Goal: Transaction & Acquisition: Purchase product/service

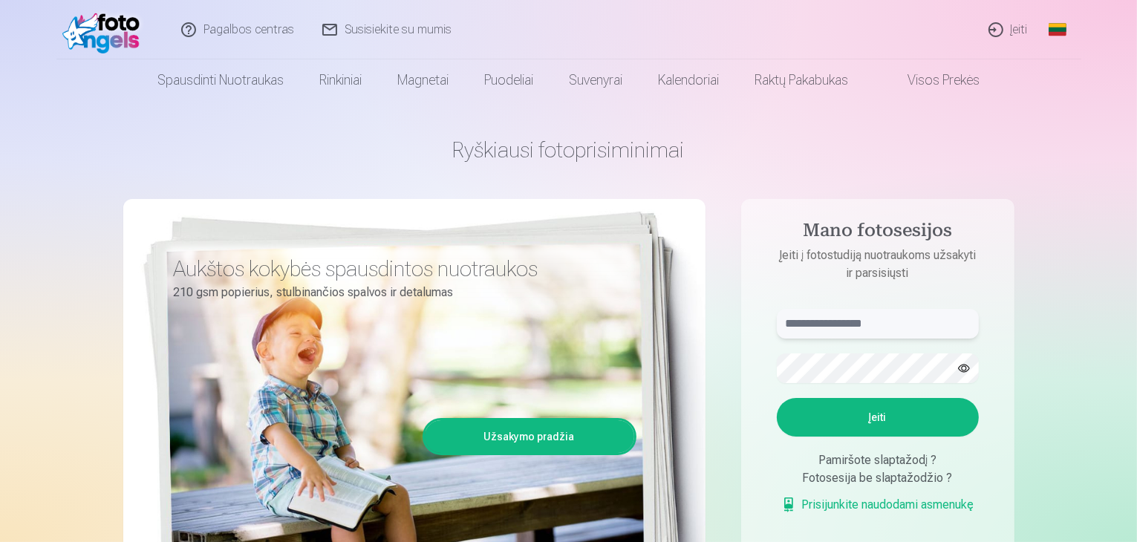
click at [908, 327] on input "text" at bounding box center [878, 324] width 202 height 30
type input "**********"
click at [888, 422] on button "Įeiti" at bounding box center [878, 417] width 202 height 39
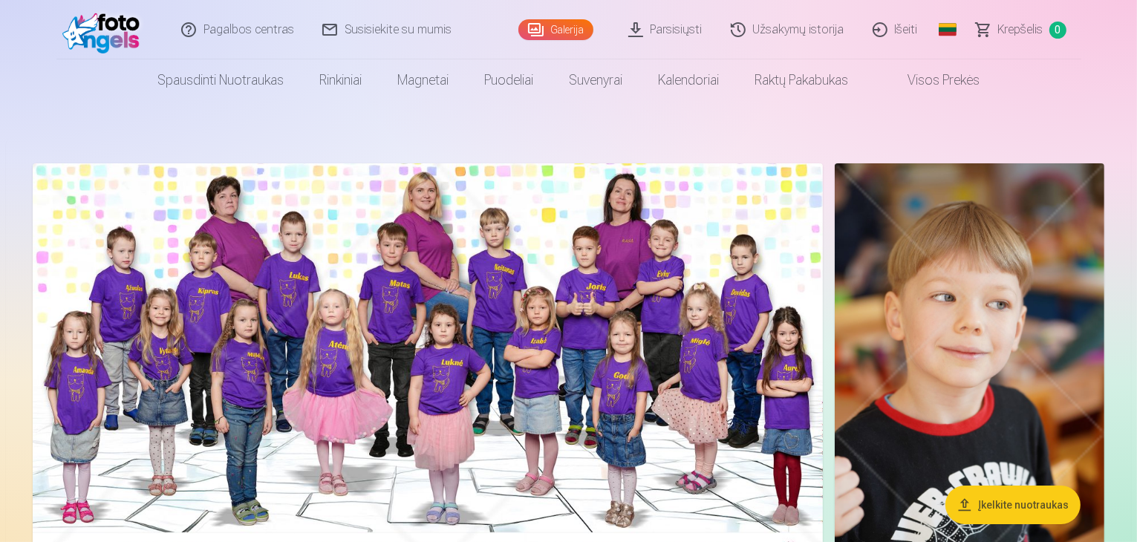
click at [0, 25] on header "Pagalbos centras Susisiekite su mumis Galerija Parsisiųsti Užsakymų istorija Iš…" at bounding box center [568, 50] width 1137 height 101
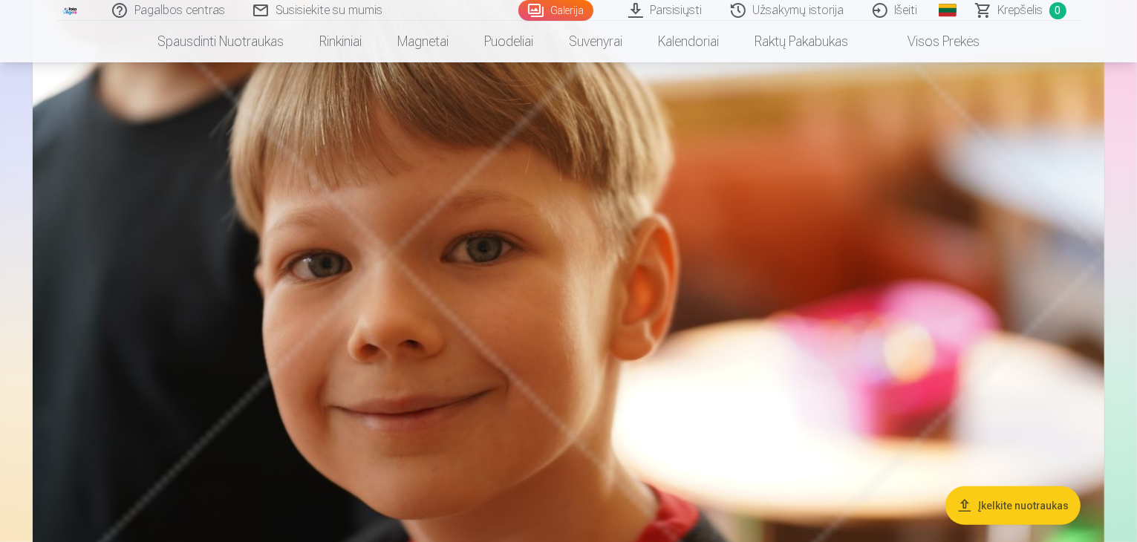
scroll to position [668, 0]
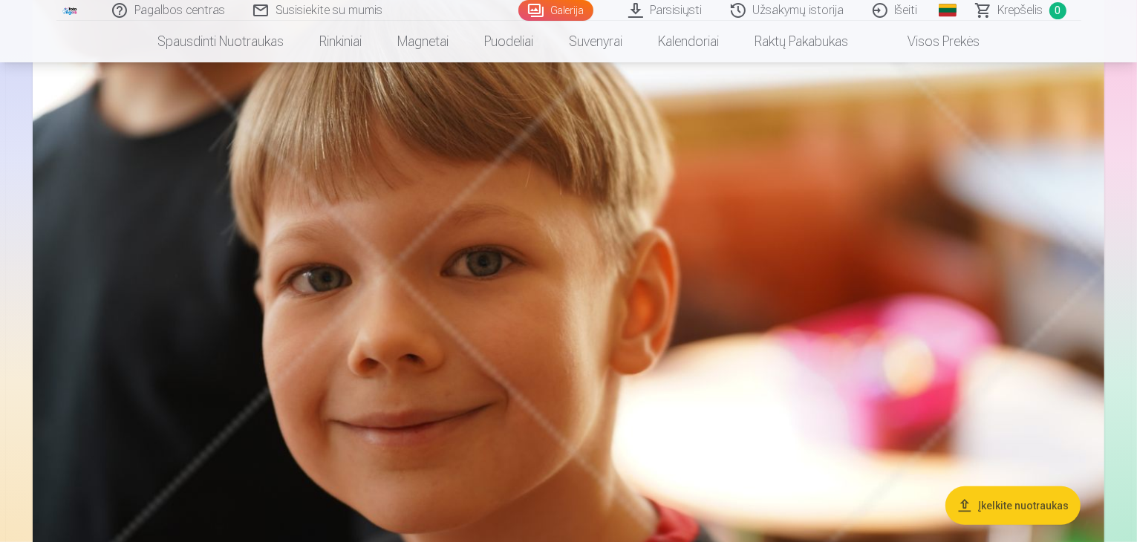
click at [651, 296] on img at bounding box center [569, 269] width 1072 height 715
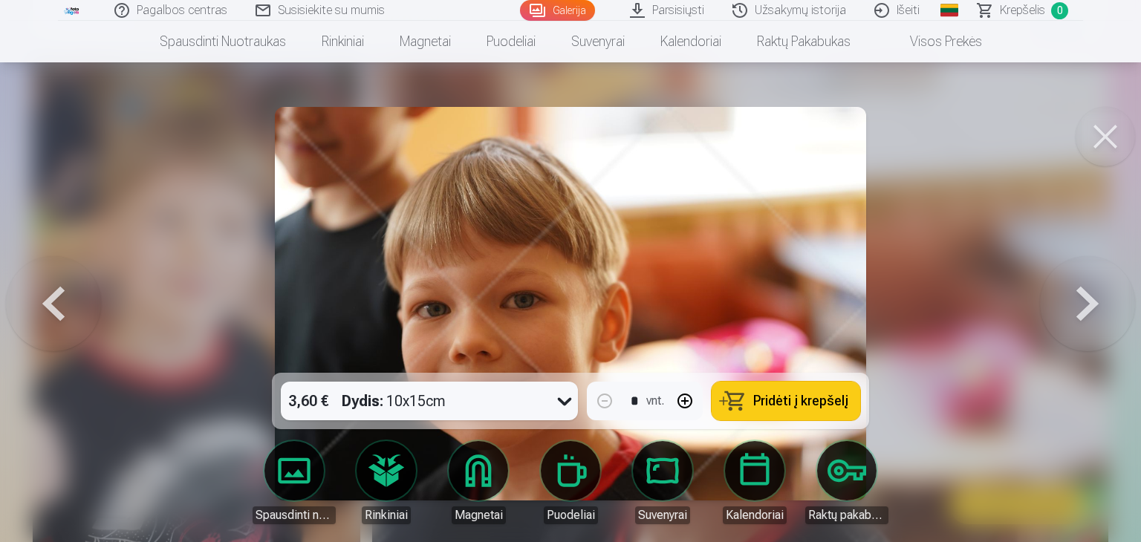
click at [44, 302] on button at bounding box center [53, 304] width 95 height 108
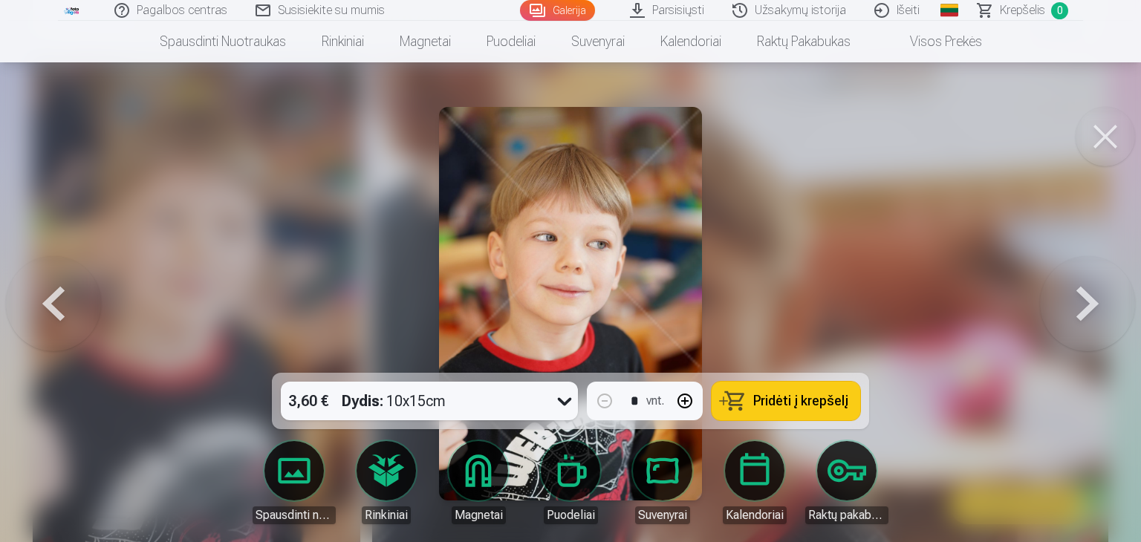
click at [44, 299] on button at bounding box center [53, 304] width 95 height 108
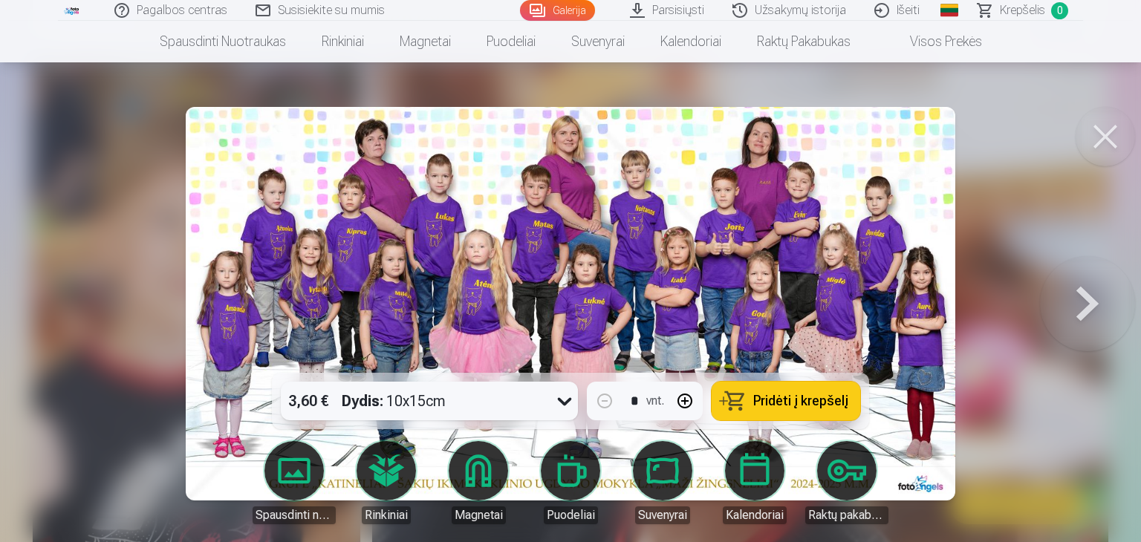
click at [779, 400] on span "Pridėti į krepšelį" at bounding box center [800, 400] width 95 height 13
click at [1085, 298] on button at bounding box center [1087, 304] width 95 height 108
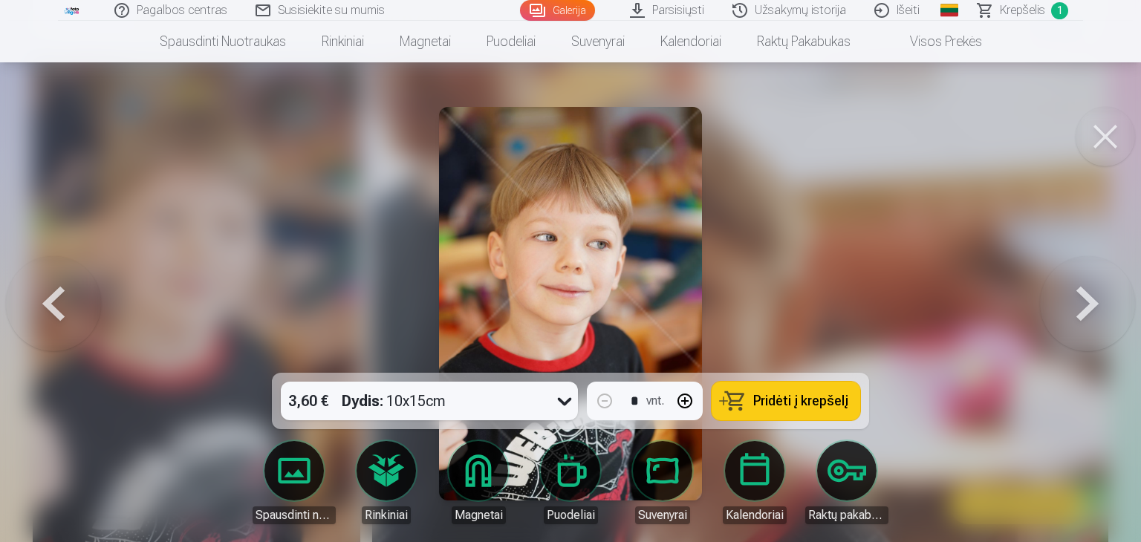
click at [1093, 300] on button at bounding box center [1087, 304] width 95 height 108
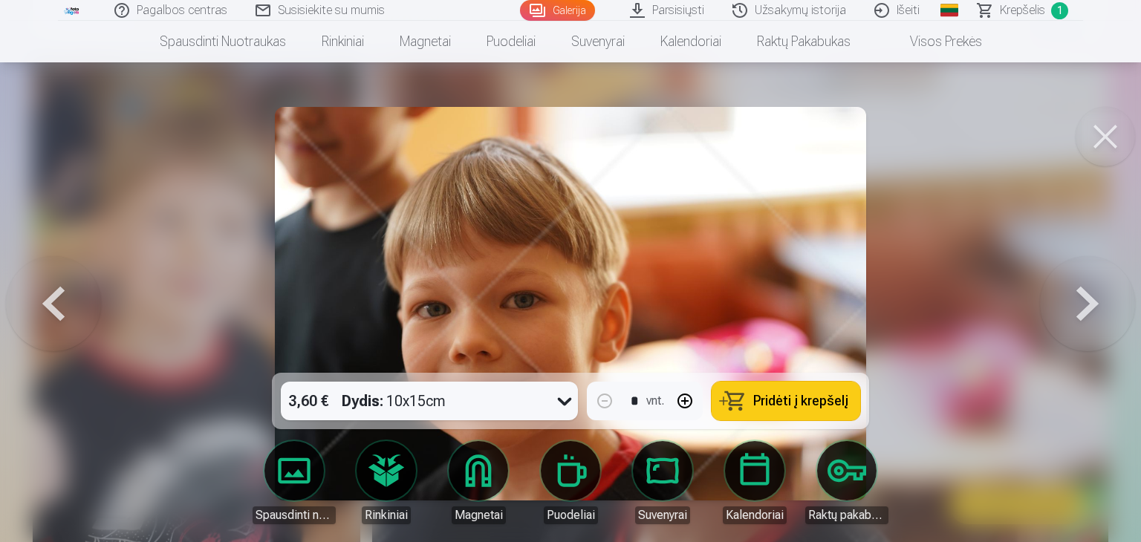
click at [563, 397] on icon at bounding box center [565, 401] width 24 height 24
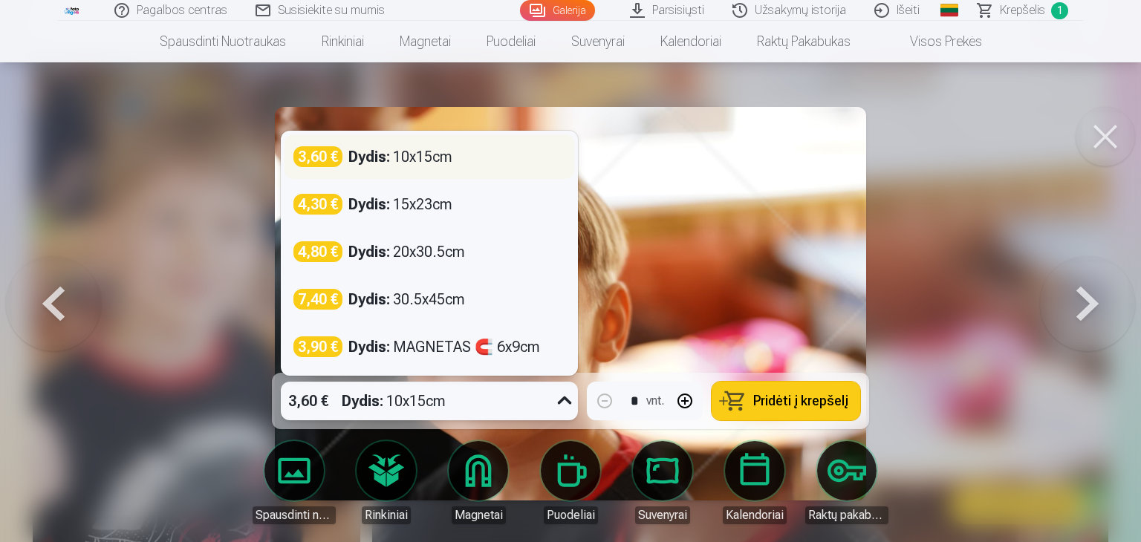
click at [420, 146] on div "Dydis : 10x15cm" at bounding box center [400, 156] width 104 height 21
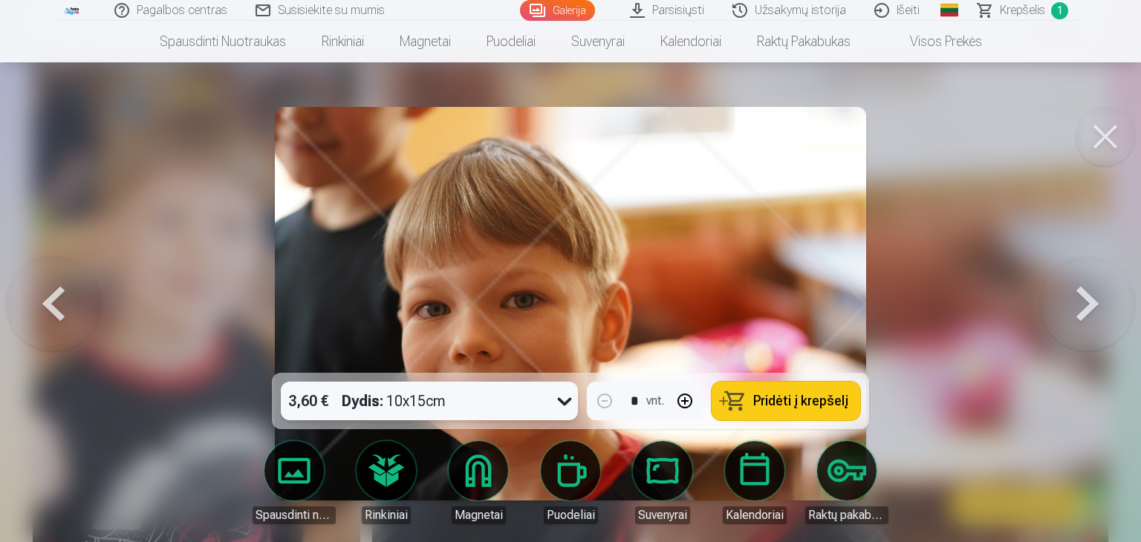
click at [1090, 302] on button at bounding box center [1087, 304] width 95 height 108
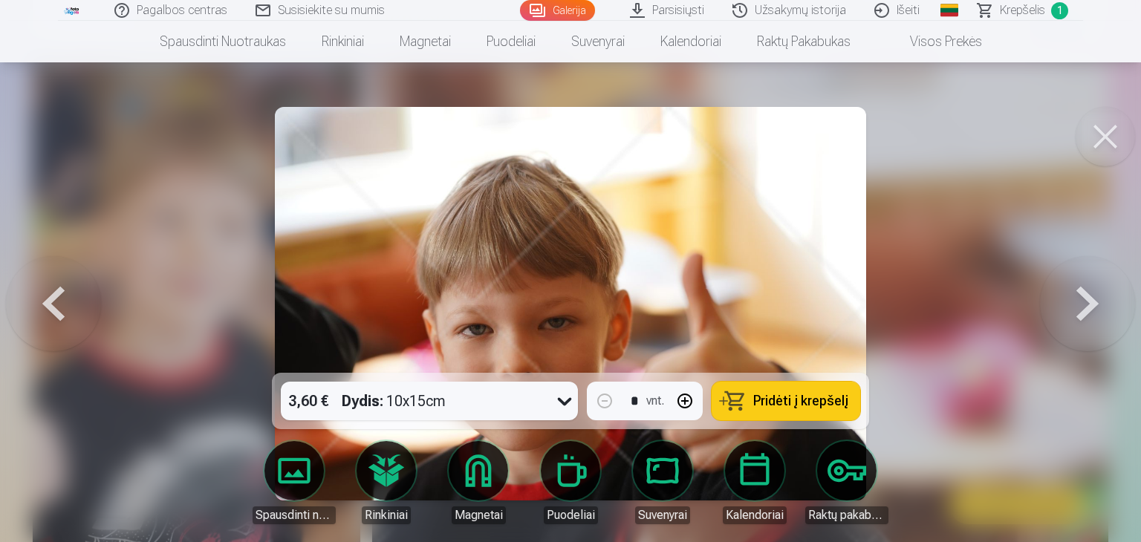
click at [1090, 302] on button at bounding box center [1087, 304] width 95 height 108
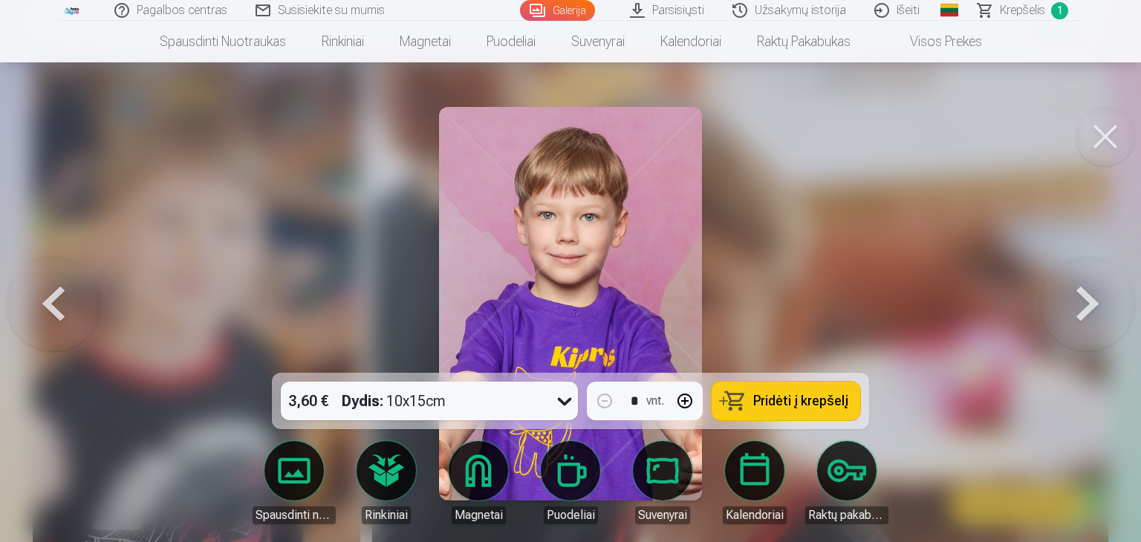
click at [1090, 302] on button at bounding box center [1087, 304] width 95 height 108
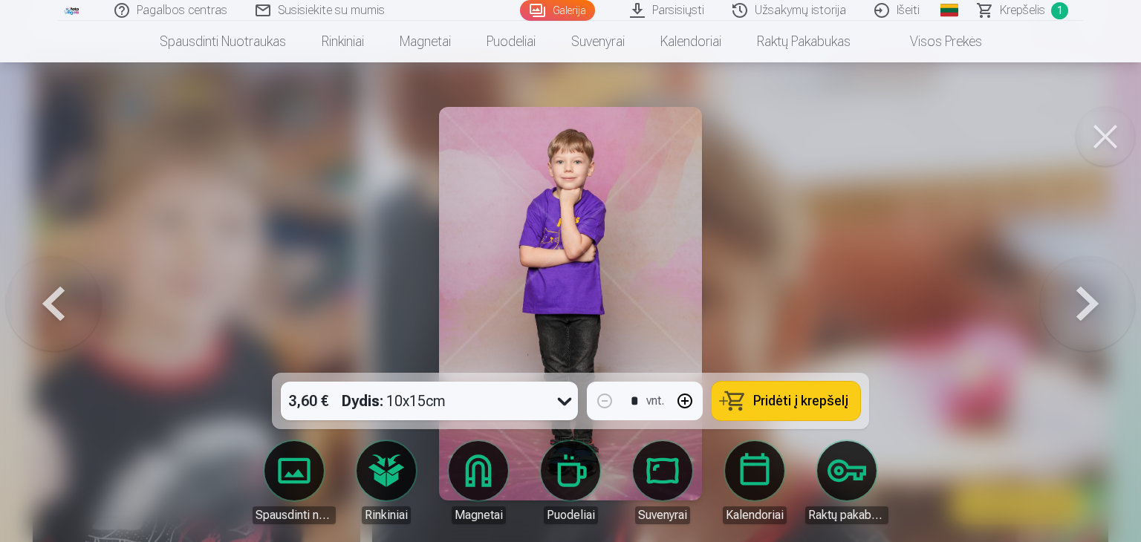
click at [1108, 131] on button at bounding box center [1105, 136] width 59 height 59
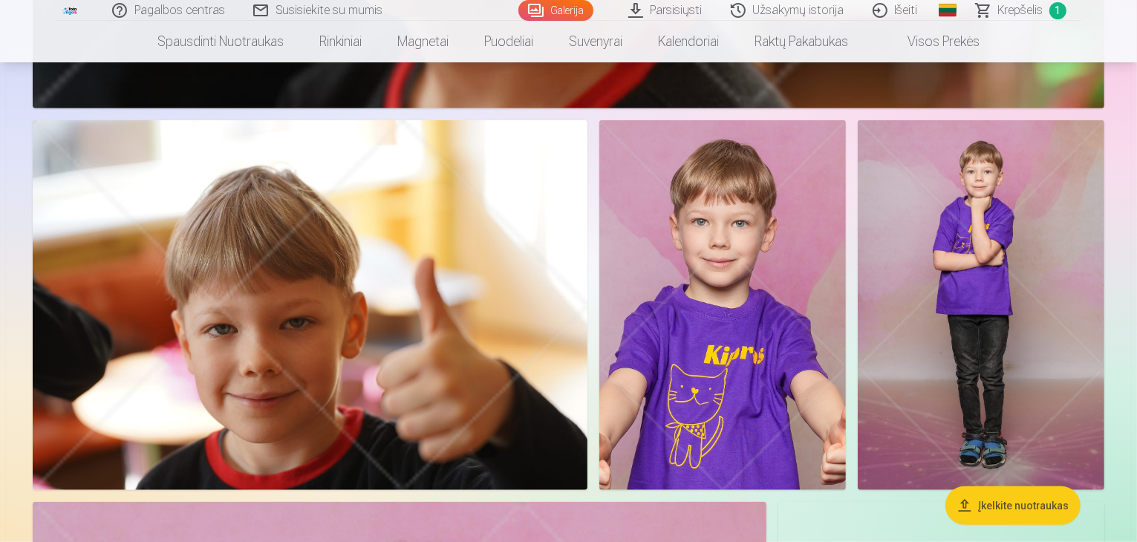
scroll to position [1188, 0]
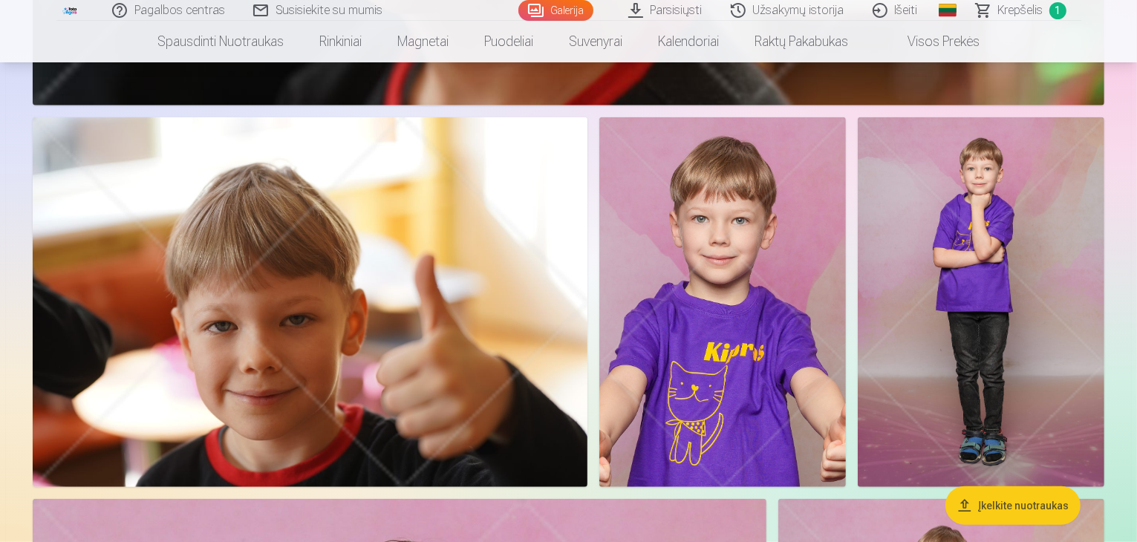
click at [290, 312] on img at bounding box center [310, 302] width 555 height 370
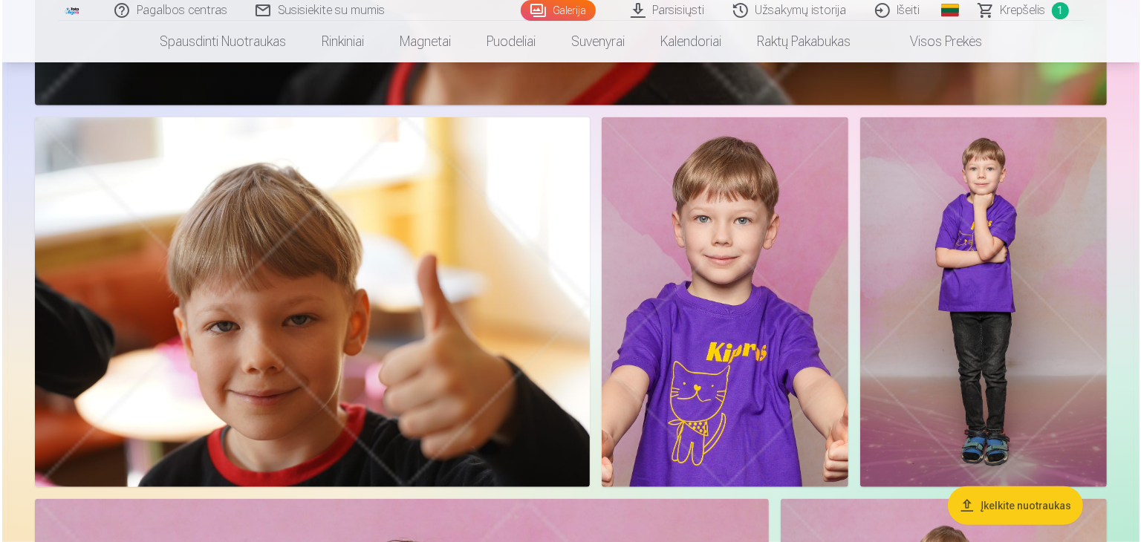
scroll to position [1190, 0]
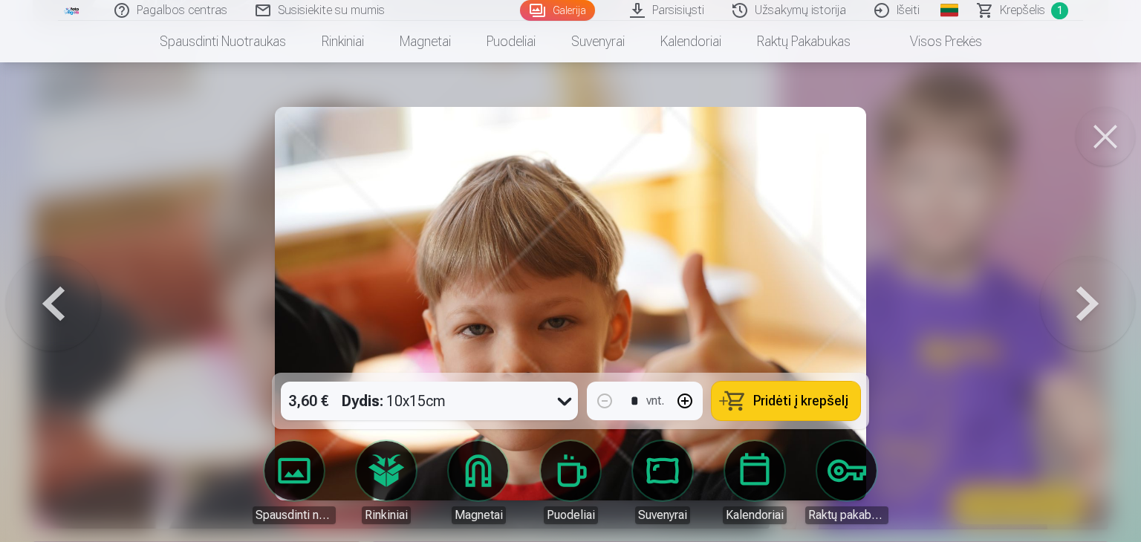
click at [1034, 4] on span "Krepšelis" at bounding box center [1022, 10] width 45 height 18
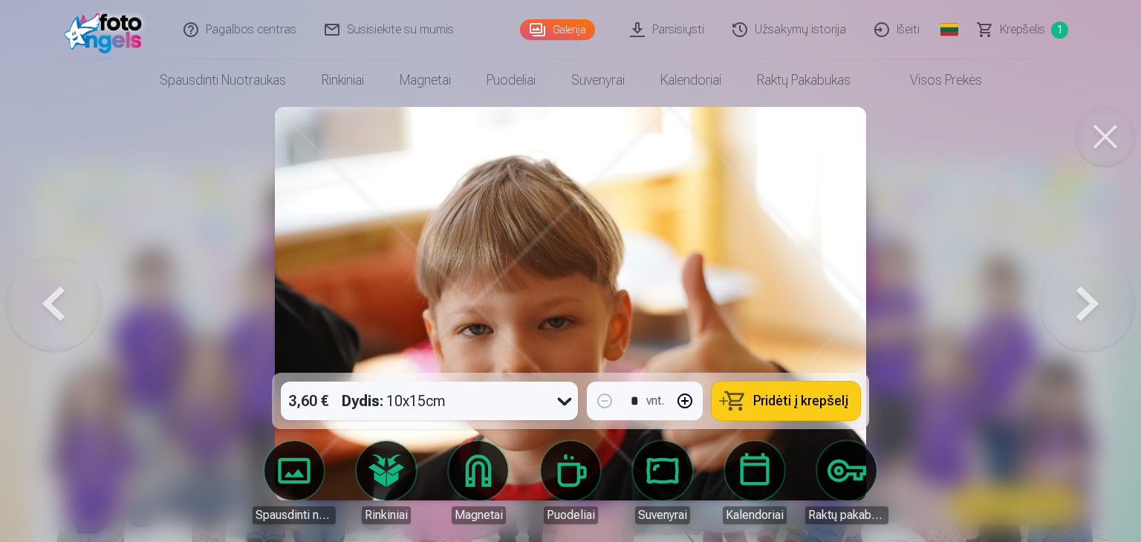
click at [1084, 296] on button at bounding box center [1087, 304] width 95 height 108
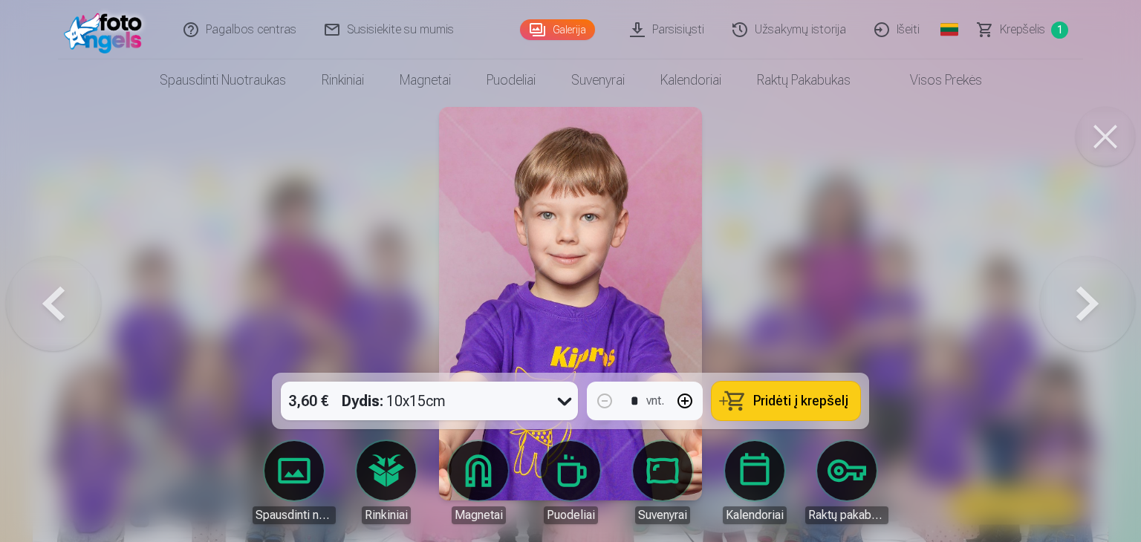
click at [801, 405] on span "Pridėti į krepšelį" at bounding box center [800, 400] width 95 height 13
click at [1085, 301] on button at bounding box center [1087, 304] width 95 height 108
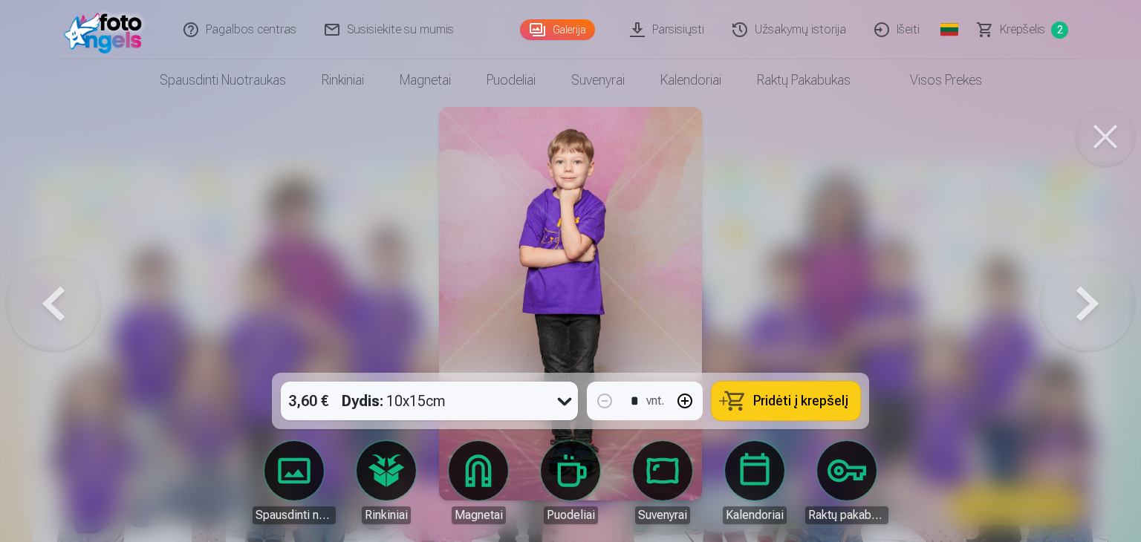
click at [1085, 301] on button at bounding box center [1087, 304] width 95 height 108
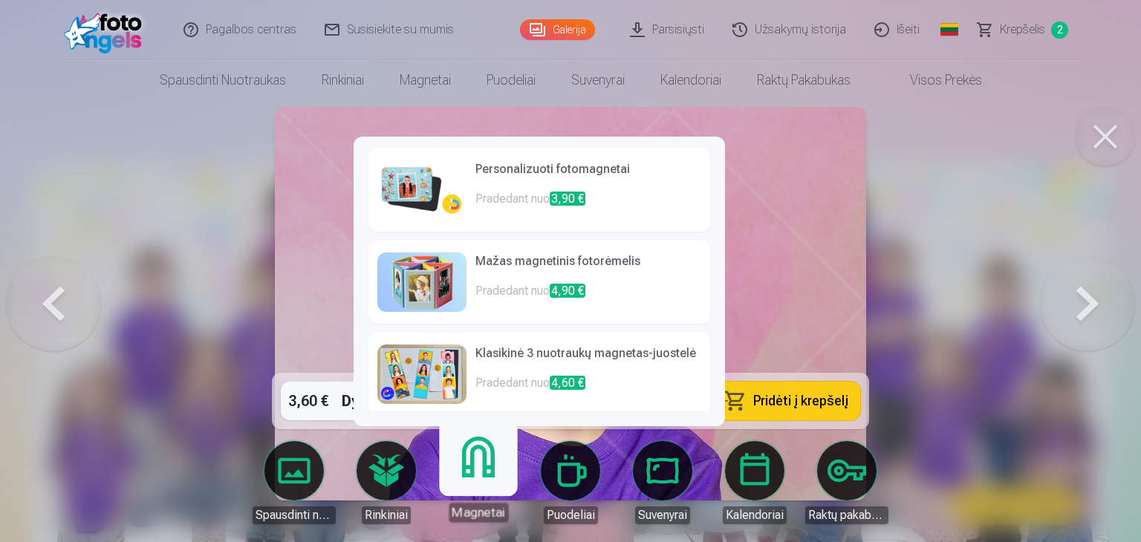
click at [482, 471] on link "Magnetai" at bounding box center [477, 476] width 91 height 91
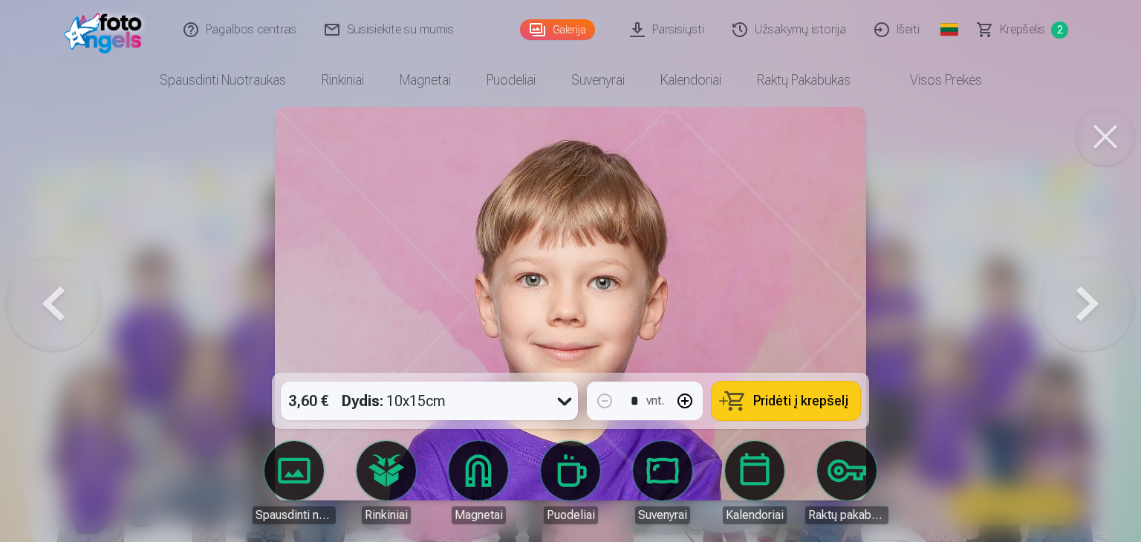
click at [471, 464] on body "Pagalbos centras Susisiekite su mumis Galerija Parsisiųsti Užsakymų istorija Iš…" at bounding box center [570, 271] width 1141 height 542
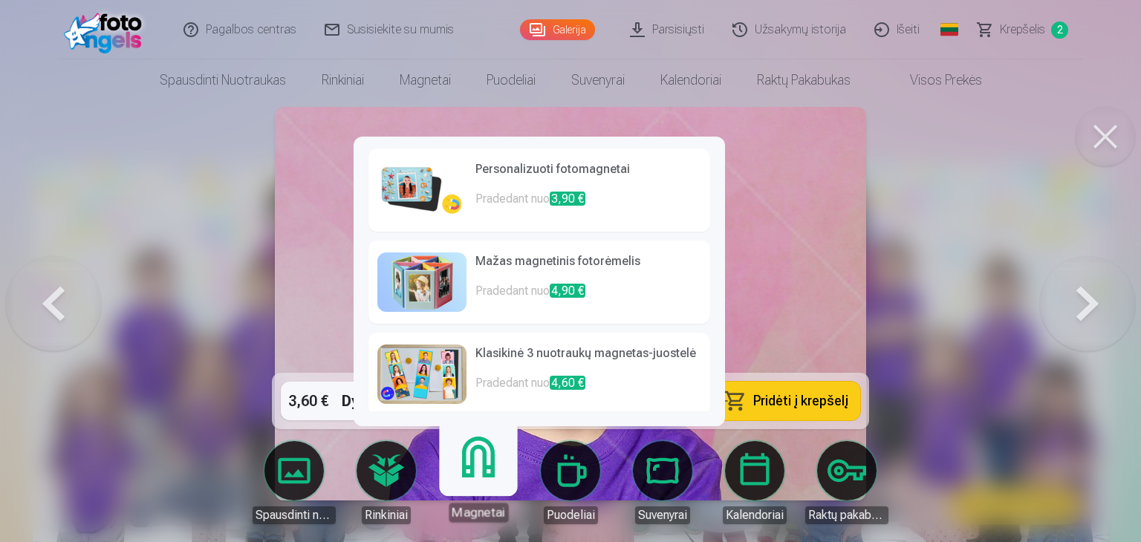
click at [513, 166] on h6 "Personalizuoti fotomagnetai" at bounding box center [588, 175] width 226 height 30
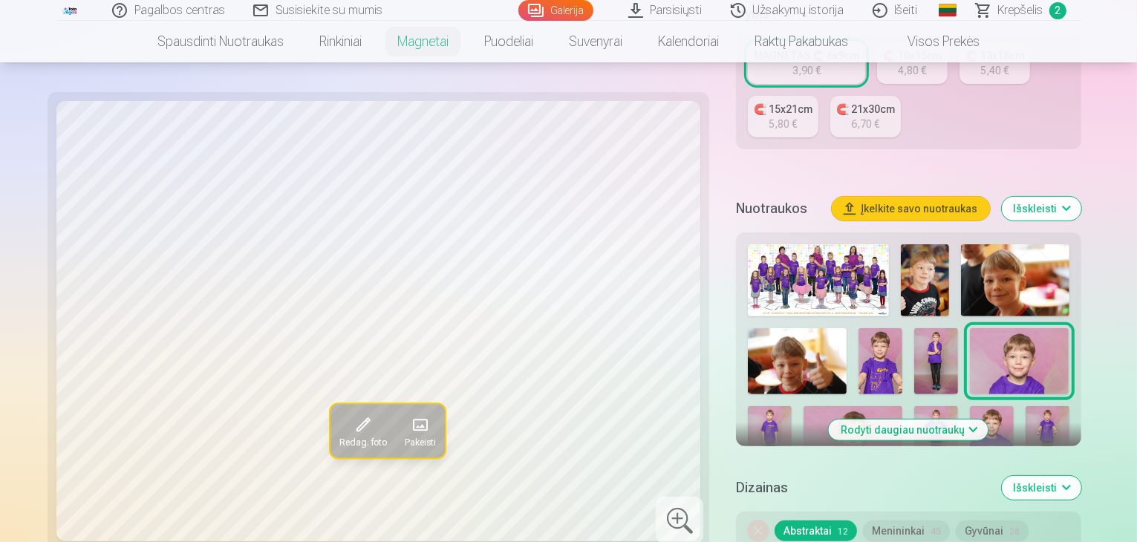
scroll to position [371, 0]
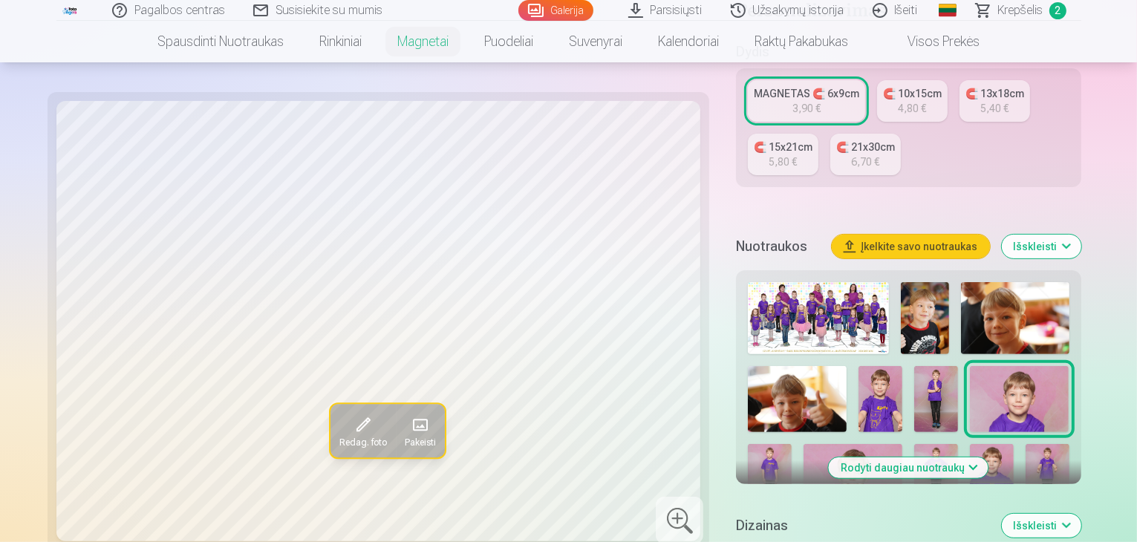
click at [902, 444] on img at bounding box center [853, 476] width 99 height 65
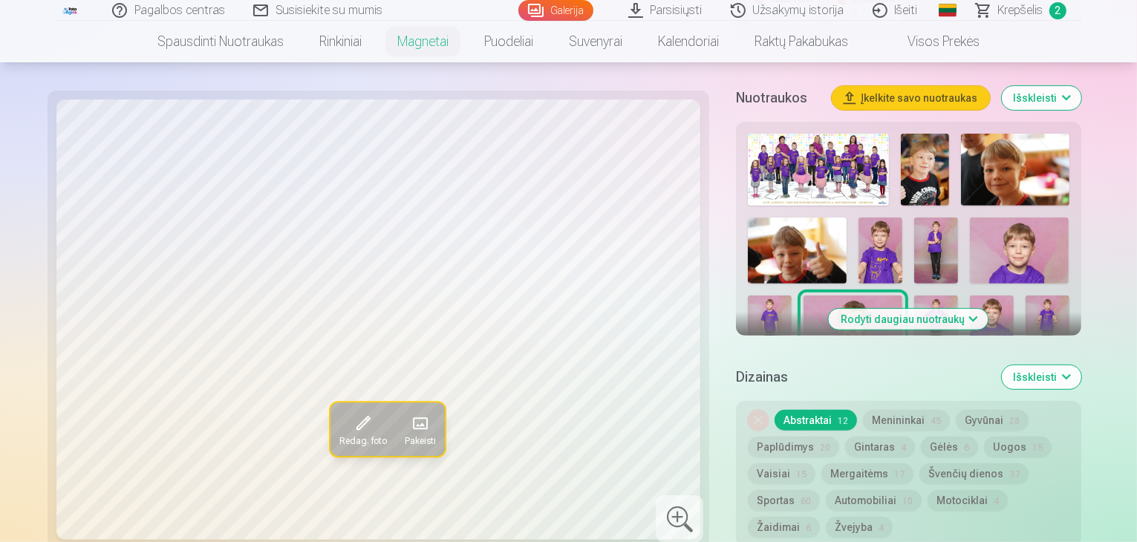
scroll to position [594, 0]
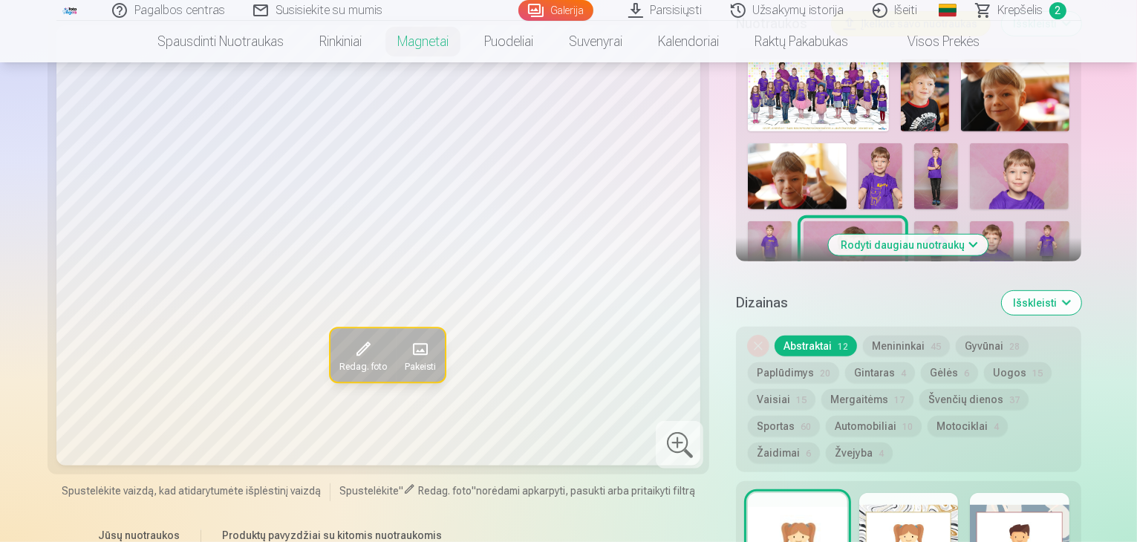
click at [956, 336] on button "Gyvūnai 28" at bounding box center [992, 346] width 73 height 21
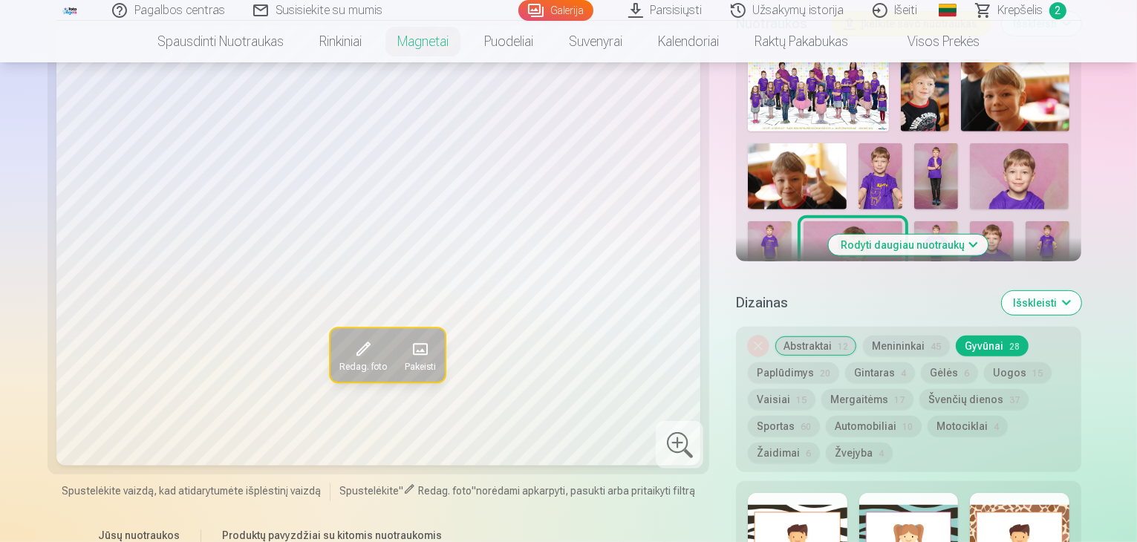
click at [775, 336] on button "Abstraktai 12" at bounding box center [816, 346] width 82 height 21
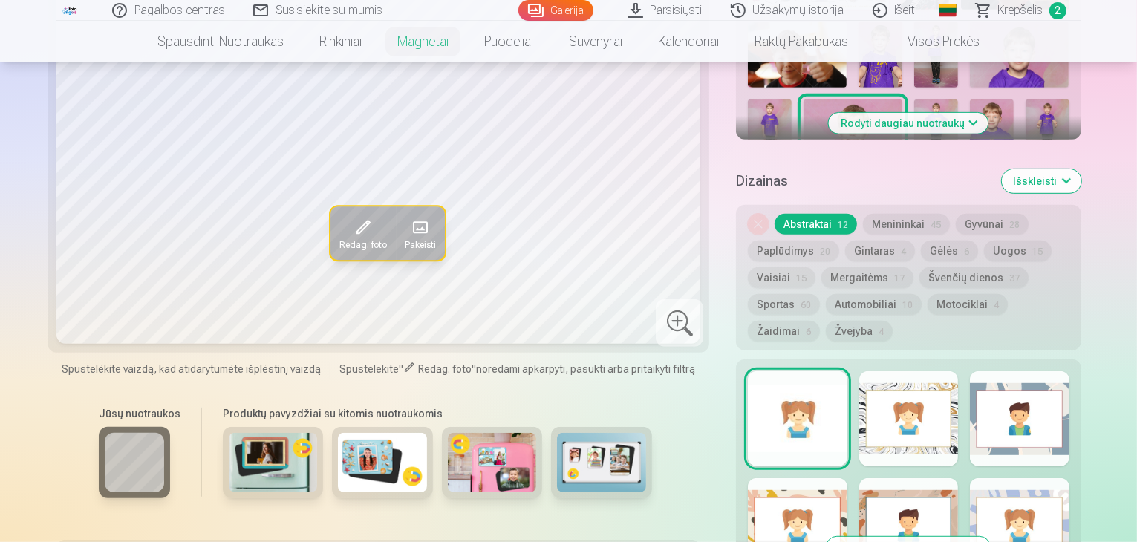
scroll to position [446, 0]
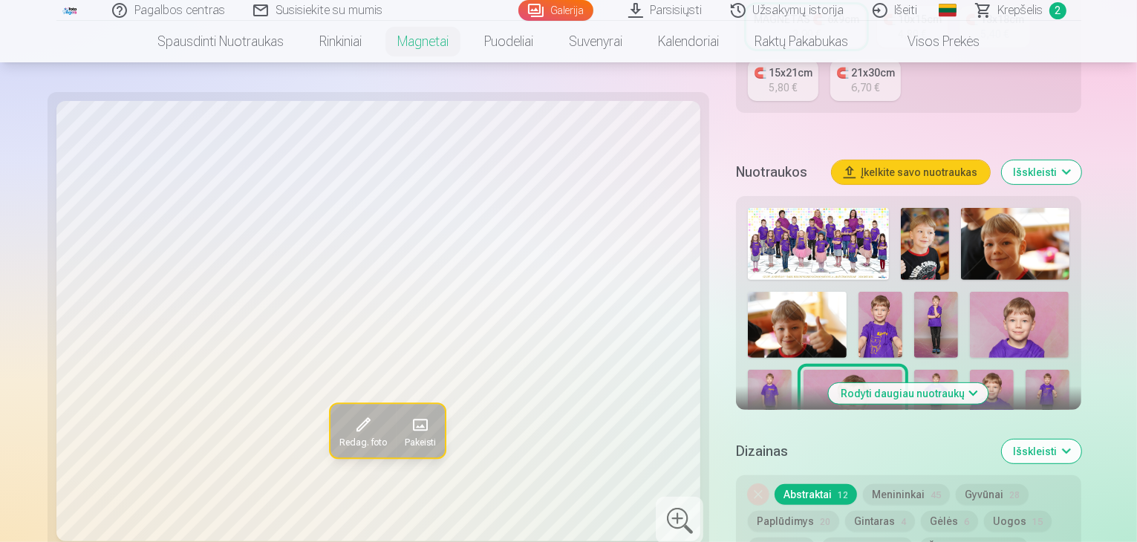
click at [970, 370] on img at bounding box center [992, 402] width 44 height 65
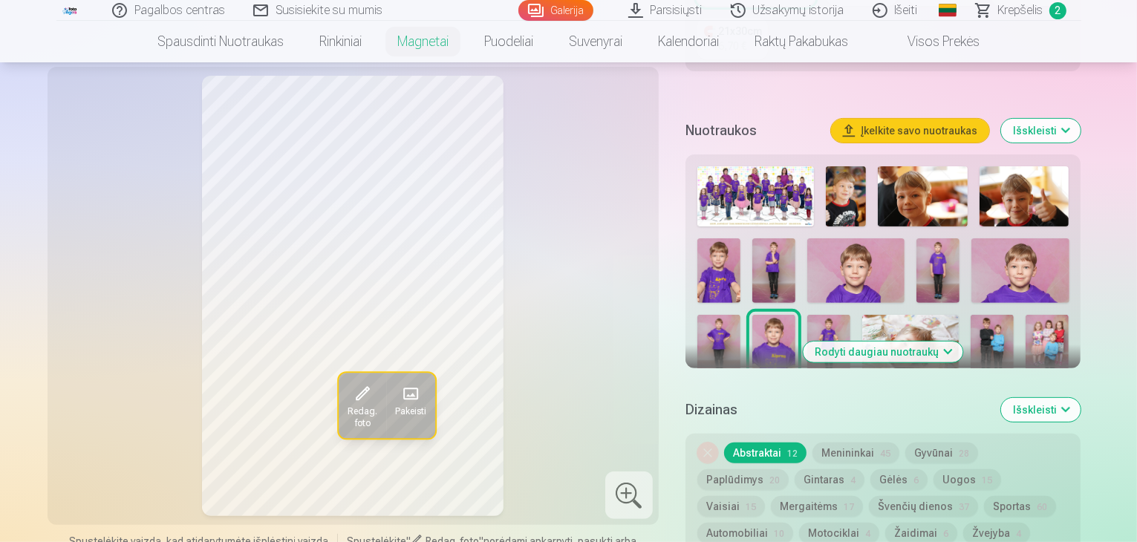
click at [807, 326] on img at bounding box center [828, 347] width 43 height 65
click at [752, 326] on img at bounding box center [773, 347] width 43 height 65
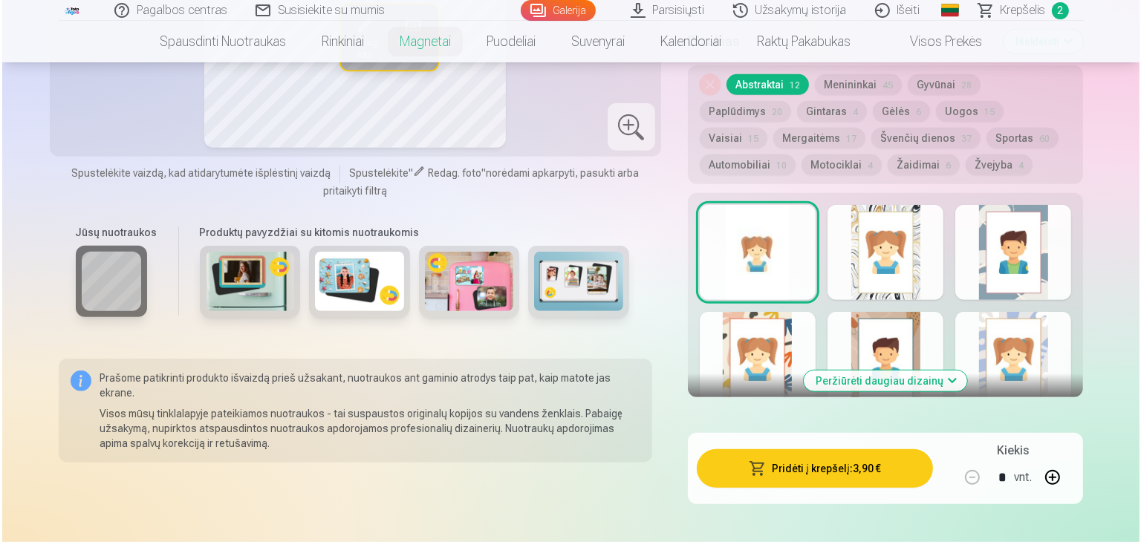
scroll to position [817, 0]
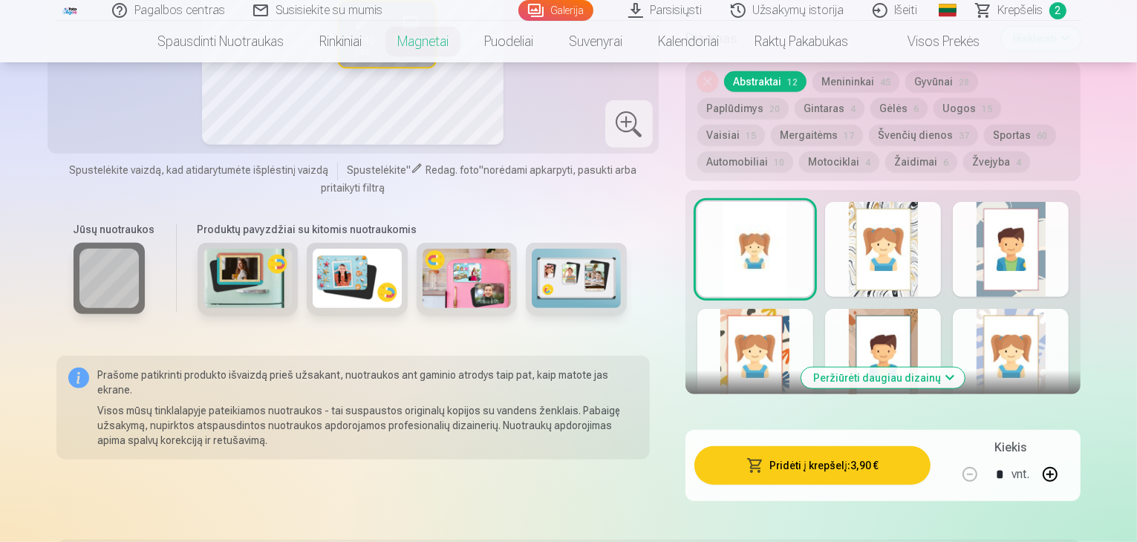
click at [853, 452] on button "Pridėti į krepšelį : 3,90 €" at bounding box center [812, 465] width 237 height 39
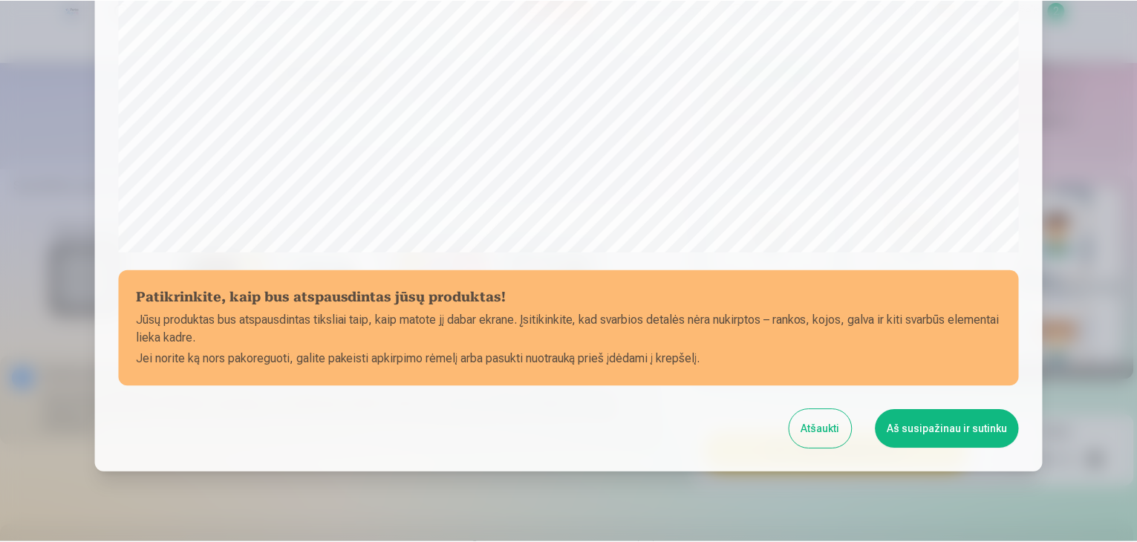
scroll to position [527, 0]
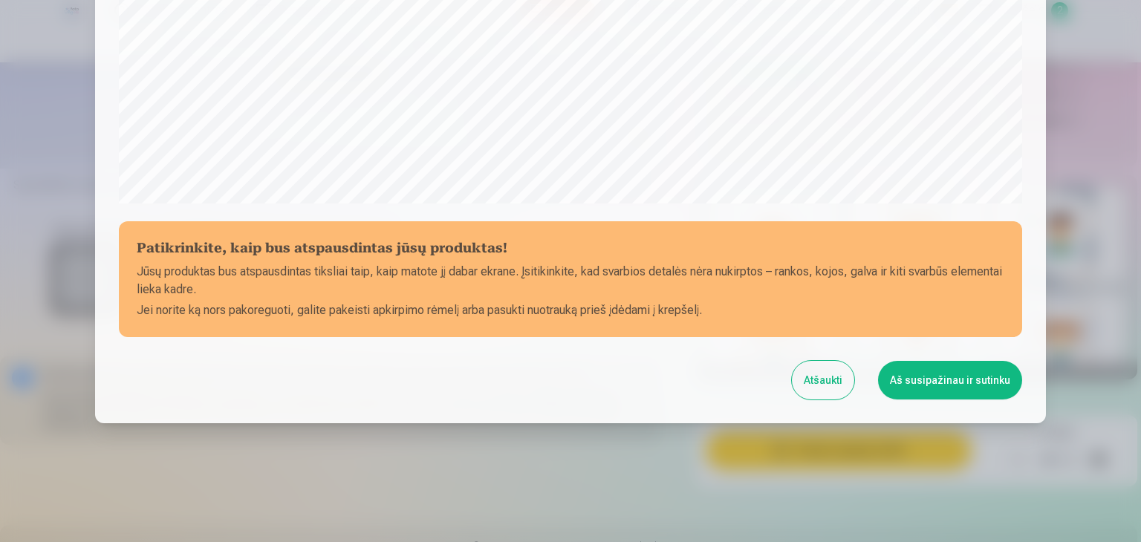
click at [818, 375] on button "Atšaukti" at bounding box center [823, 380] width 62 height 39
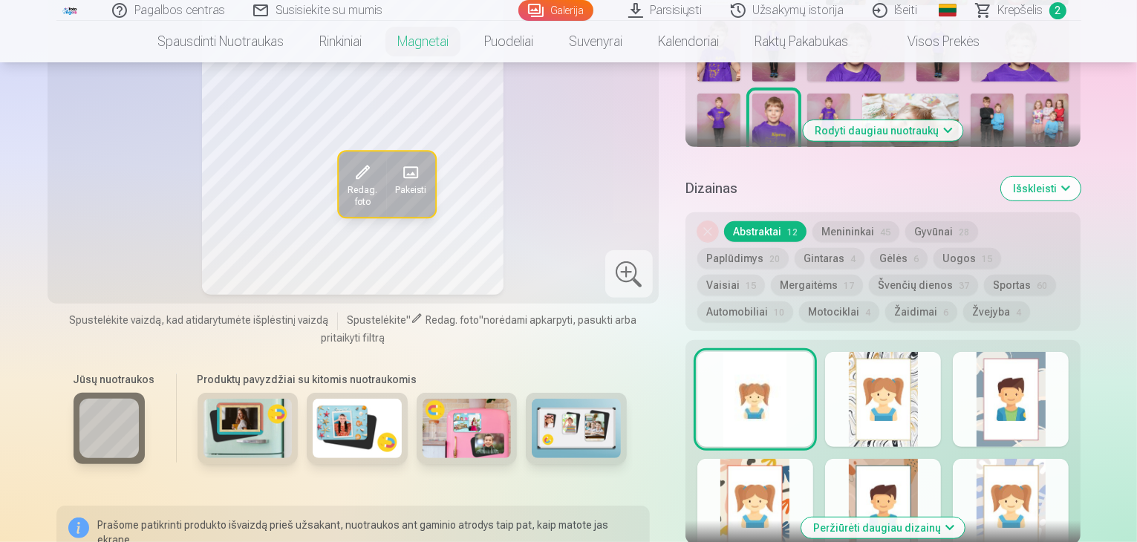
scroll to position [668, 0]
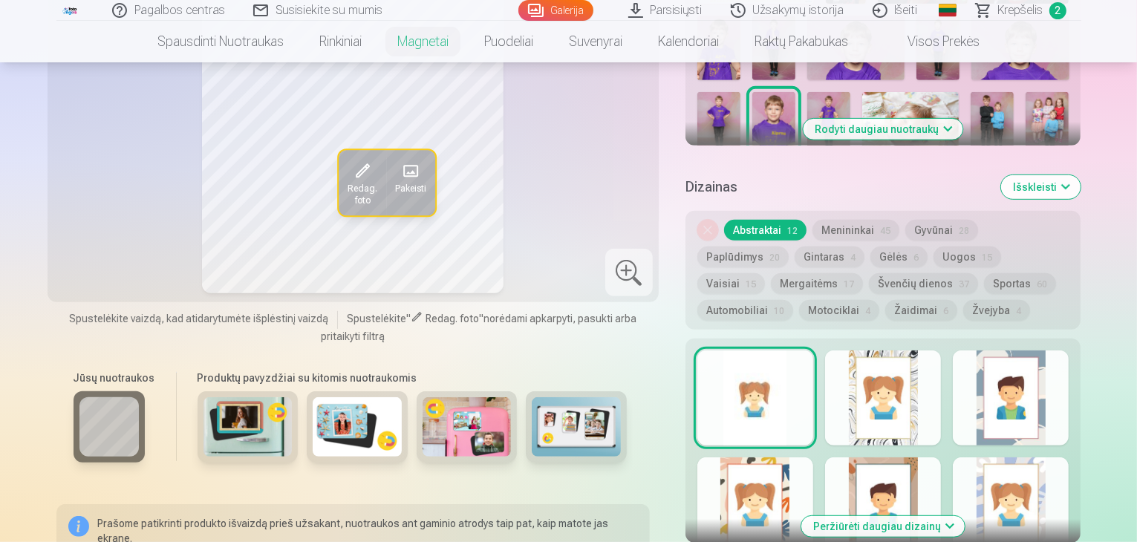
click at [922, 384] on div at bounding box center [883, 398] width 116 height 95
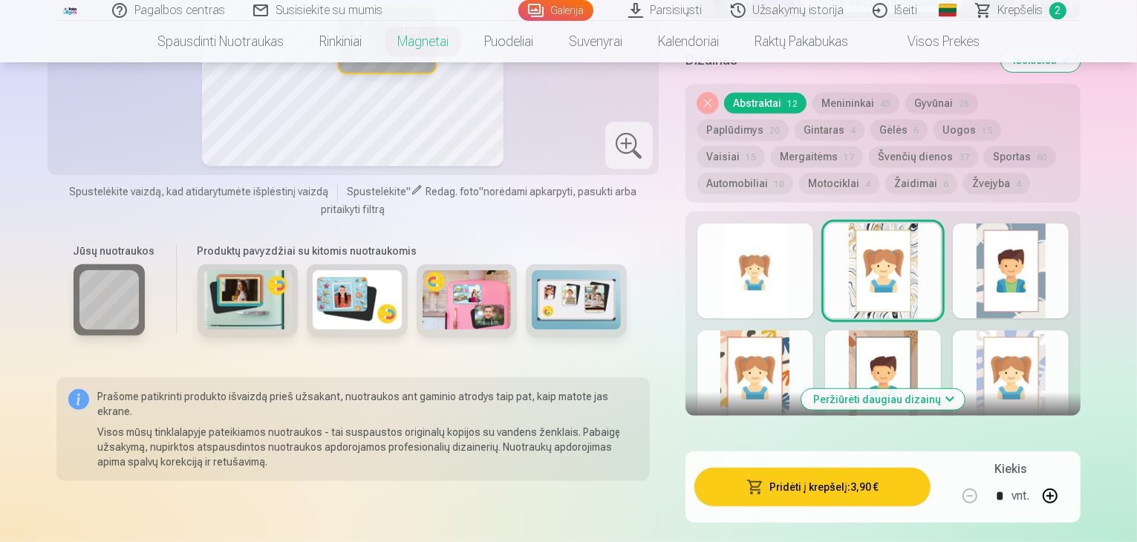
scroll to position [817, 0]
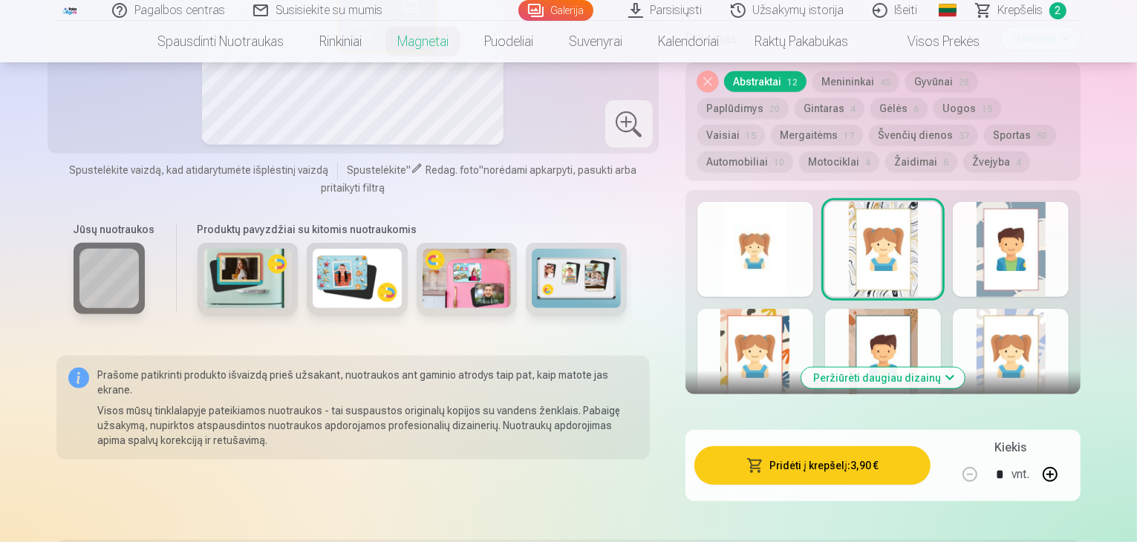
click at [905, 368] on button "Peržiūrėti daugiau dizainų" at bounding box center [882, 378] width 163 height 21
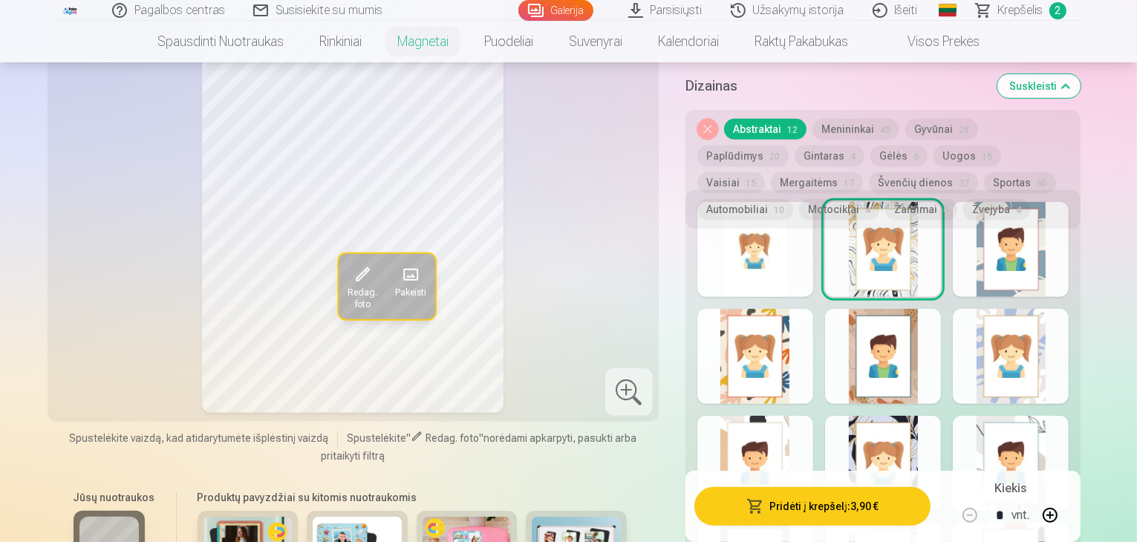
click at [1045, 241] on div at bounding box center [1011, 249] width 116 height 95
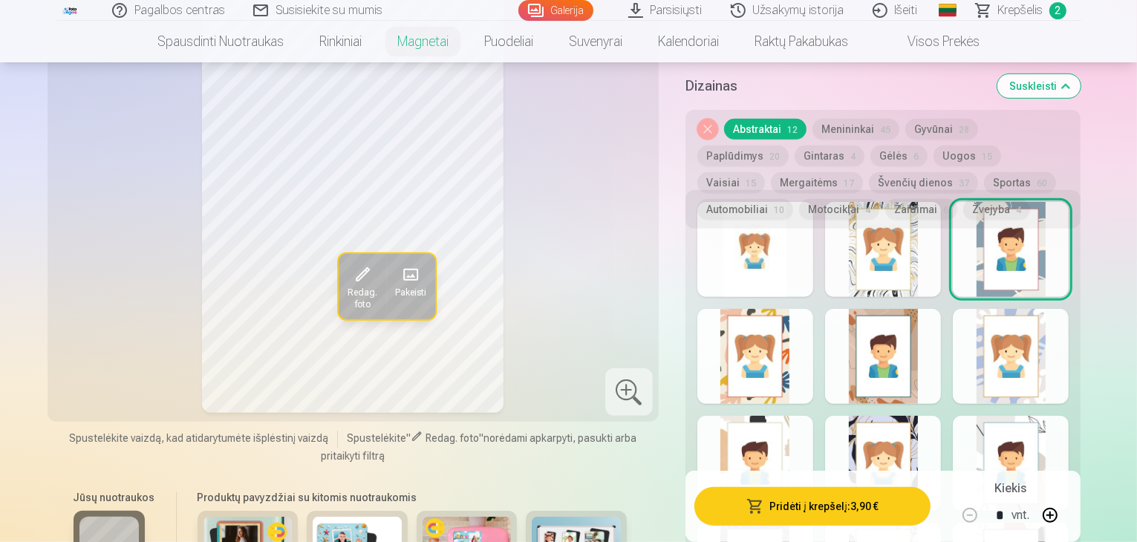
click at [923, 341] on div at bounding box center [883, 356] width 116 height 95
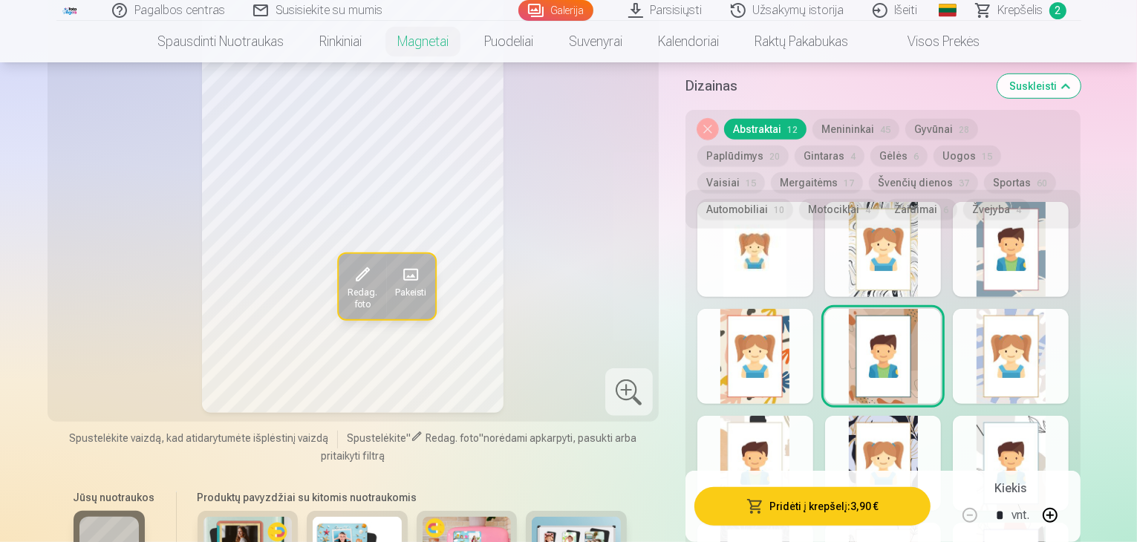
click at [780, 248] on div at bounding box center [755, 249] width 116 height 95
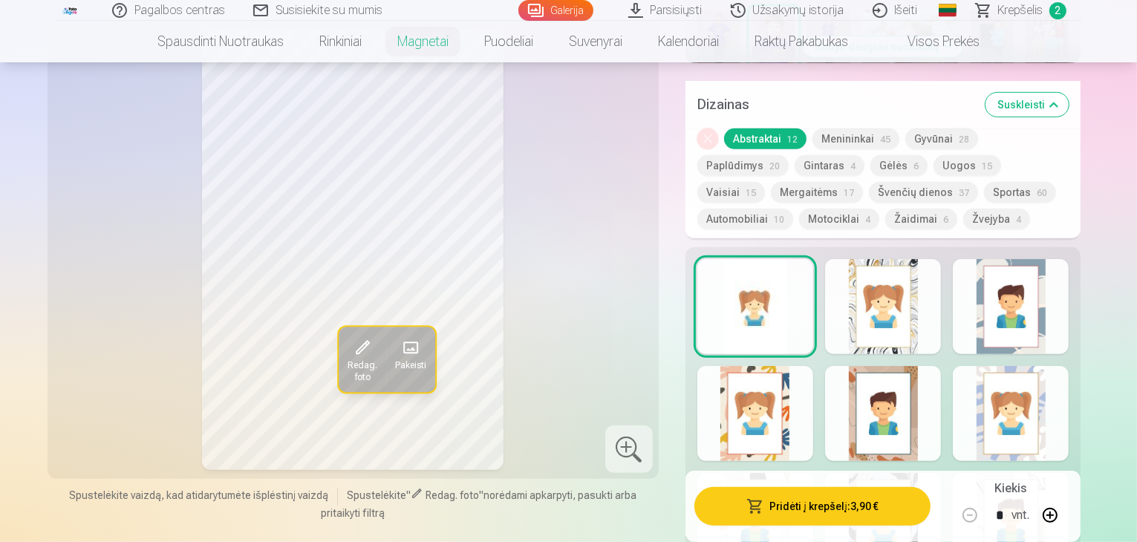
scroll to position [743, 0]
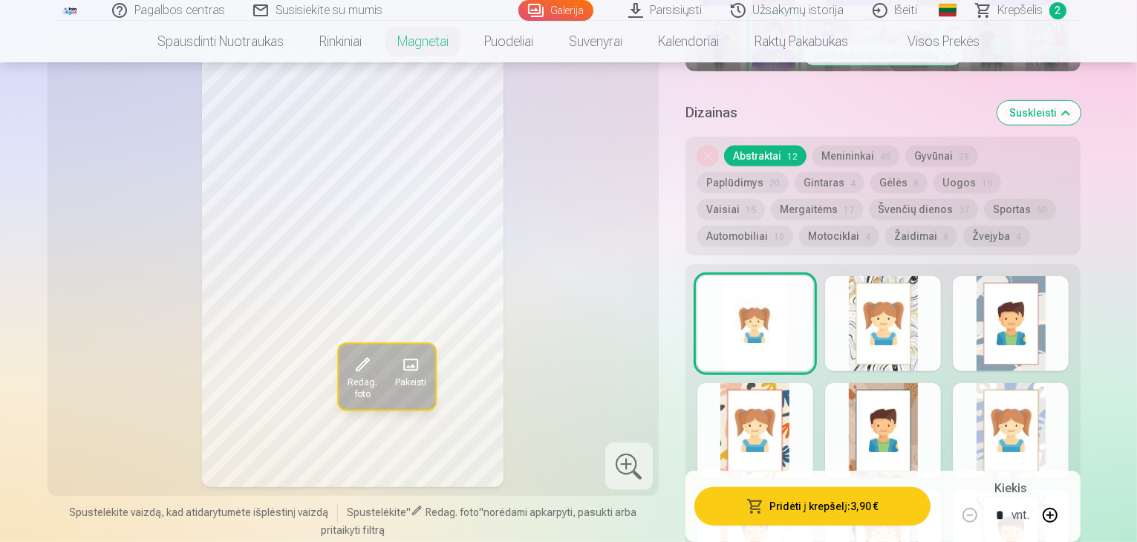
click at [789, 172] on button "Paplūdimys 20" at bounding box center [742, 182] width 91 height 21
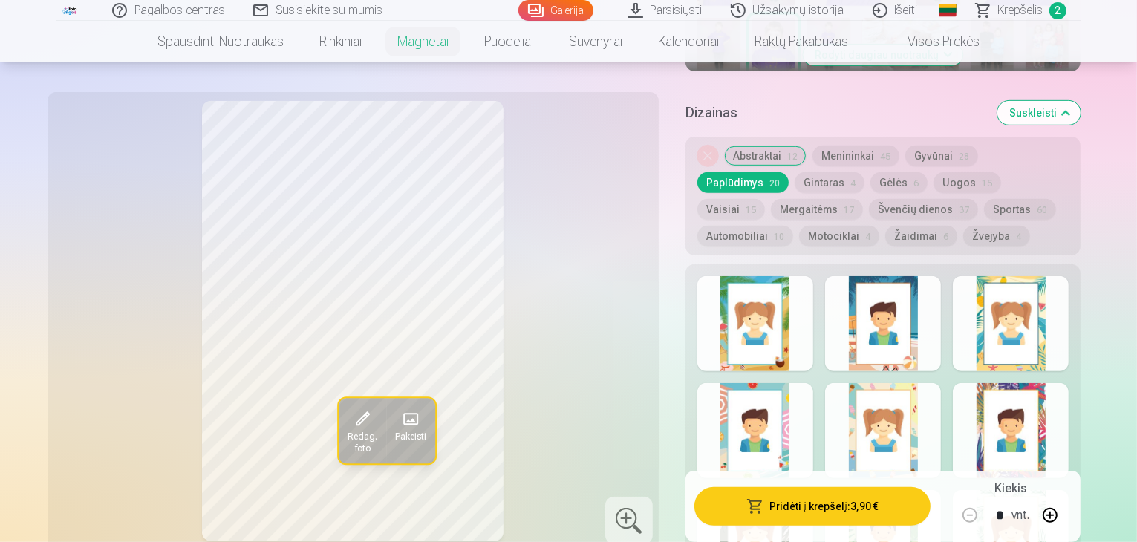
click at [795, 172] on button "Gintaras 4" at bounding box center [830, 182] width 70 height 21
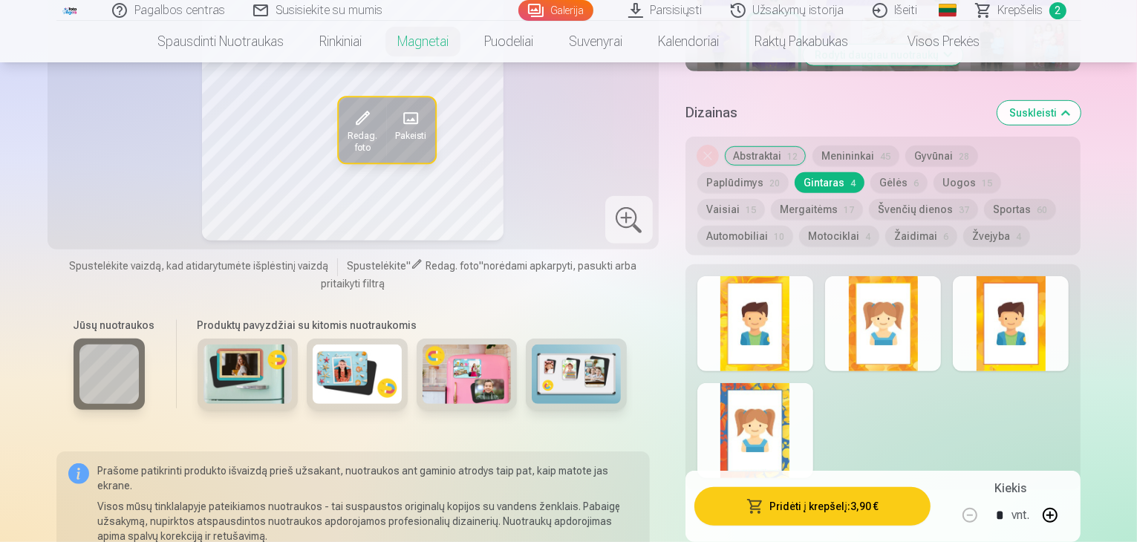
click at [778, 322] on div at bounding box center [755, 323] width 116 height 95
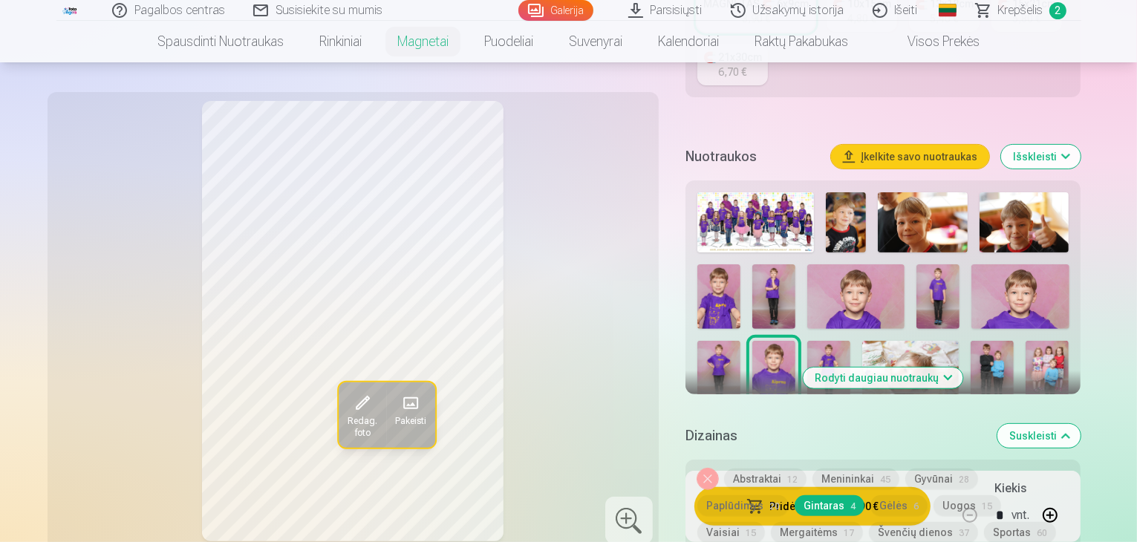
scroll to position [446, 0]
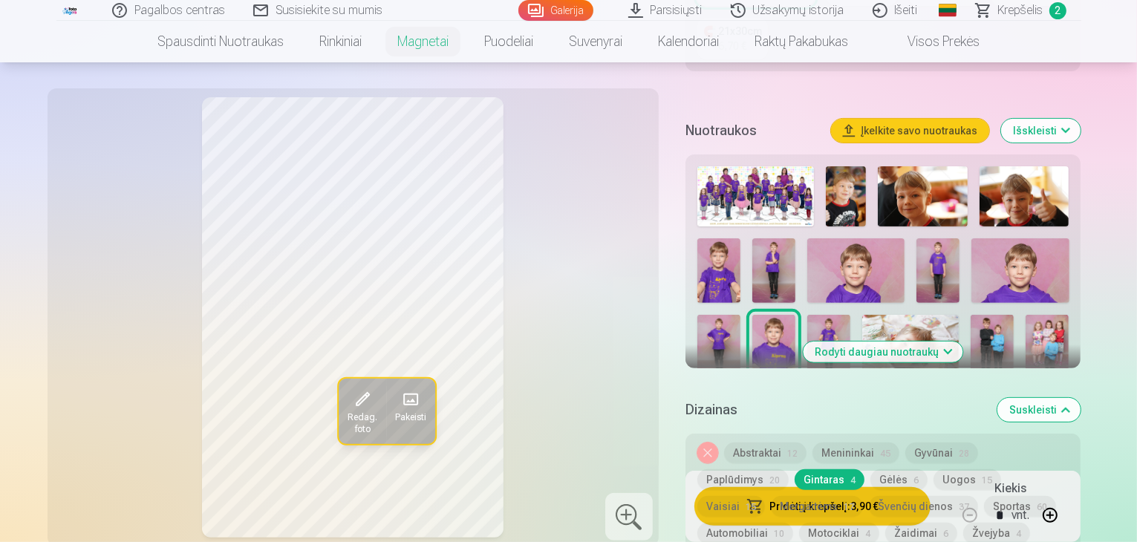
click at [758, 443] on button "Abstraktai 12" at bounding box center [765, 453] width 82 height 21
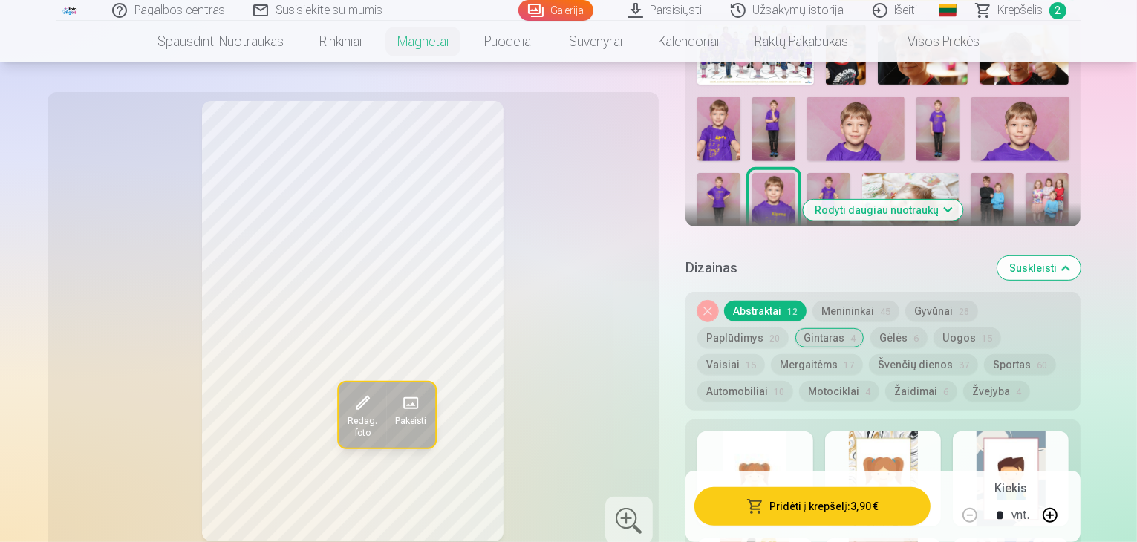
scroll to position [594, 0]
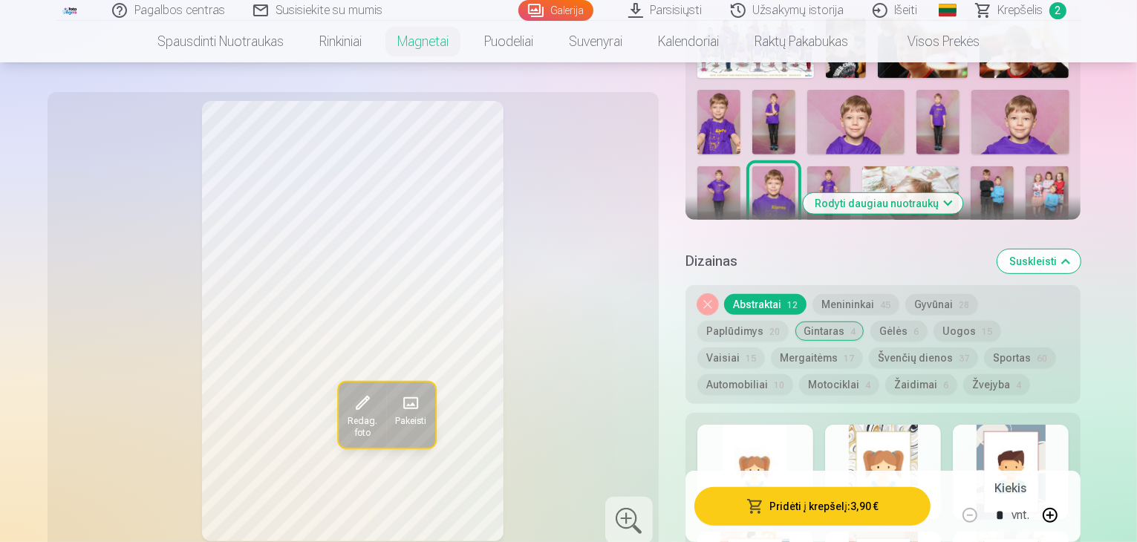
click at [793, 374] on button "Automobiliai 10" at bounding box center [745, 384] width 96 height 21
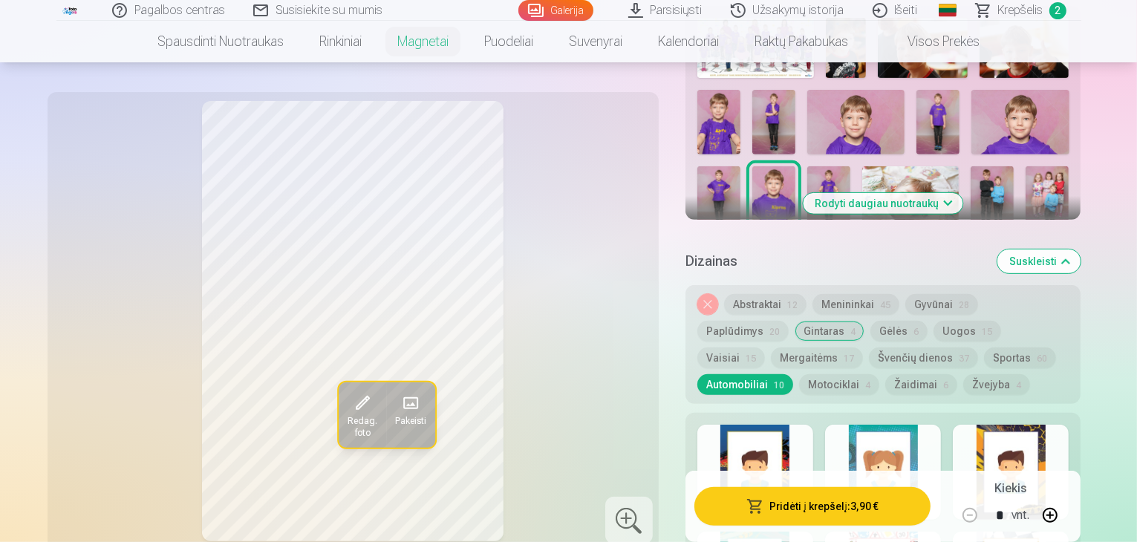
click at [879, 374] on button "Motociklai 4" at bounding box center [839, 384] width 80 height 21
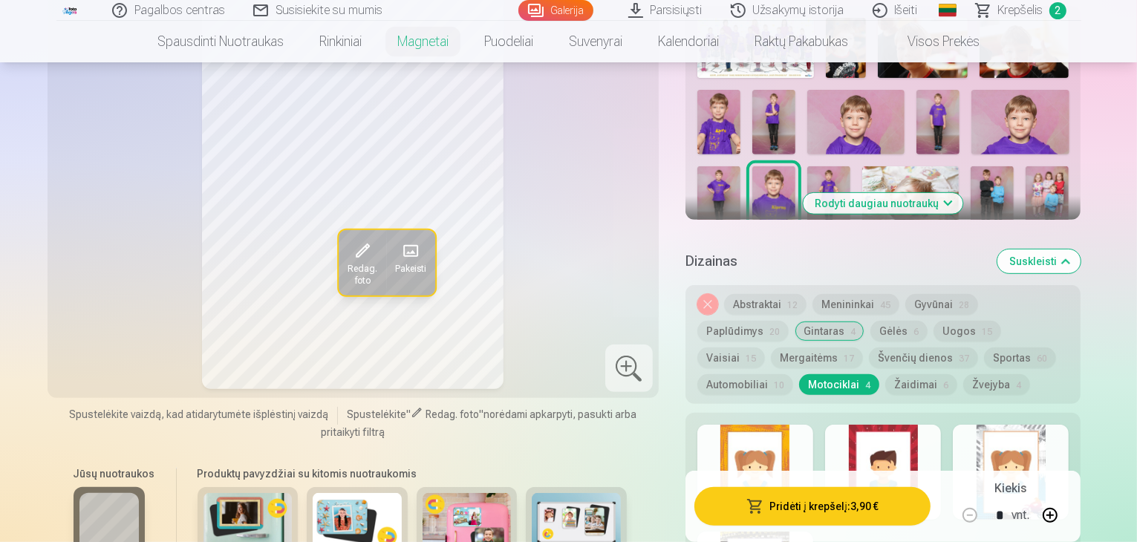
click at [770, 294] on button "Abstraktai 12" at bounding box center [765, 304] width 82 height 21
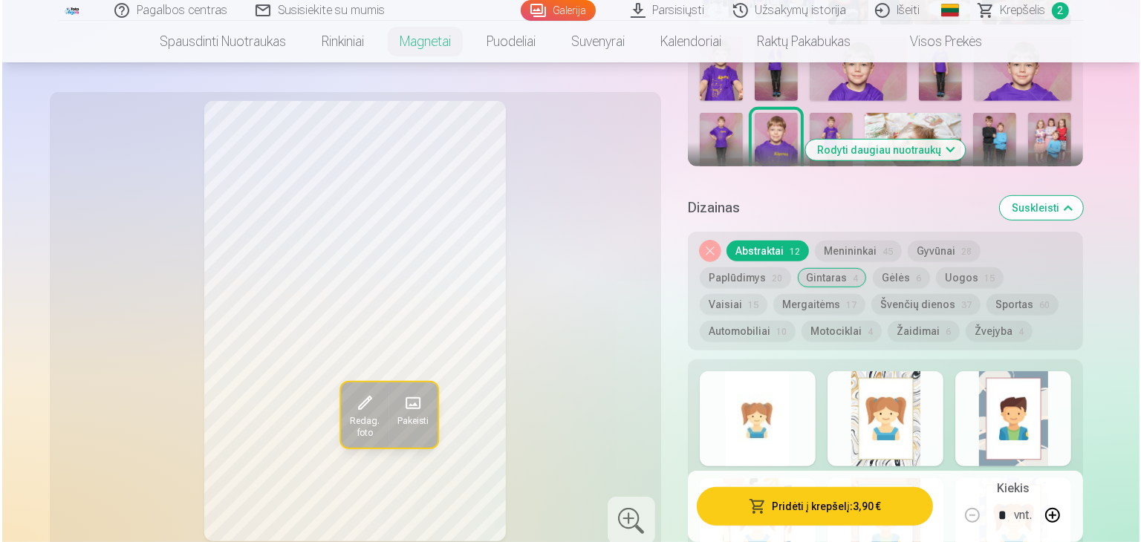
scroll to position [743, 0]
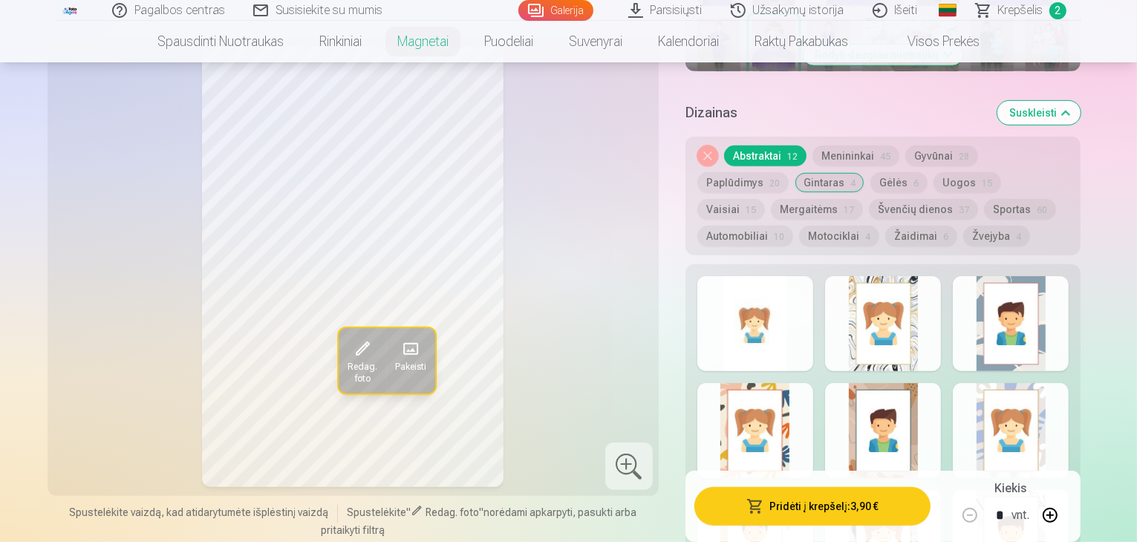
click at [770, 306] on div at bounding box center [755, 323] width 116 height 95
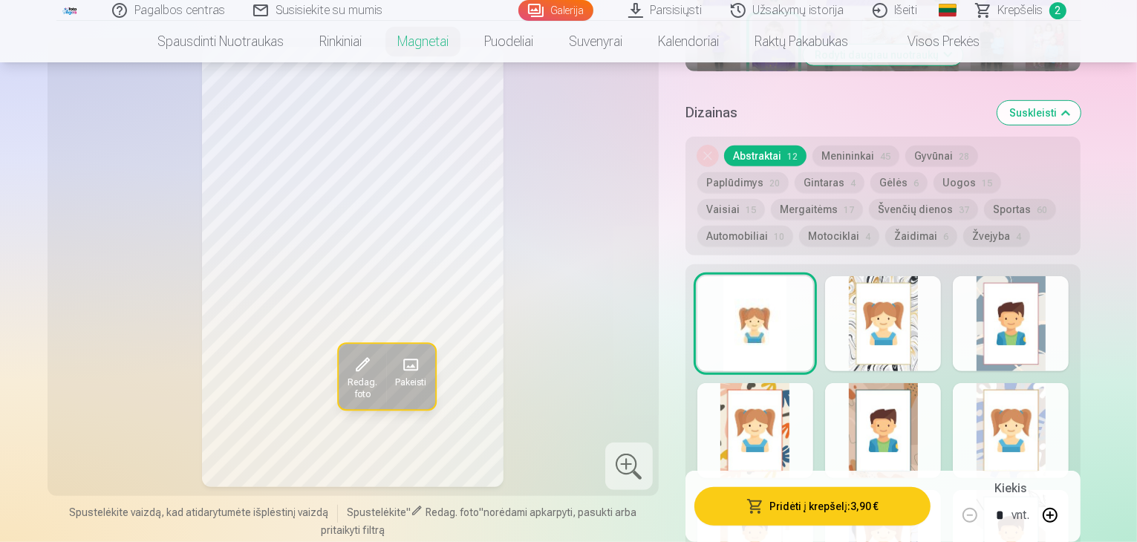
click at [824, 500] on button "Pridėti į krepšelį : 3,90 €" at bounding box center [812, 506] width 237 height 39
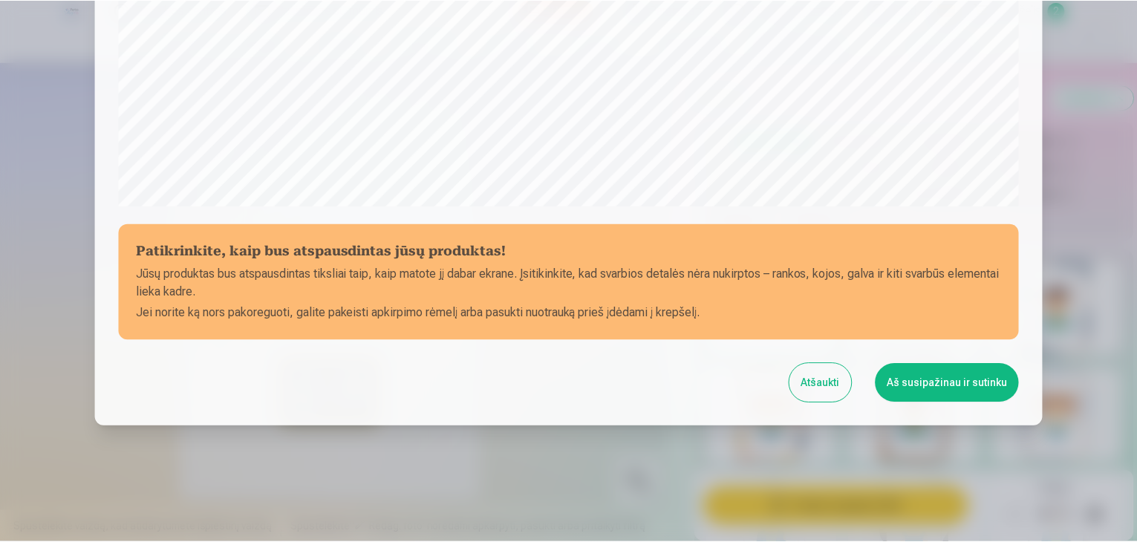
scroll to position [527, 0]
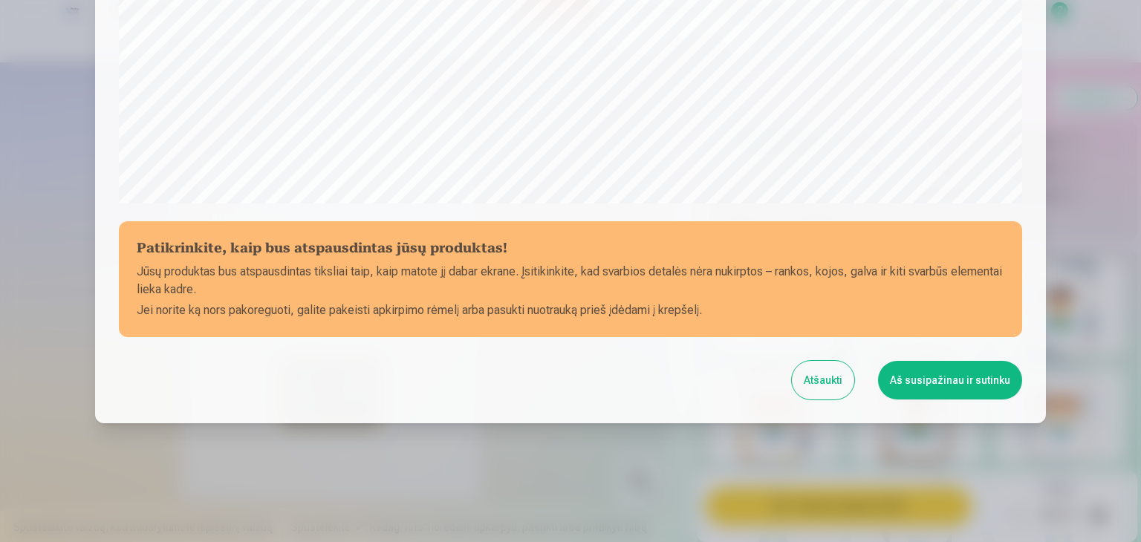
click at [925, 376] on button "Aš susipažinau ir sutinku" at bounding box center [950, 380] width 144 height 39
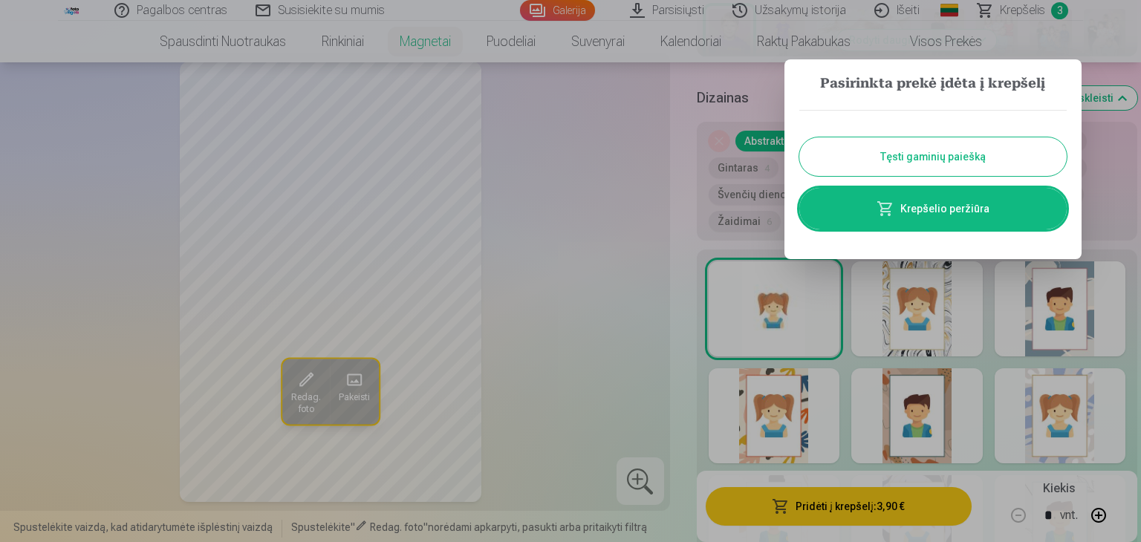
click at [955, 154] on button "Tęsti gaminių paiešką" at bounding box center [932, 156] width 267 height 39
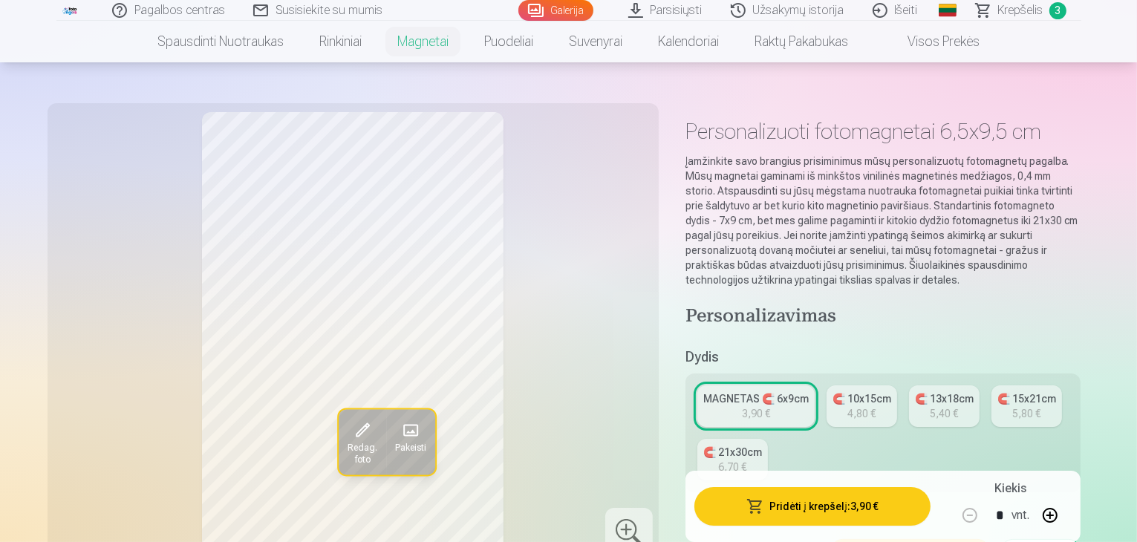
scroll to position [0, 0]
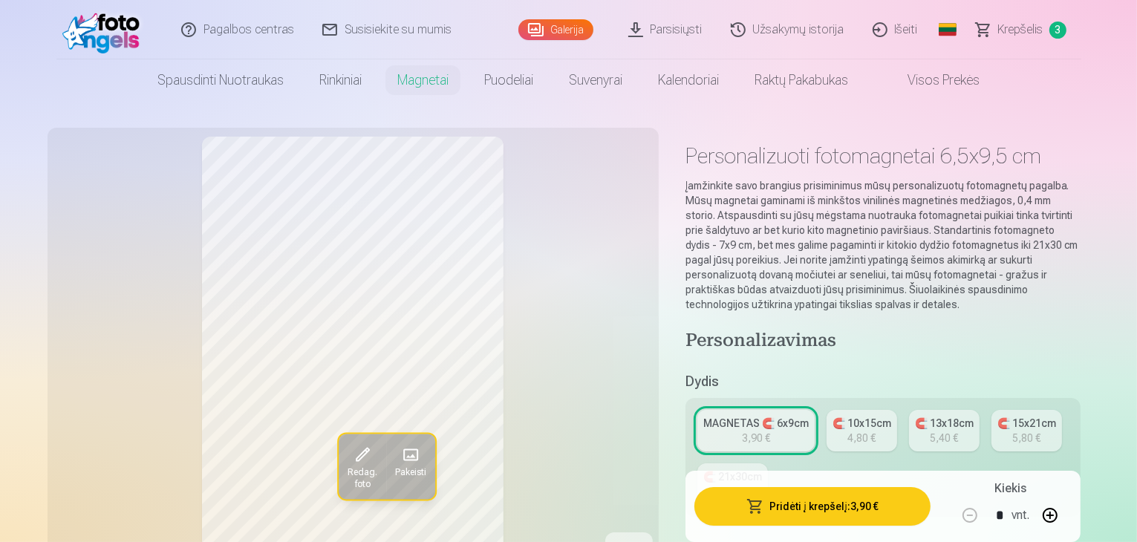
click at [556, 25] on link "Galerija" at bounding box center [555, 29] width 75 height 21
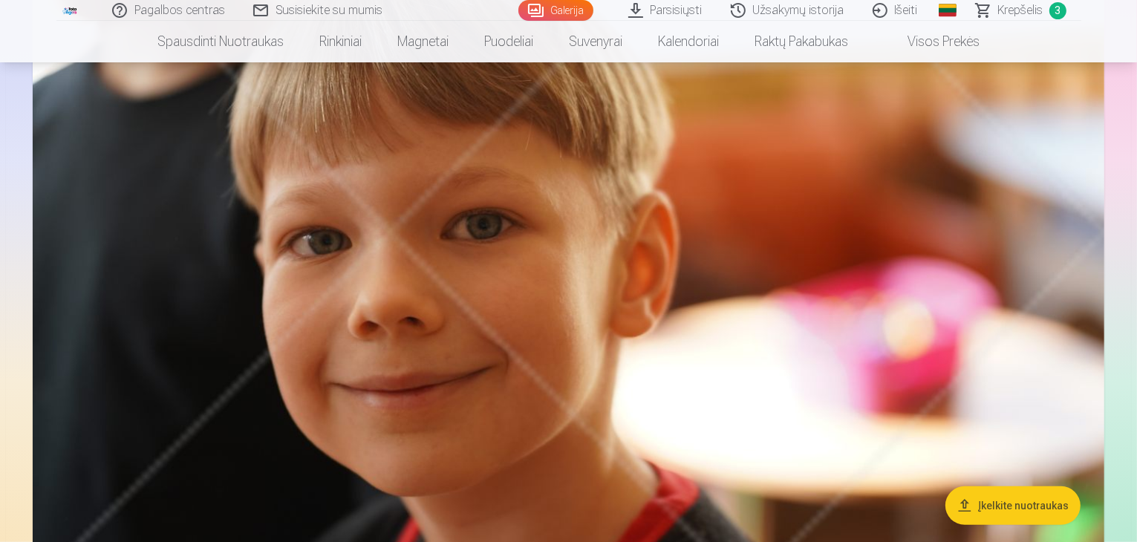
scroll to position [743, 0]
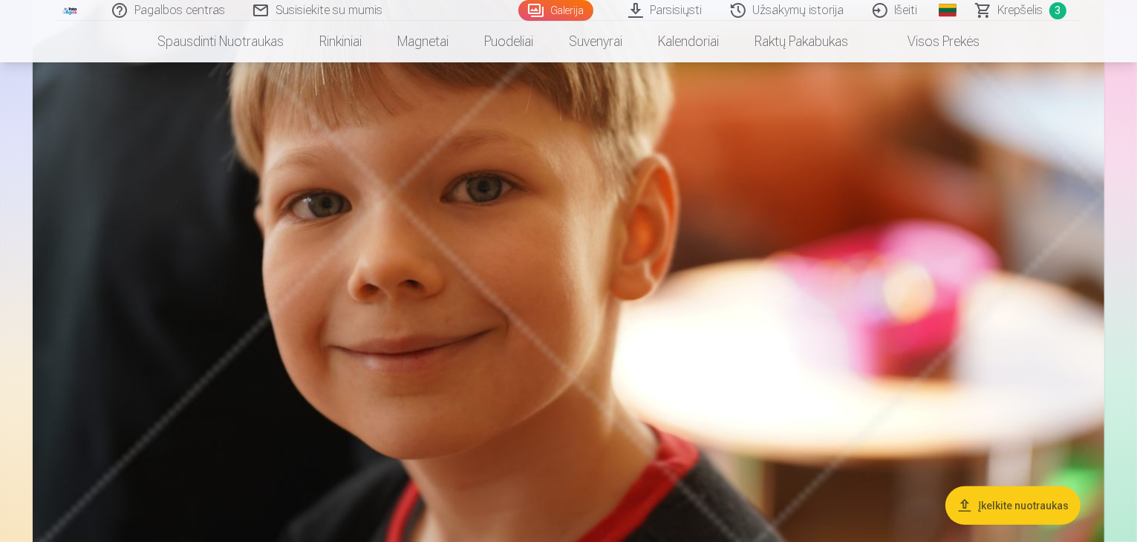
click at [744, 265] on img at bounding box center [569, 194] width 1072 height 715
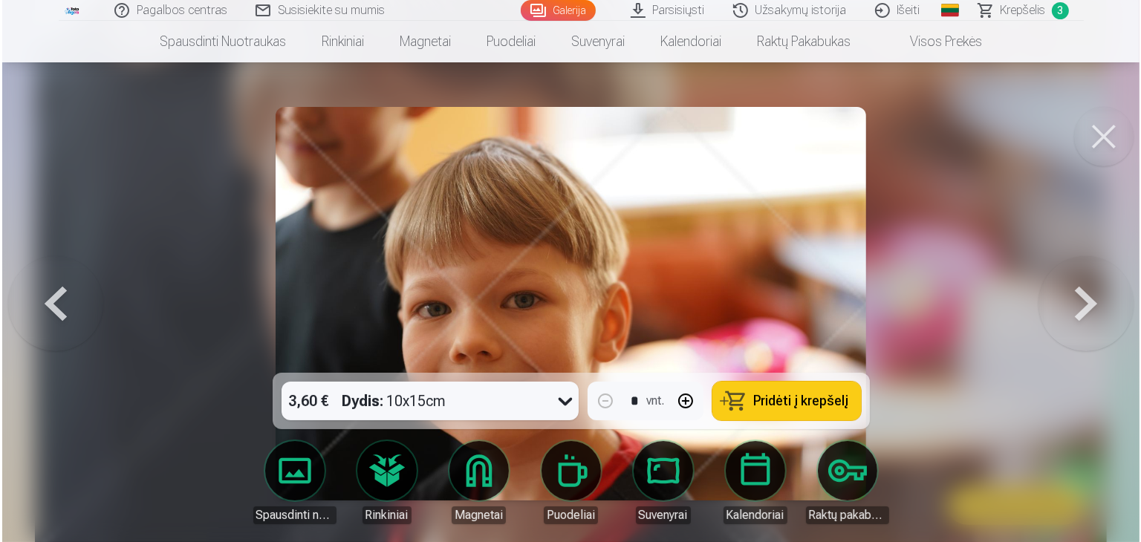
scroll to position [744, 0]
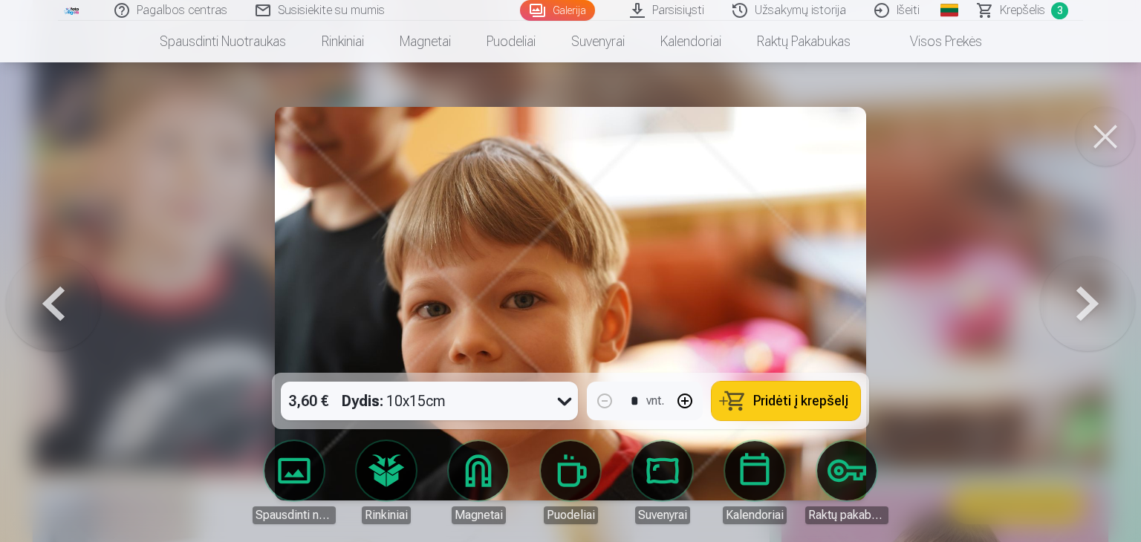
click at [1010, 10] on span "Krepšelis" at bounding box center [1022, 10] width 45 height 18
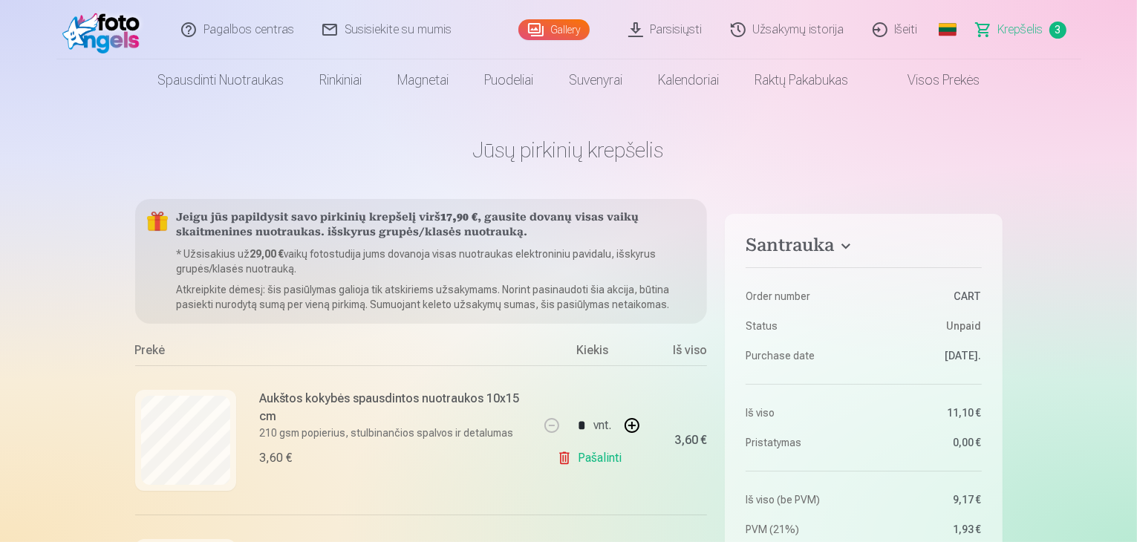
click at [571, 34] on link "Gallery" at bounding box center [553, 29] width 71 height 21
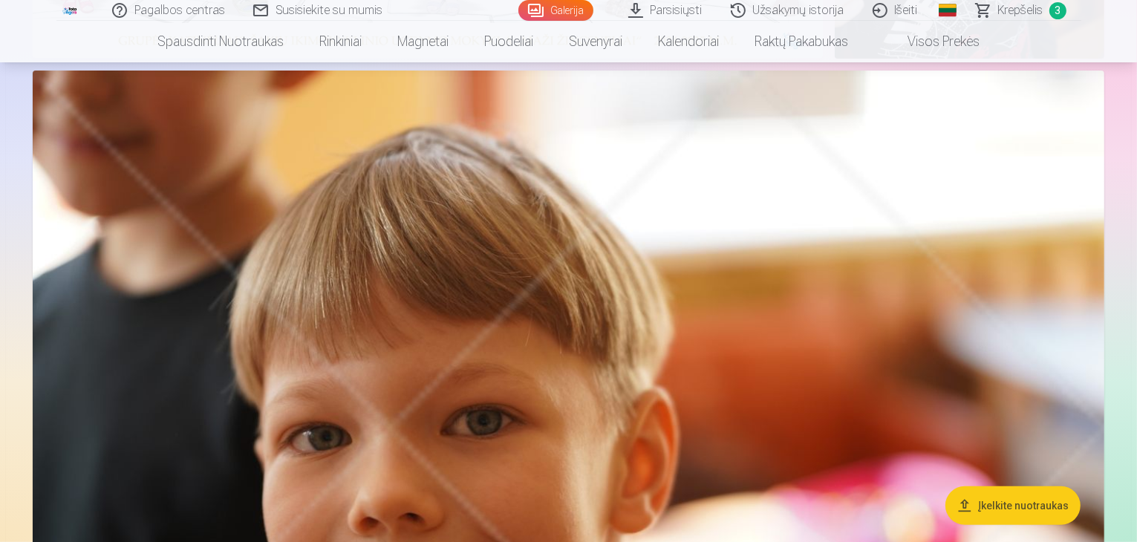
scroll to position [668, 0]
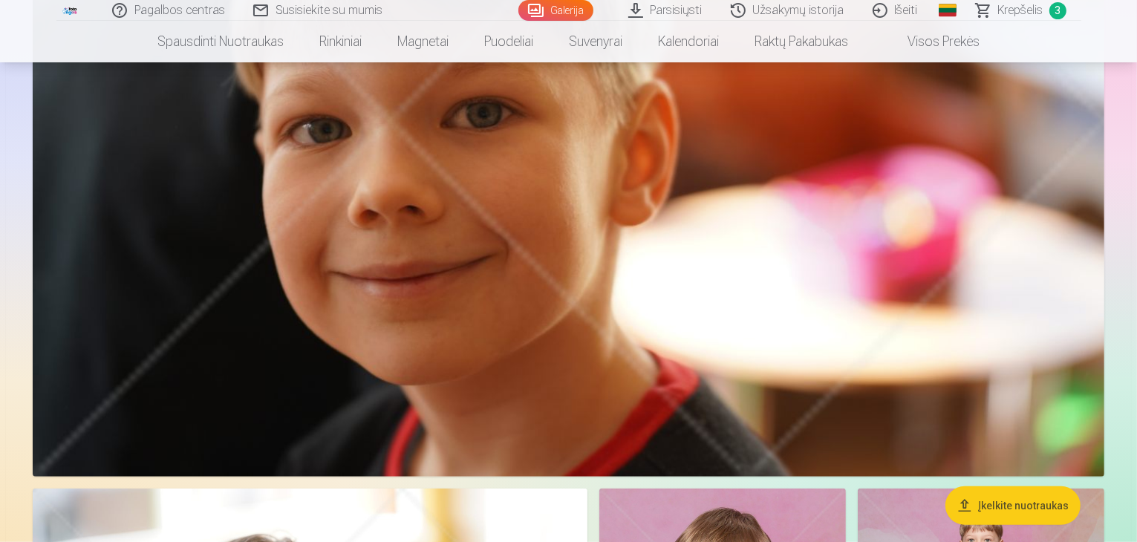
click at [729, 203] on img at bounding box center [569, 120] width 1072 height 715
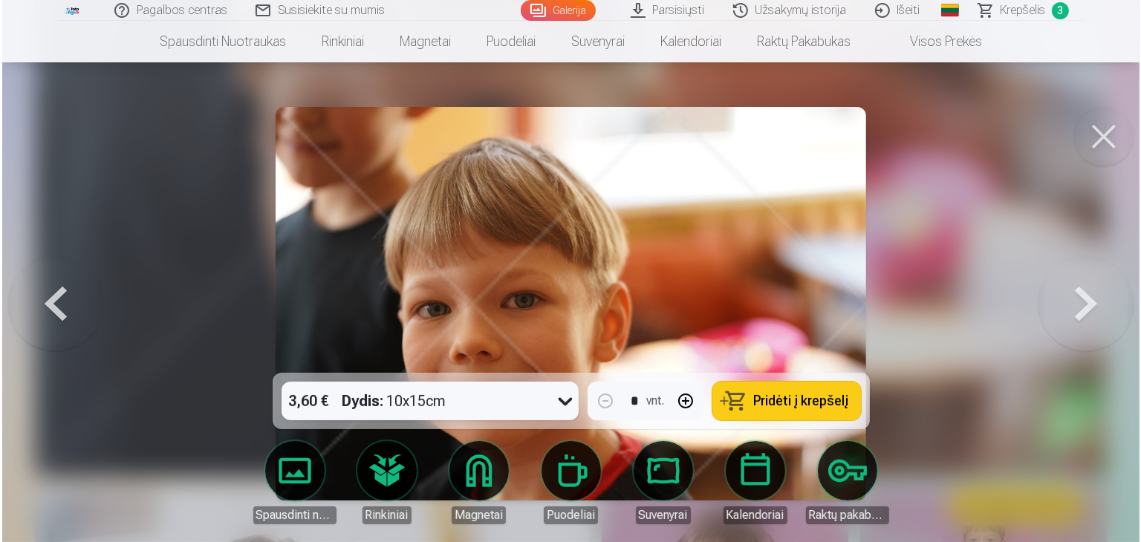
scroll to position [819, 0]
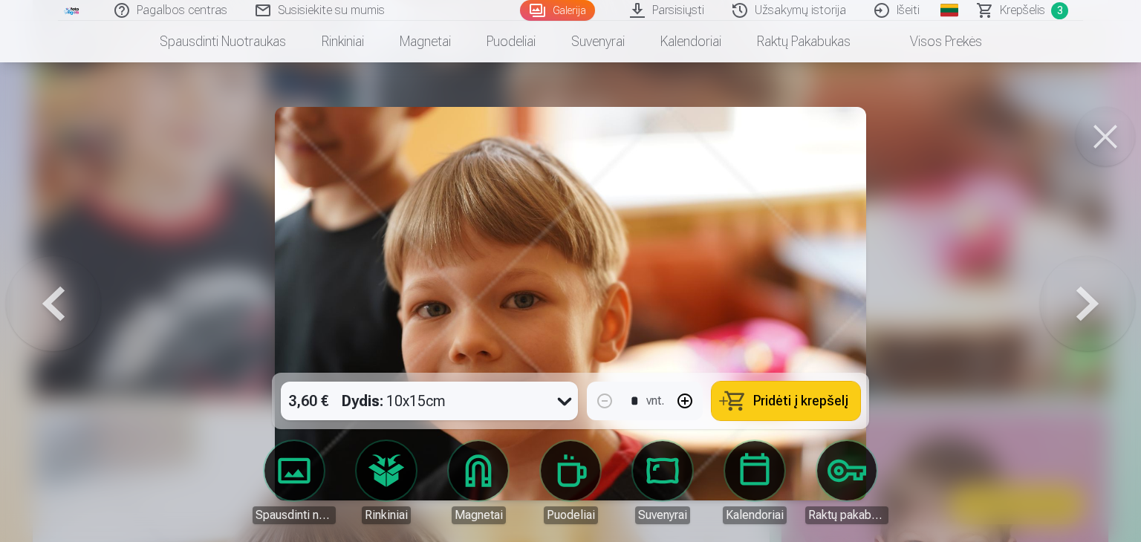
click at [778, 400] on span "Pridėti į krepšelį" at bounding box center [800, 400] width 95 height 13
click at [1081, 310] on button at bounding box center [1087, 304] width 95 height 108
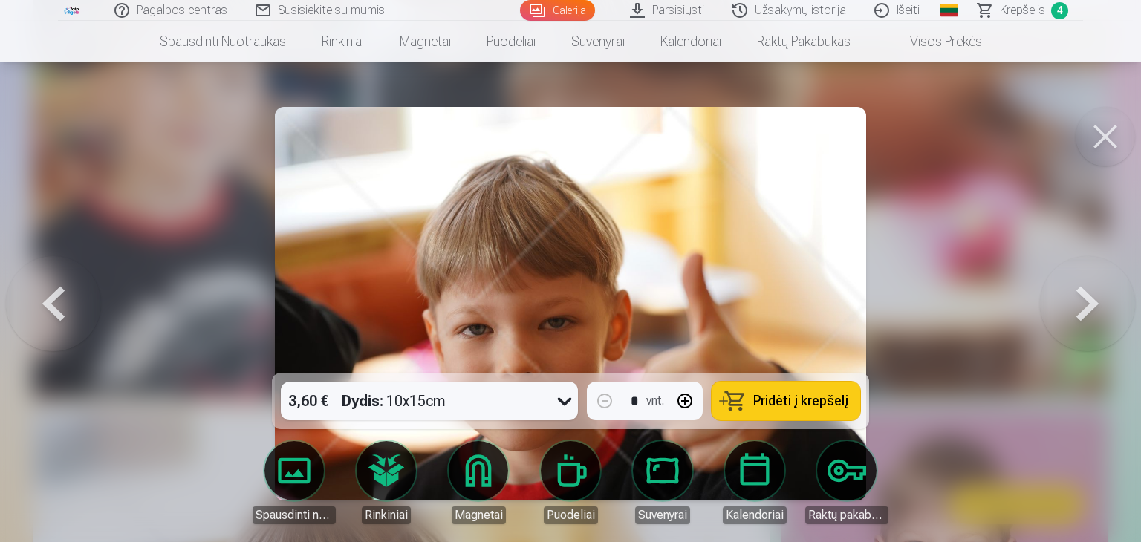
click at [1081, 310] on button at bounding box center [1087, 304] width 95 height 108
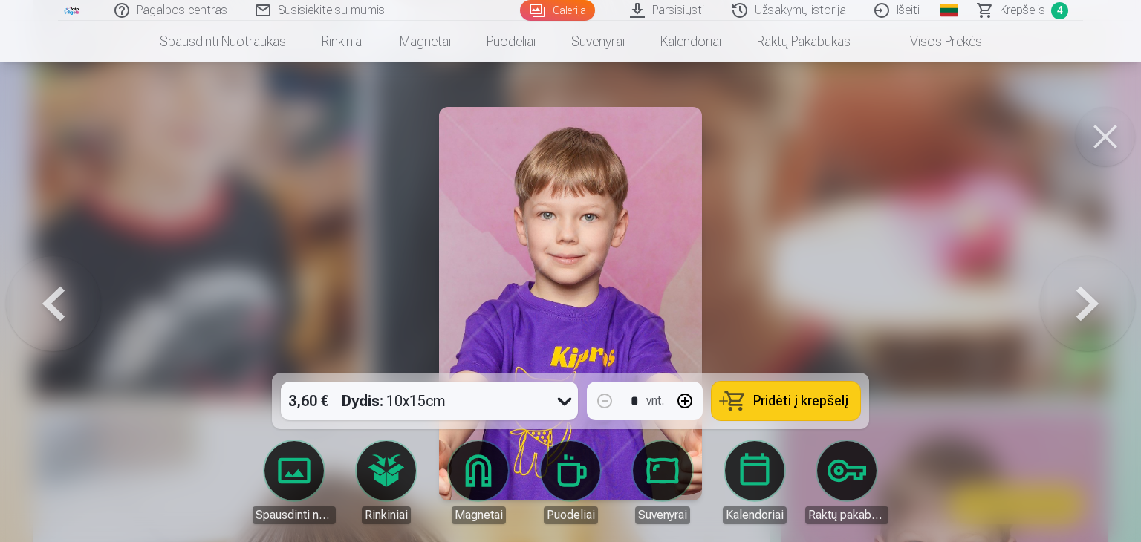
click at [1081, 310] on button at bounding box center [1087, 304] width 95 height 108
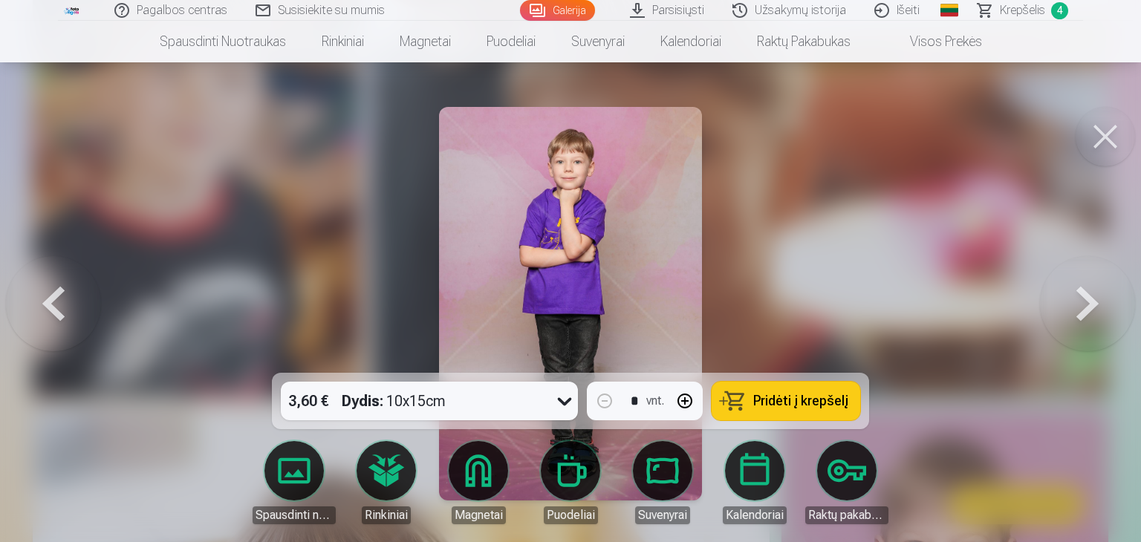
click at [1081, 310] on button at bounding box center [1087, 304] width 95 height 108
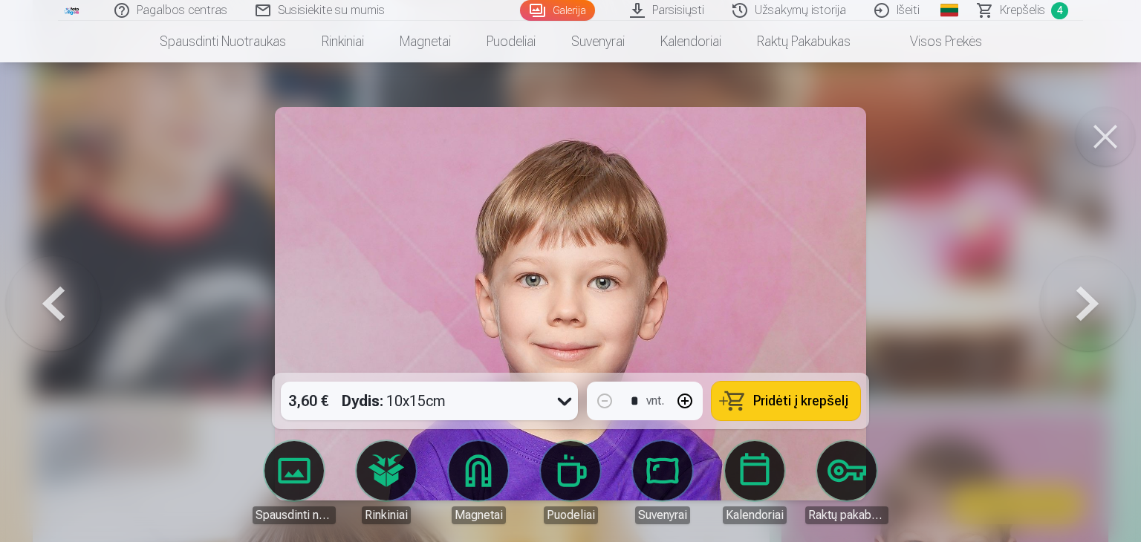
click at [1085, 309] on button at bounding box center [1087, 304] width 95 height 108
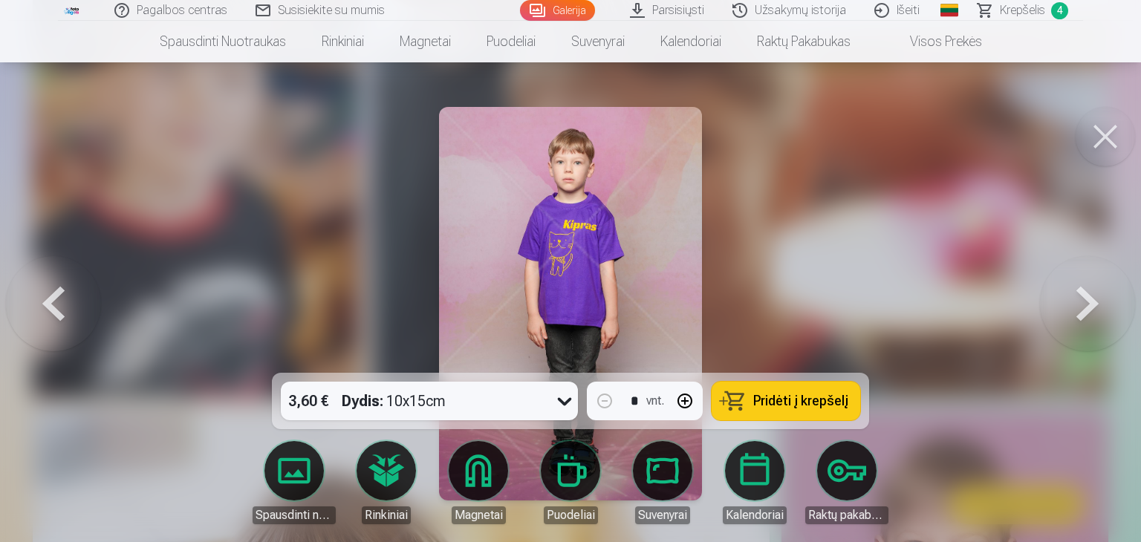
click at [1085, 309] on button at bounding box center [1087, 304] width 95 height 108
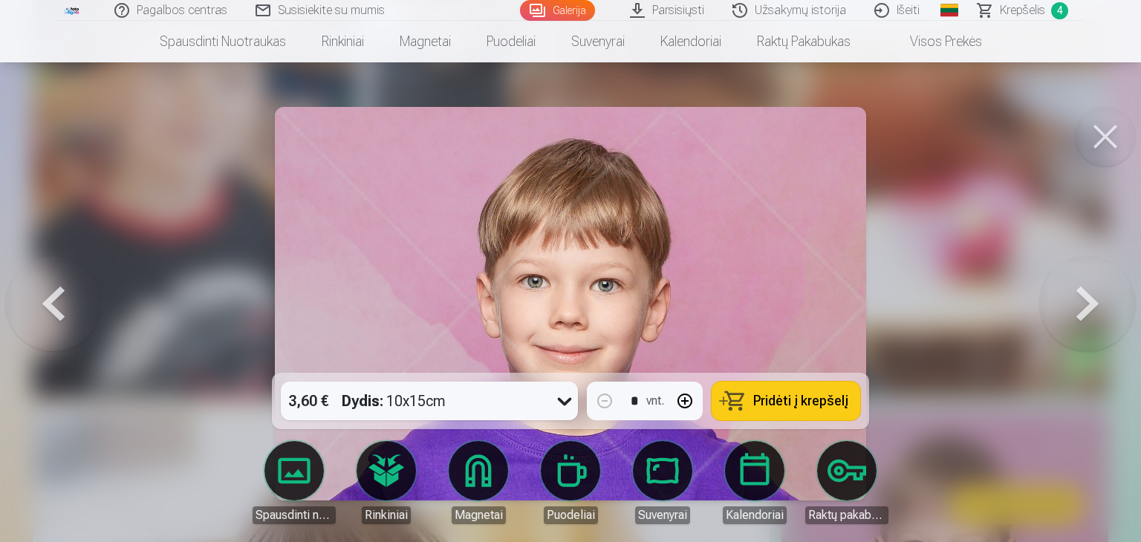
click at [787, 402] on span "Pridėti į krepšelį" at bounding box center [800, 400] width 95 height 13
click at [1084, 301] on button at bounding box center [1087, 304] width 95 height 108
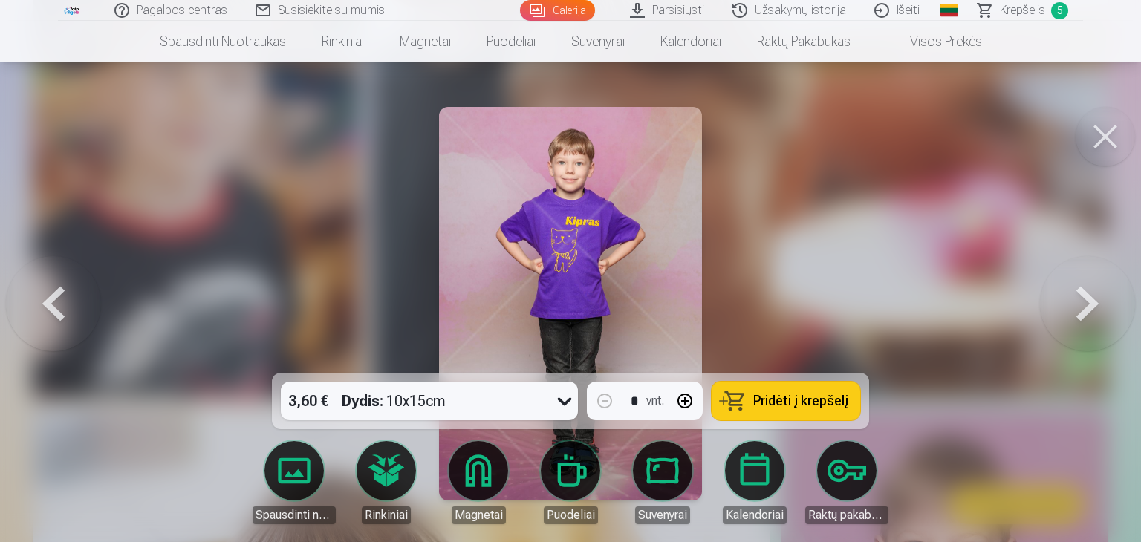
click at [783, 397] on span "Pridėti į krepšelį" at bounding box center [800, 400] width 95 height 13
click at [1089, 307] on button at bounding box center [1087, 304] width 95 height 108
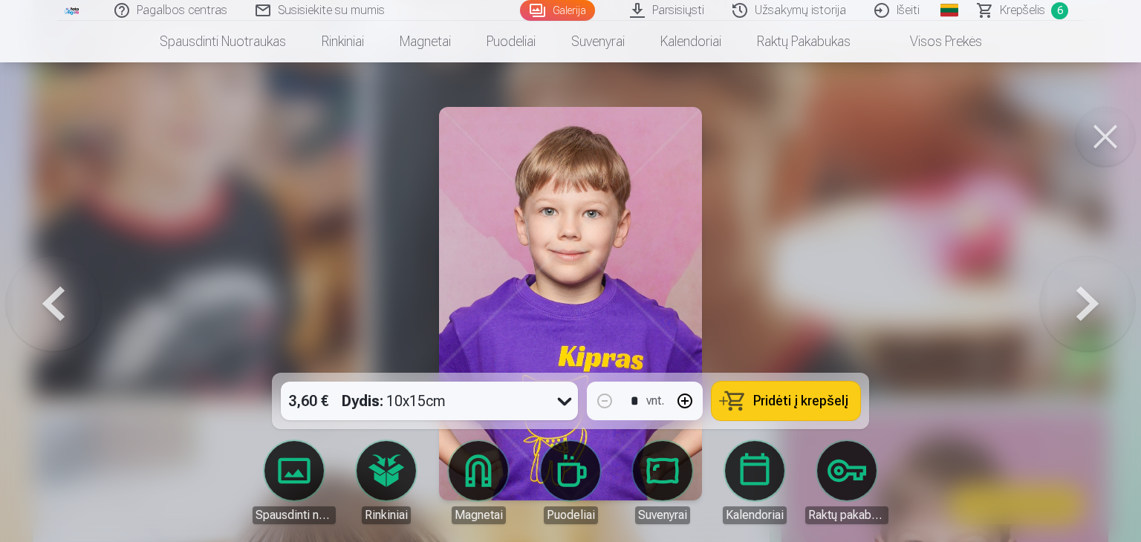
click at [781, 399] on span "Pridėti į krepšelį" at bounding box center [800, 400] width 95 height 13
click at [1096, 305] on button at bounding box center [1087, 304] width 95 height 108
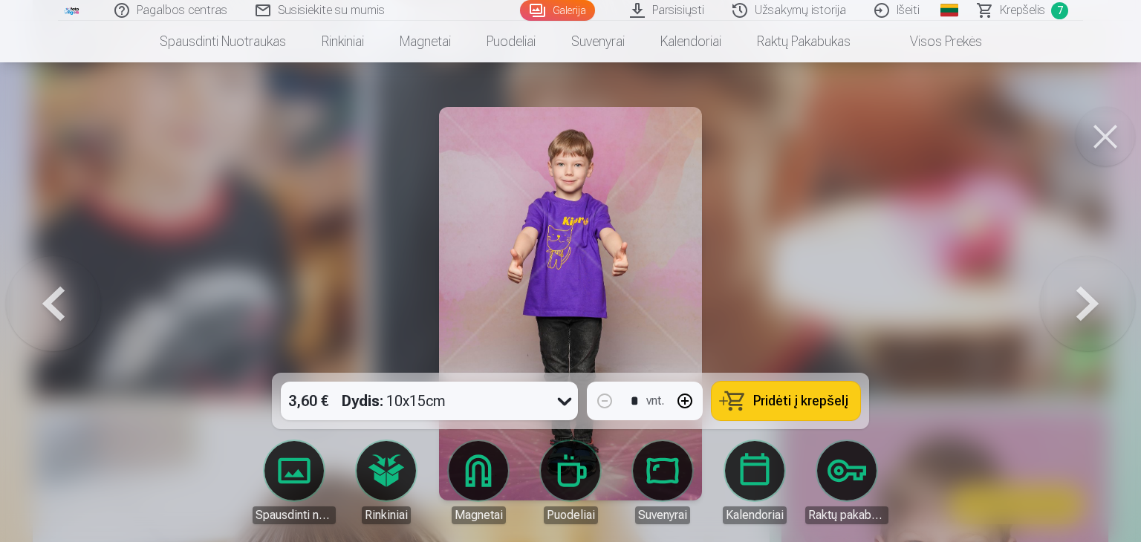
click at [798, 403] on span "Pridėti į krepšelį" at bounding box center [800, 400] width 95 height 13
click at [1093, 299] on button at bounding box center [1087, 304] width 95 height 108
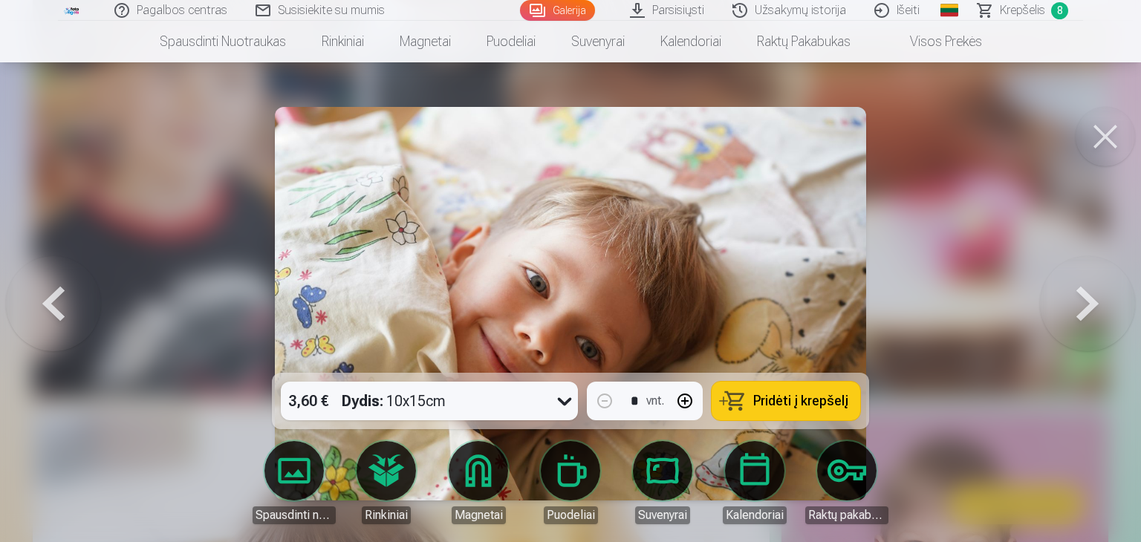
click at [1081, 310] on button at bounding box center [1087, 304] width 95 height 108
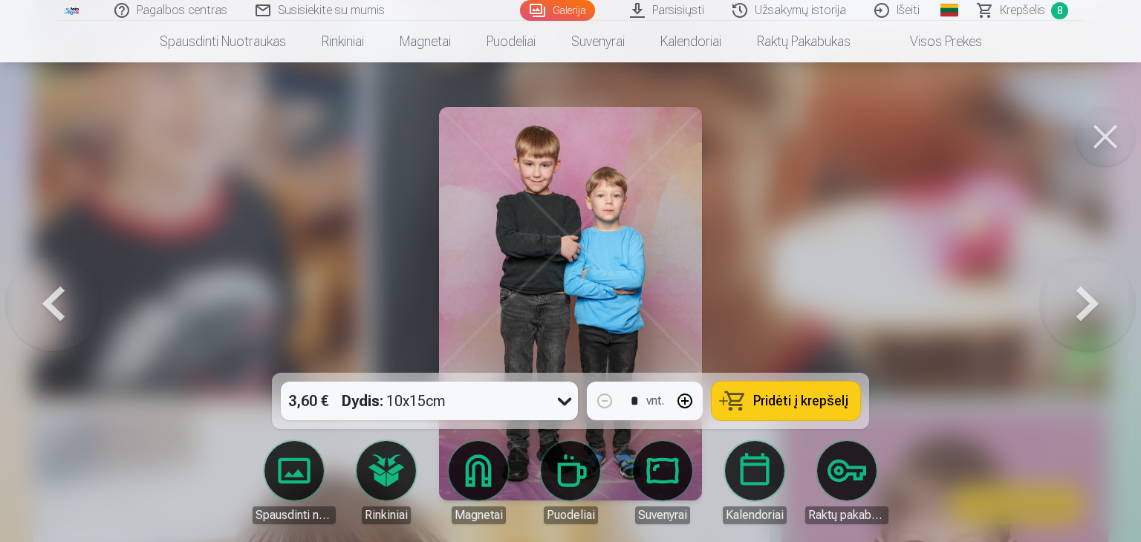
click at [793, 397] on span "Pridėti į krepšelį" at bounding box center [800, 400] width 95 height 13
click at [1090, 306] on button at bounding box center [1087, 304] width 95 height 108
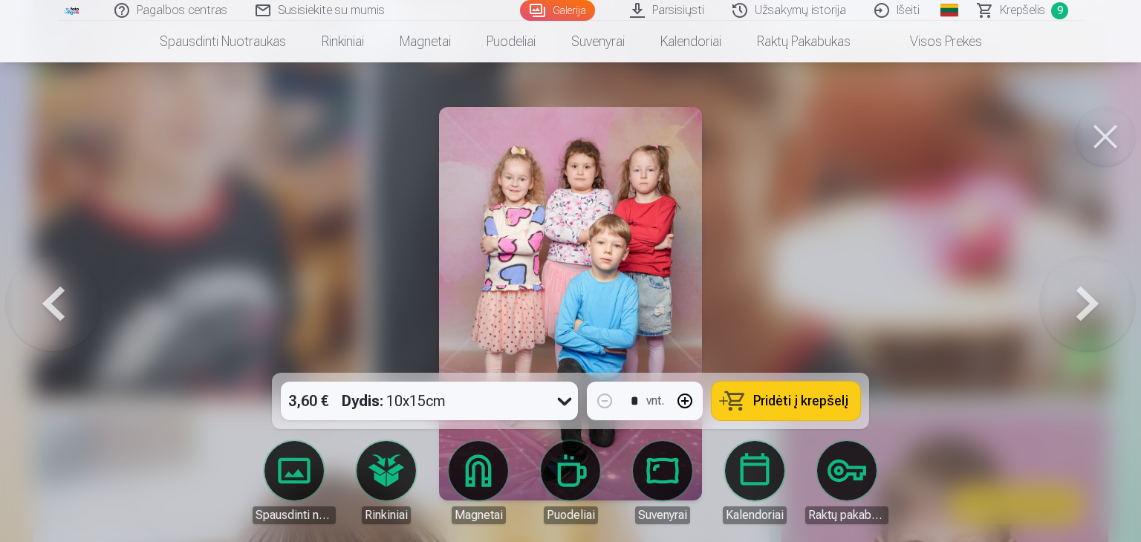
click at [774, 403] on span "Pridėti į krepšelį" at bounding box center [800, 400] width 95 height 13
click at [1092, 304] on button at bounding box center [1087, 304] width 95 height 108
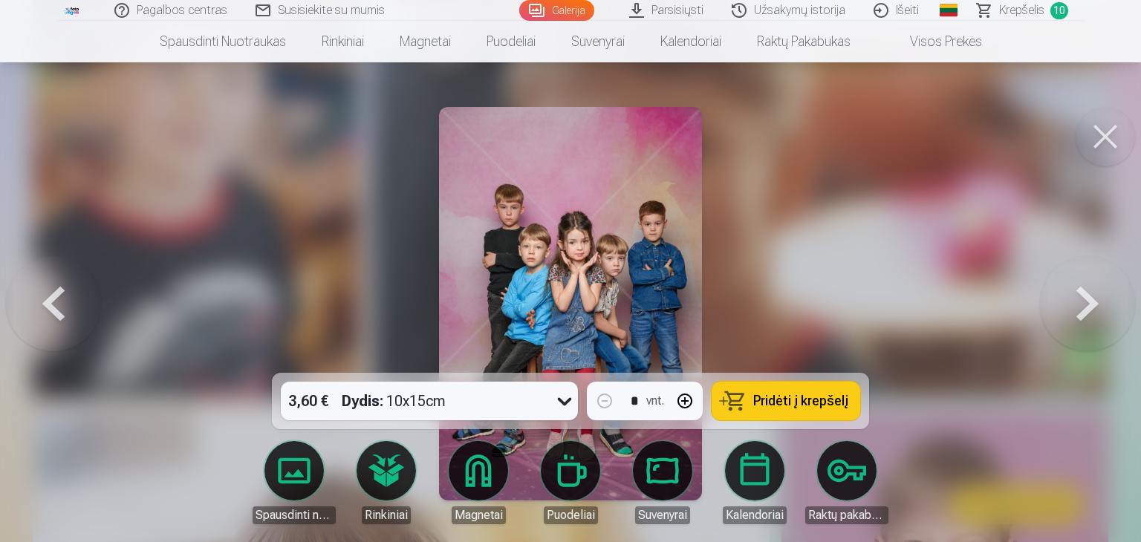
click at [776, 391] on button "Pridėti į krepšelį" at bounding box center [786, 401] width 149 height 39
click at [1082, 293] on button at bounding box center [1087, 304] width 95 height 108
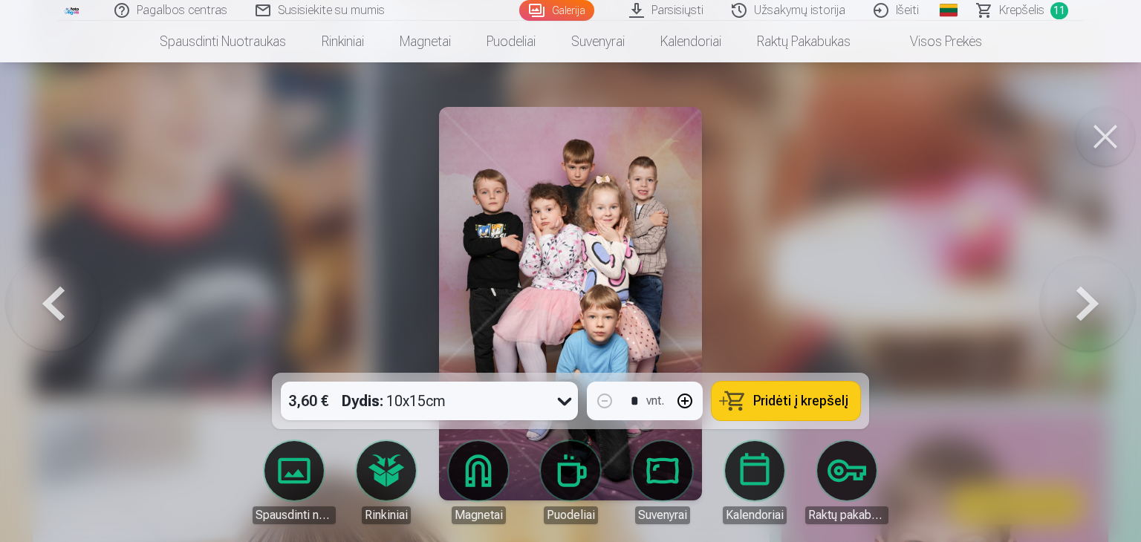
click at [788, 399] on span "Pridėti į krepšelį" at bounding box center [800, 400] width 95 height 13
click at [1084, 308] on button at bounding box center [1087, 304] width 95 height 108
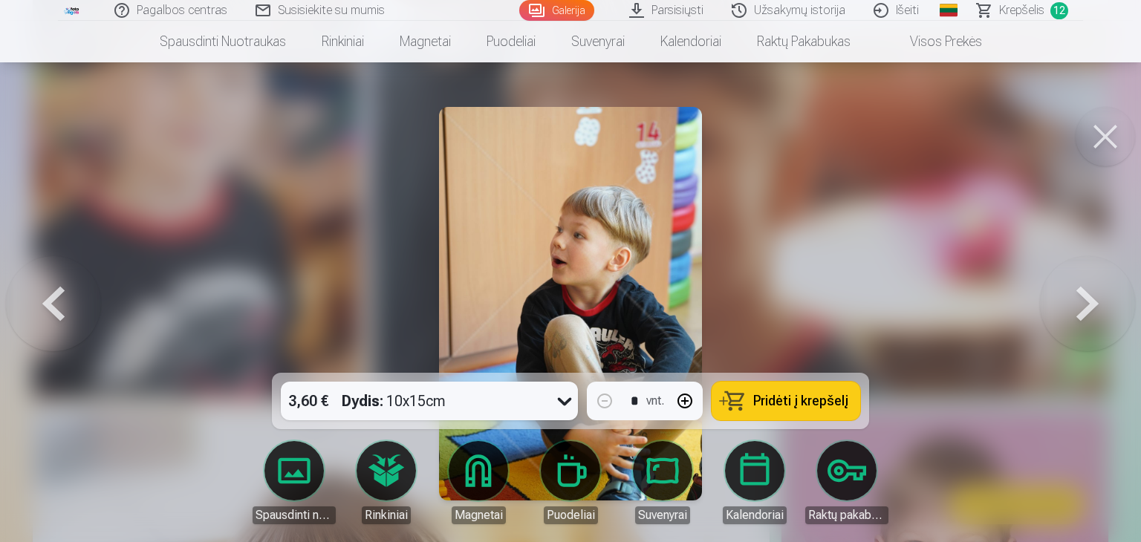
click at [1084, 307] on button at bounding box center [1087, 304] width 95 height 108
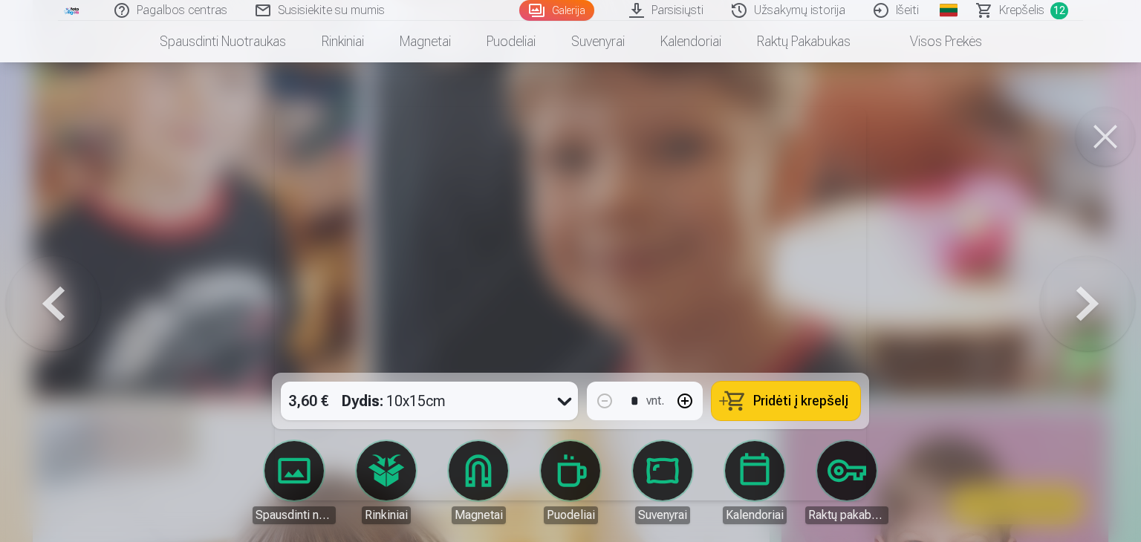
click at [1096, 307] on button at bounding box center [1087, 304] width 95 height 108
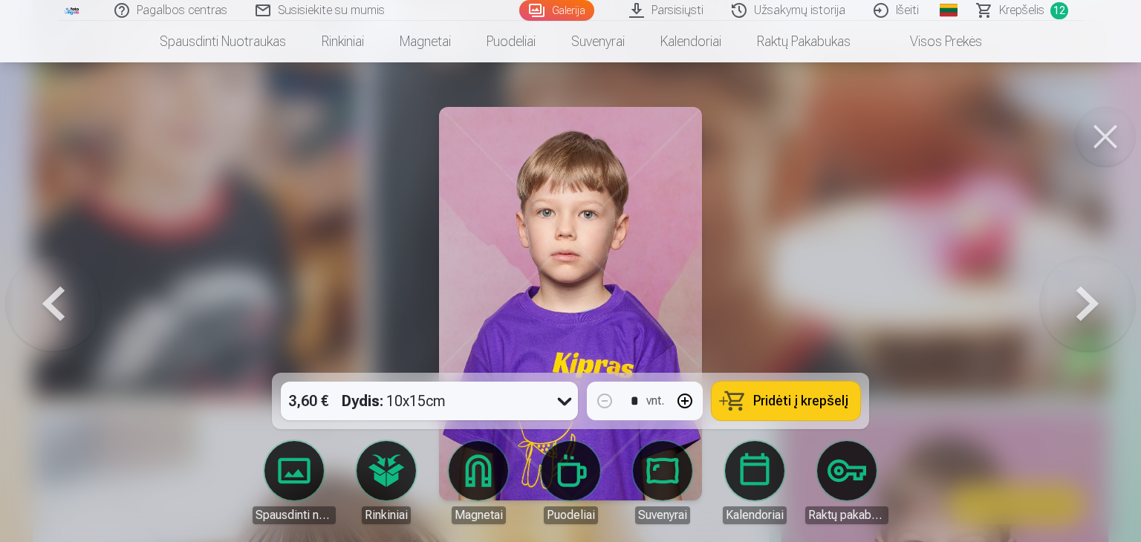
click at [1092, 299] on button at bounding box center [1087, 304] width 95 height 108
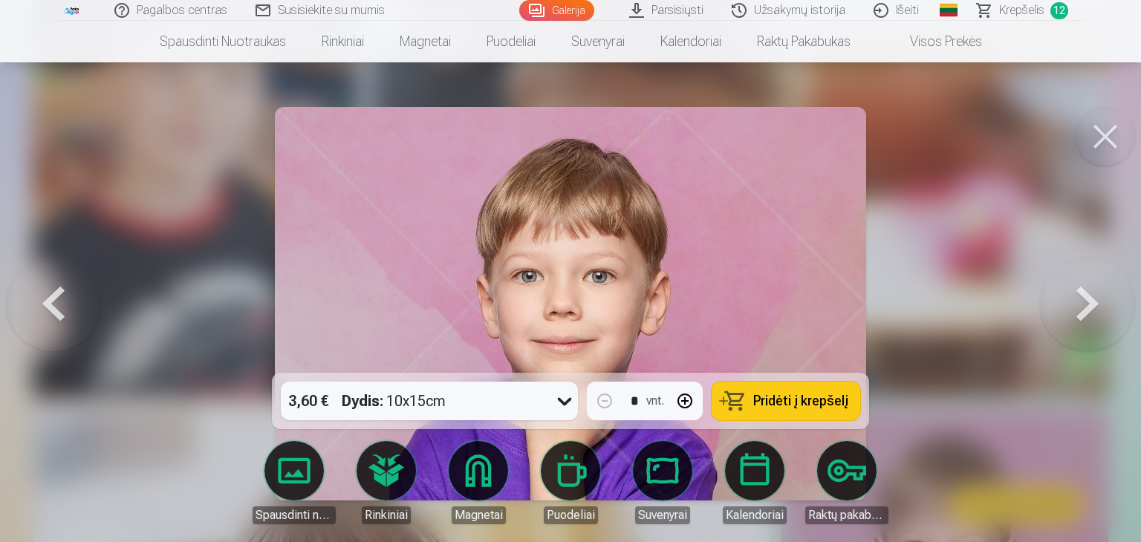
click at [1092, 299] on button at bounding box center [1087, 304] width 95 height 108
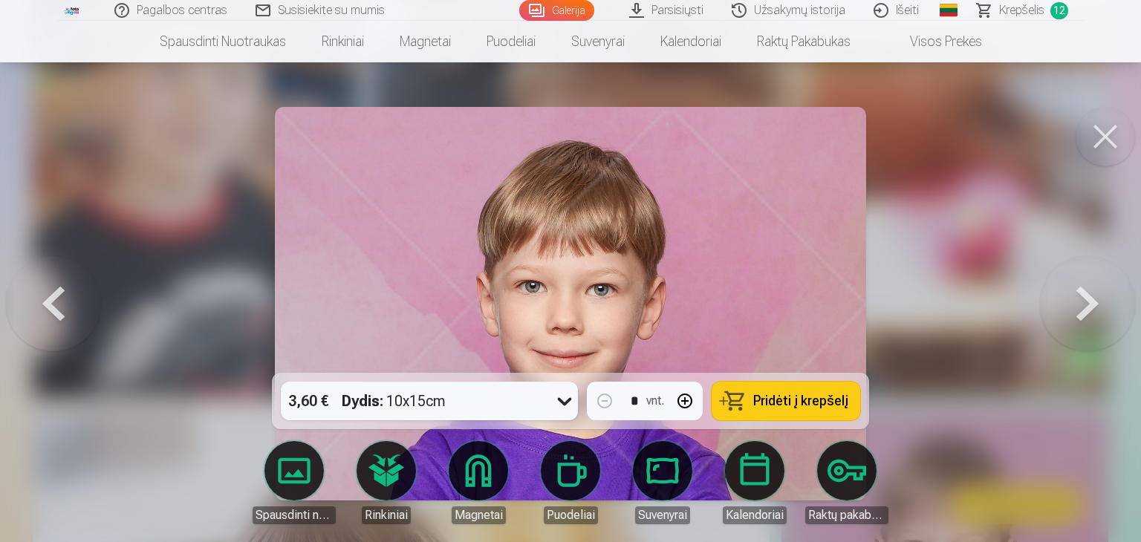
click at [790, 397] on span "Pridėti į krepšelį" at bounding box center [800, 400] width 95 height 13
click at [1096, 301] on button at bounding box center [1087, 304] width 95 height 108
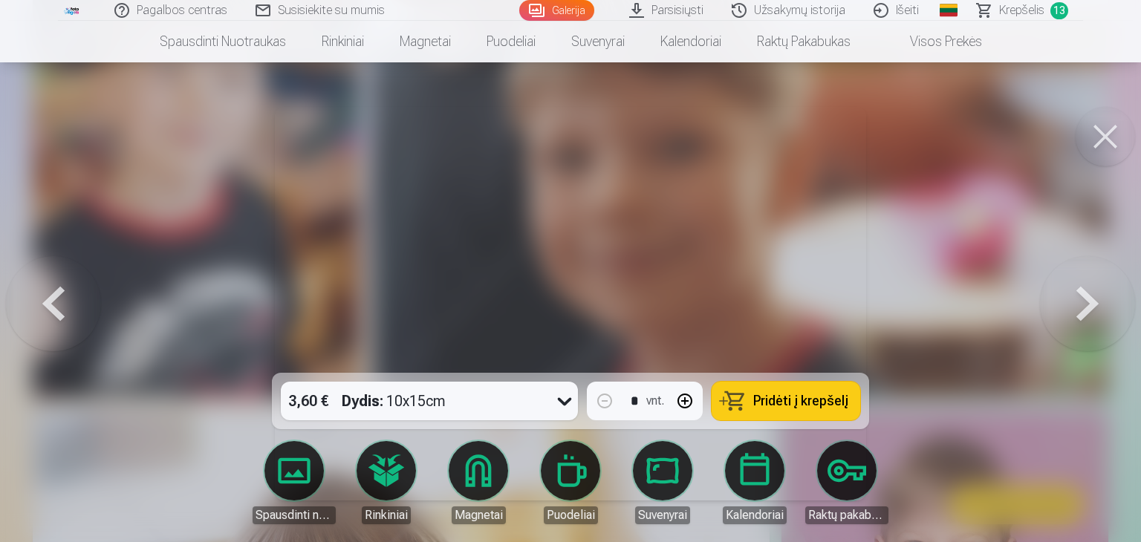
click at [1093, 302] on button at bounding box center [1087, 304] width 95 height 108
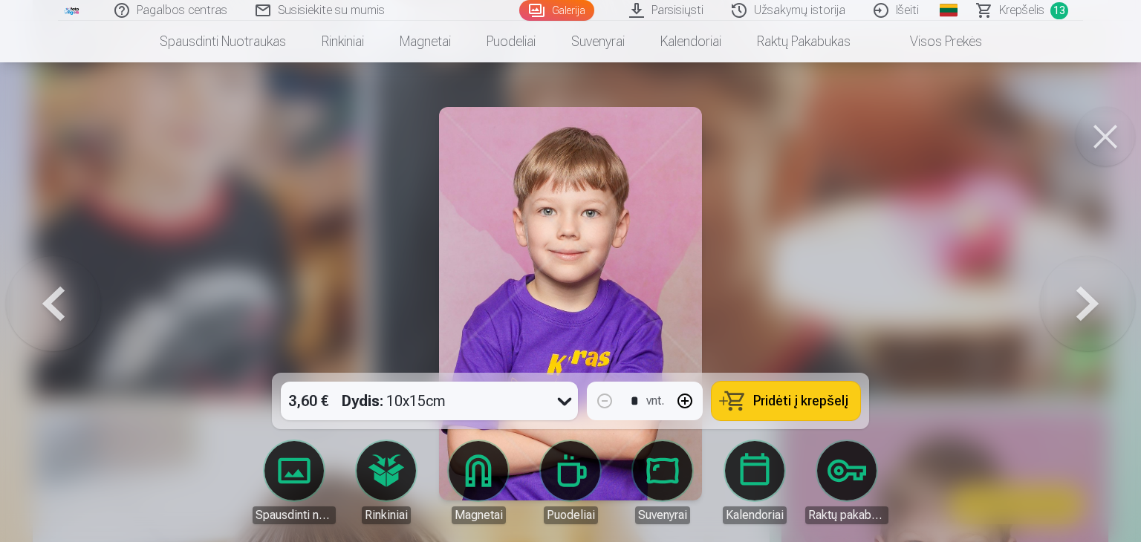
click at [793, 394] on span "Pridėti į krepšelį" at bounding box center [800, 400] width 95 height 13
click at [1089, 301] on button at bounding box center [1087, 304] width 95 height 108
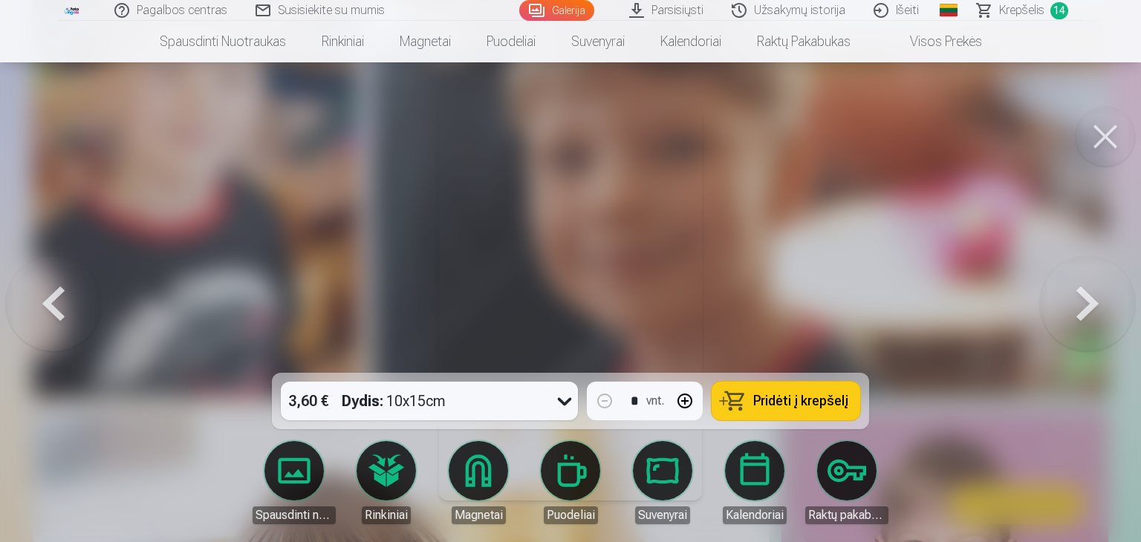
click at [1089, 301] on button at bounding box center [1087, 304] width 95 height 108
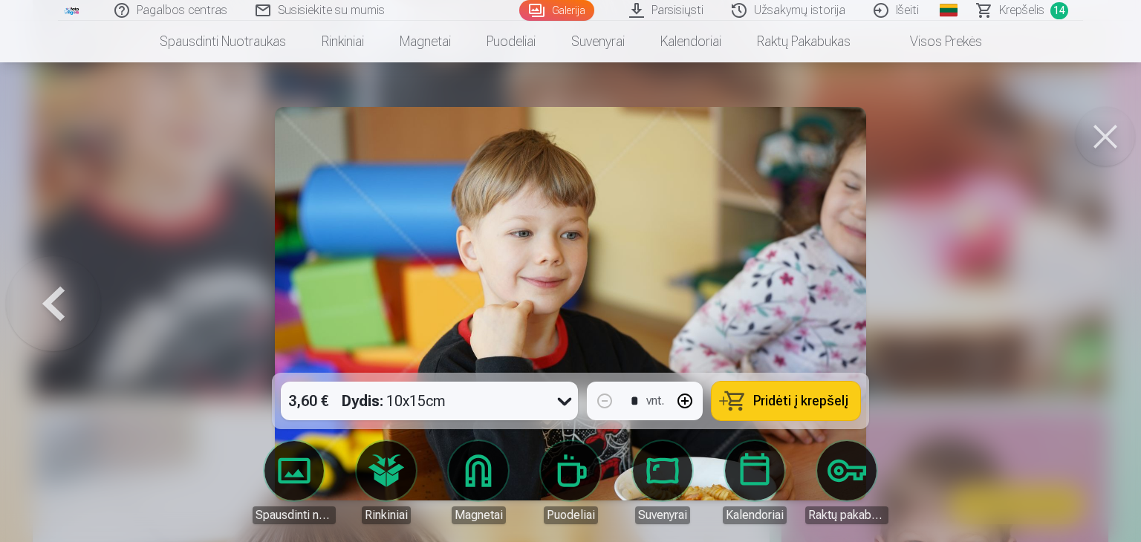
click at [802, 397] on span "Pridėti į krepšelį" at bounding box center [800, 400] width 95 height 13
click at [1111, 128] on button at bounding box center [1105, 136] width 59 height 59
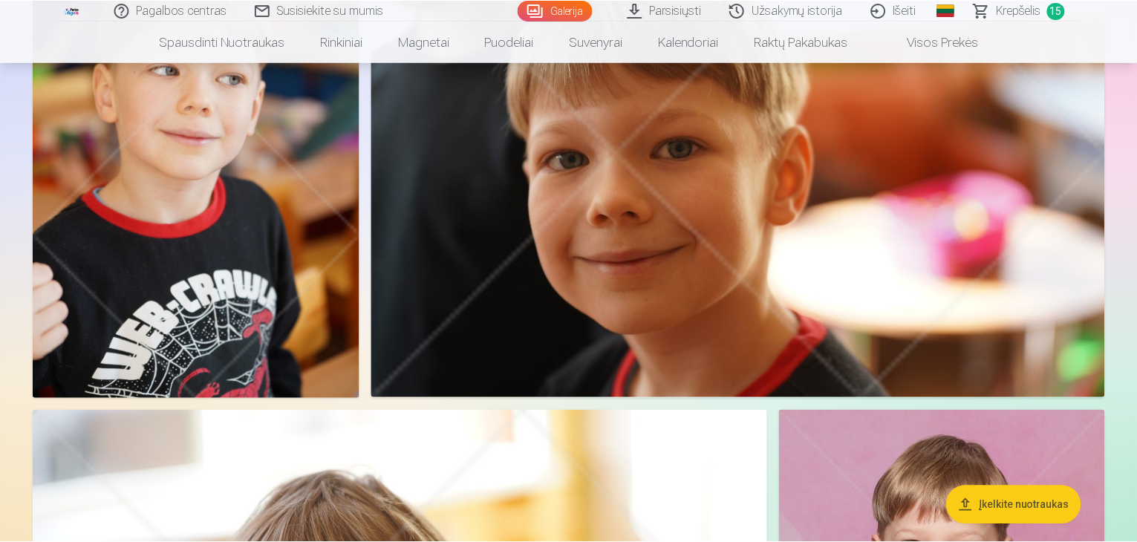
scroll to position [817, 0]
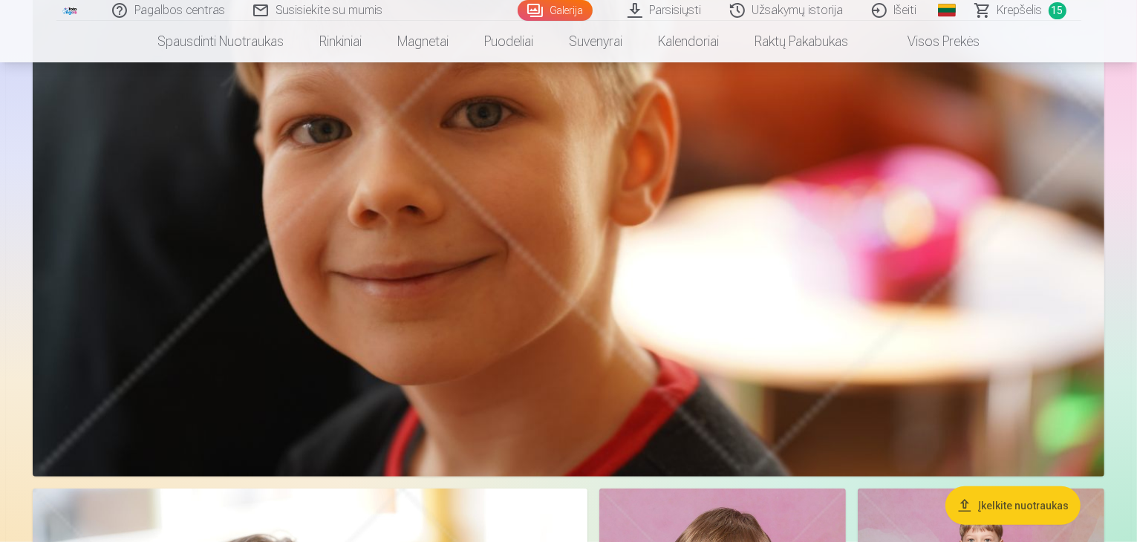
click at [1026, 11] on span "Krepšelis" at bounding box center [1020, 10] width 45 height 18
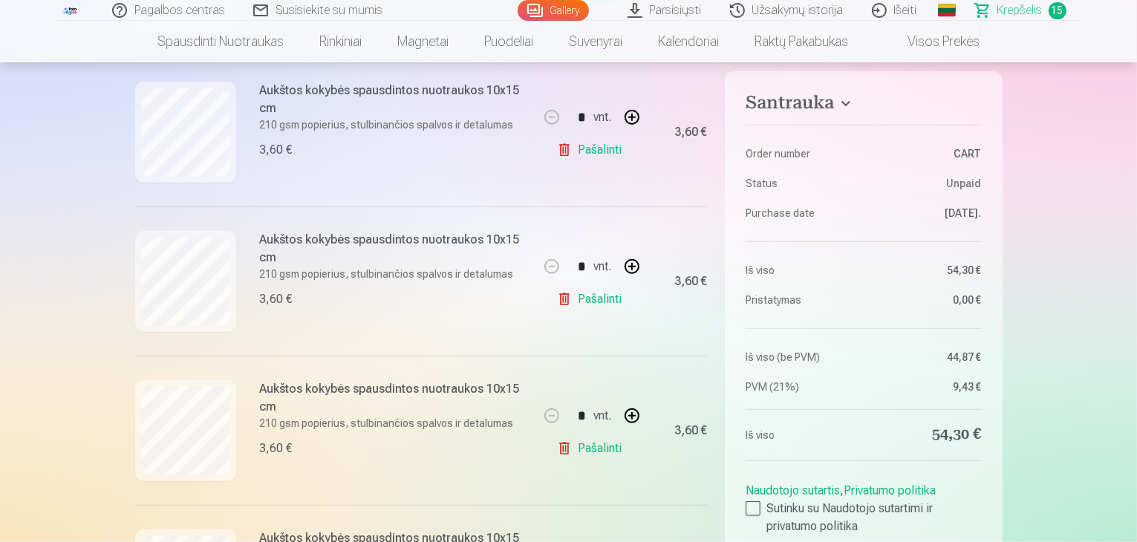
scroll to position [446, 0]
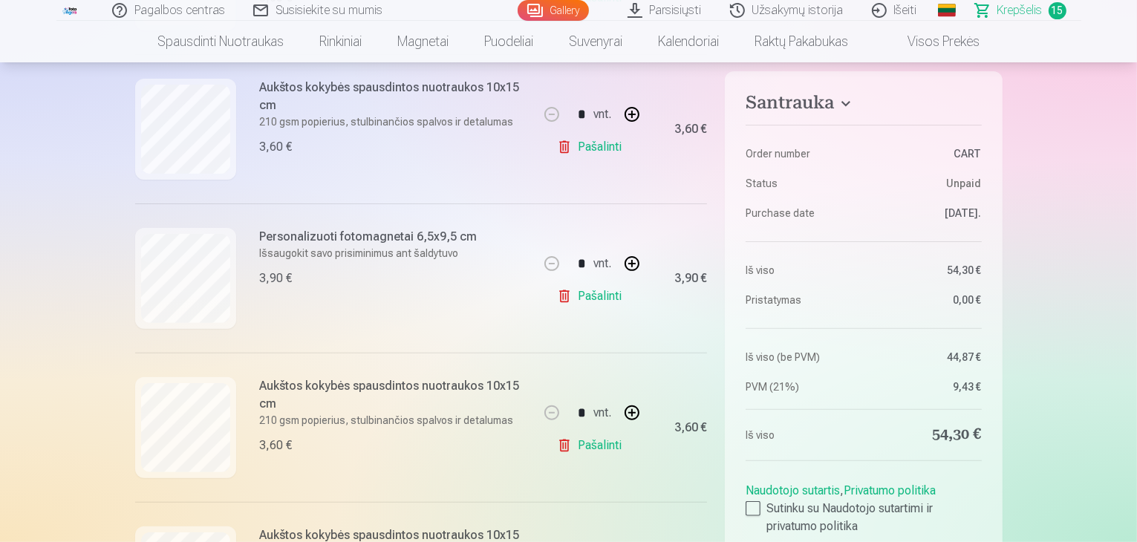
click at [559, 14] on link "Gallery" at bounding box center [553, 10] width 71 height 21
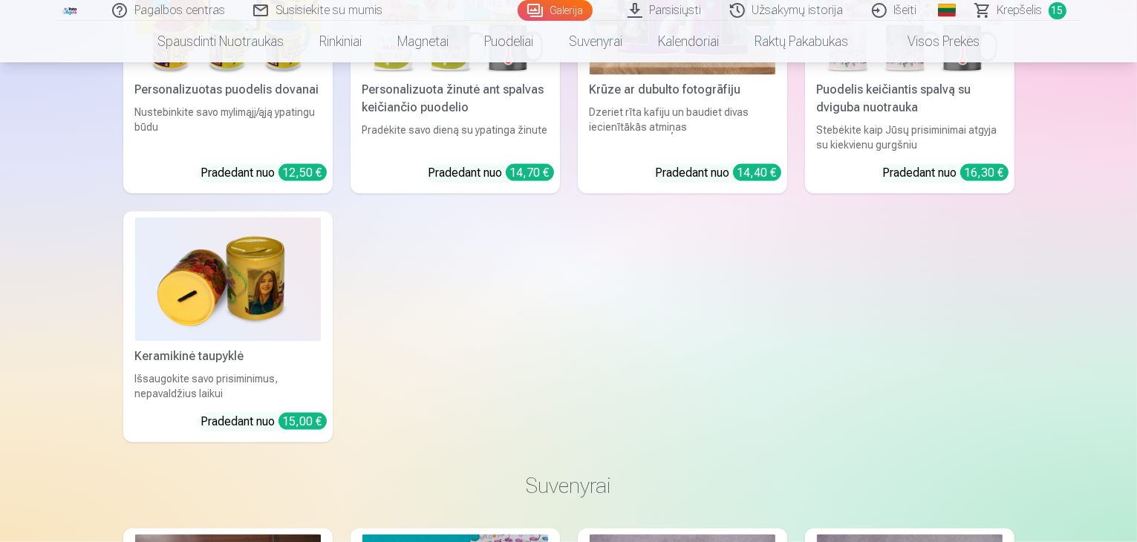
scroll to position [7651, 0]
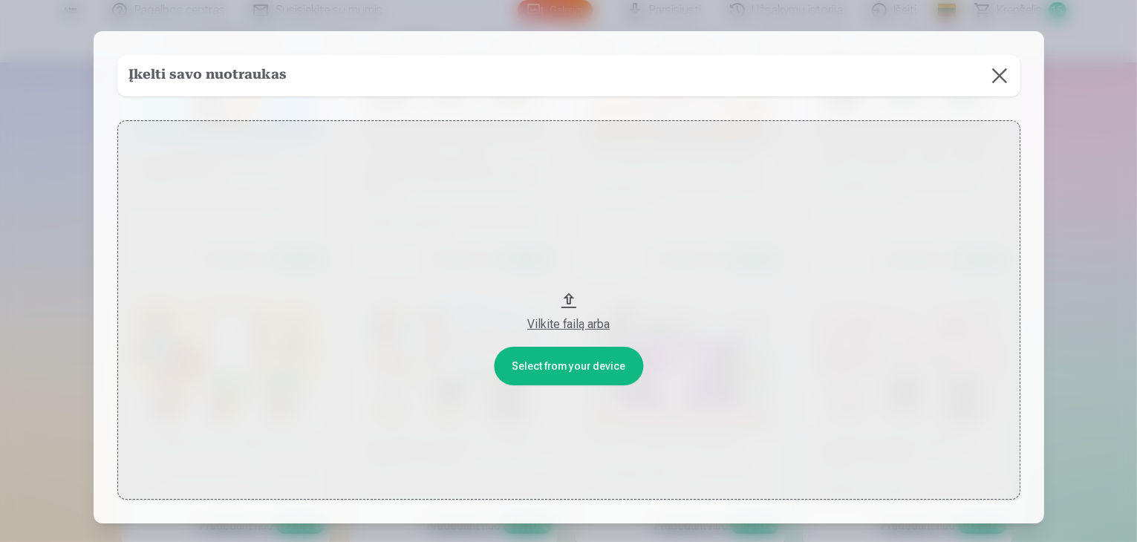
scroll to position [7674, 0]
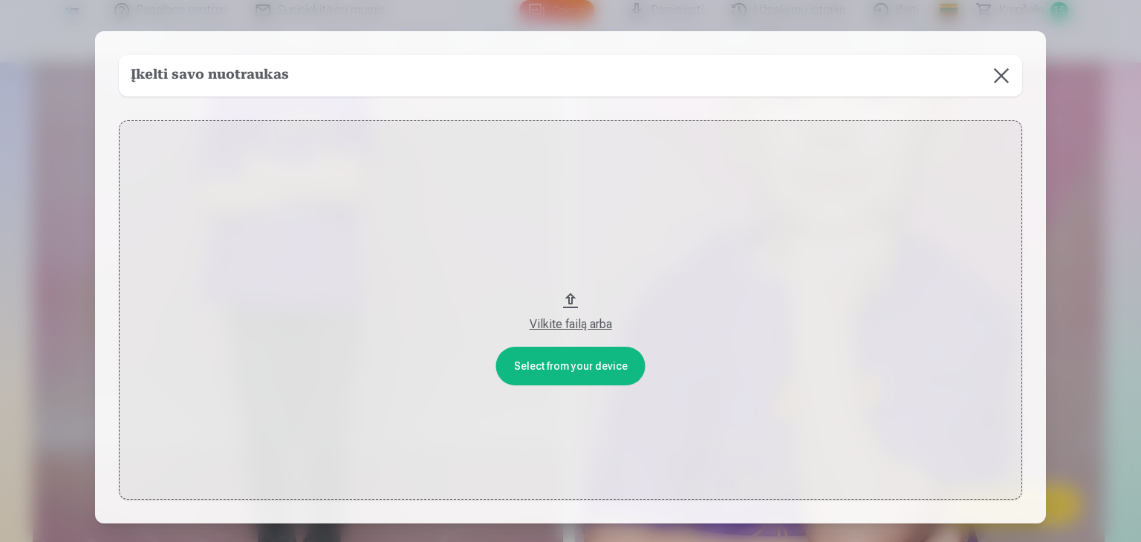
click at [992, 75] on button at bounding box center [1001, 76] width 42 height 42
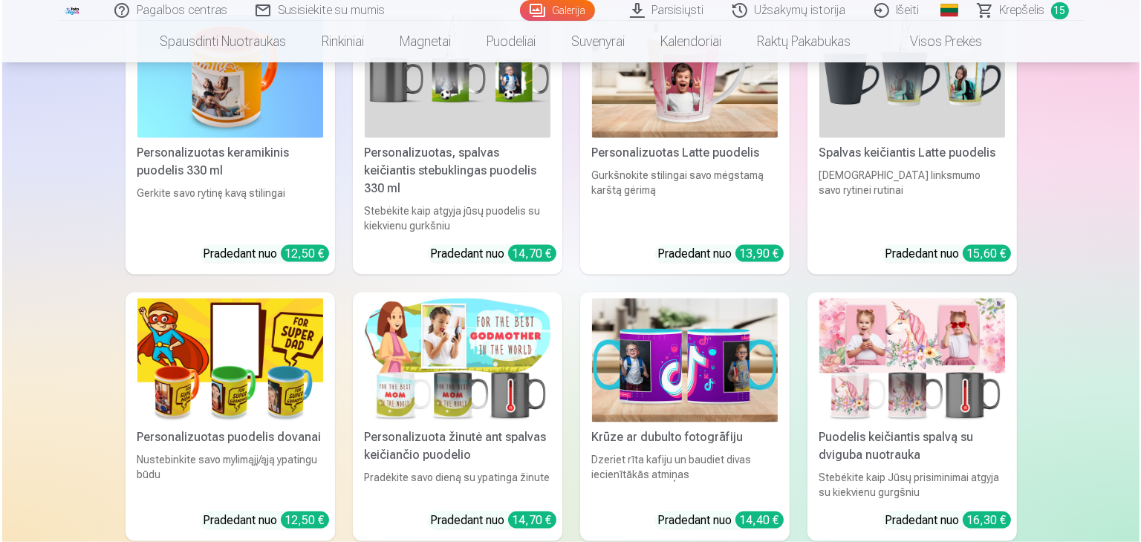
scroll to position [7699, 0]
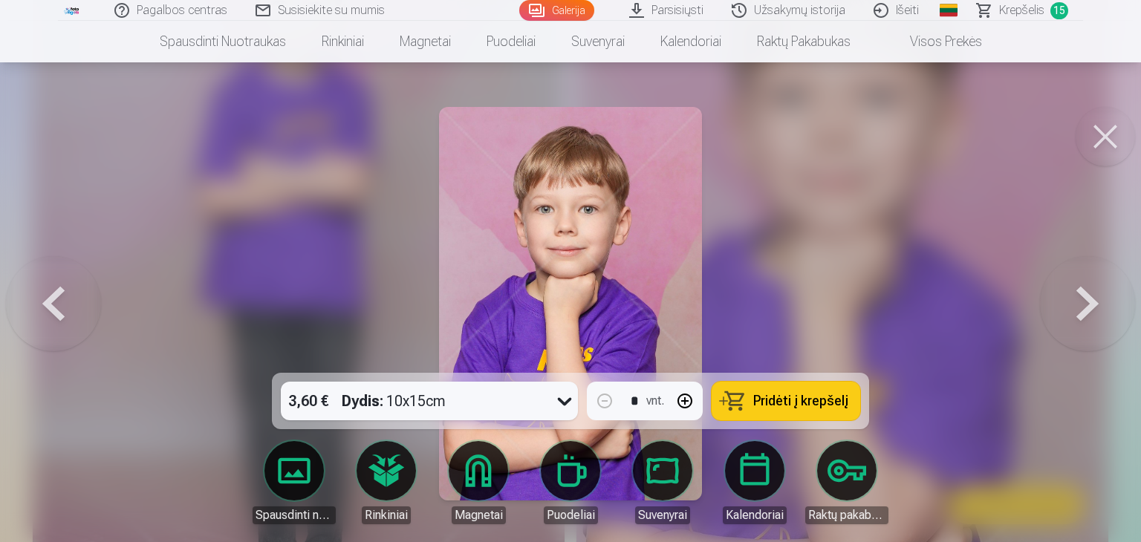
click at [1097, 137] on button at bounding box center [1105, 136] width 59 height 59
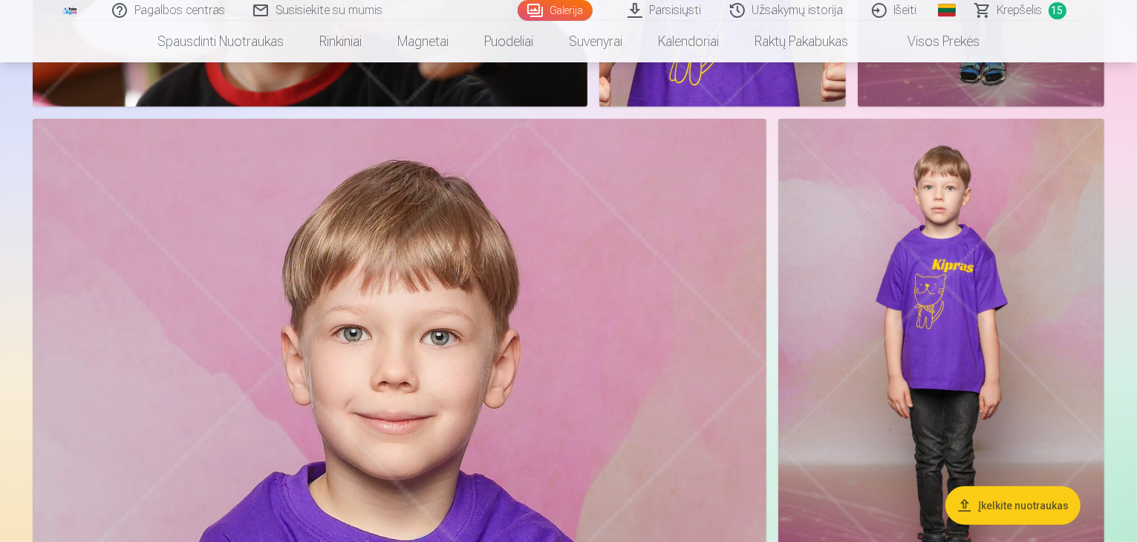
scroll to position [1584, 0]
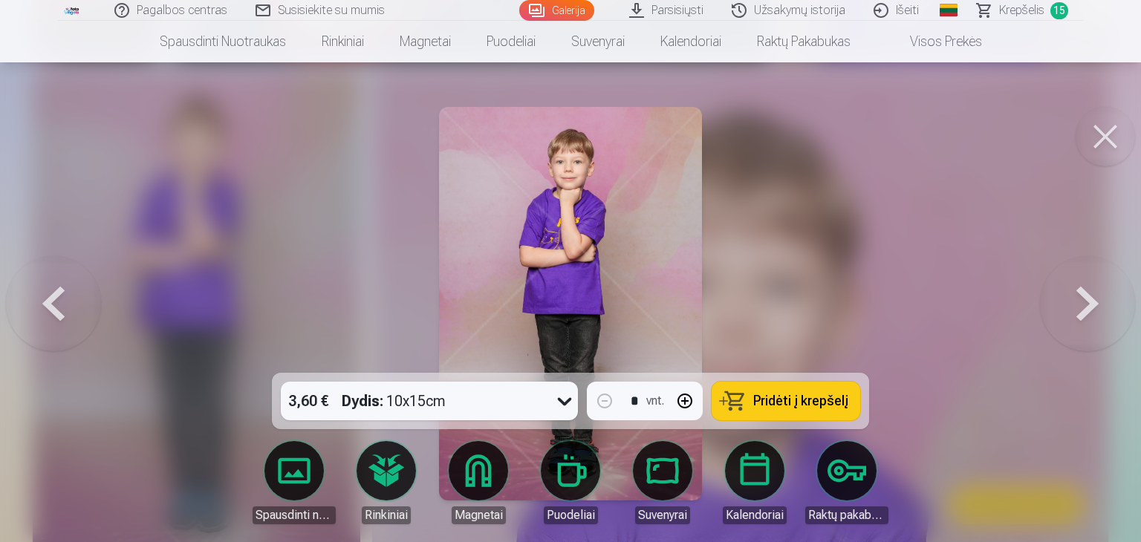
click at [813, 400] on span "Pridėti į krepšelį" at bounding box center [800, 400] width 95 height 13
click at [1115, 140] on button at bounding box center [1105, 136] width 59 height 59
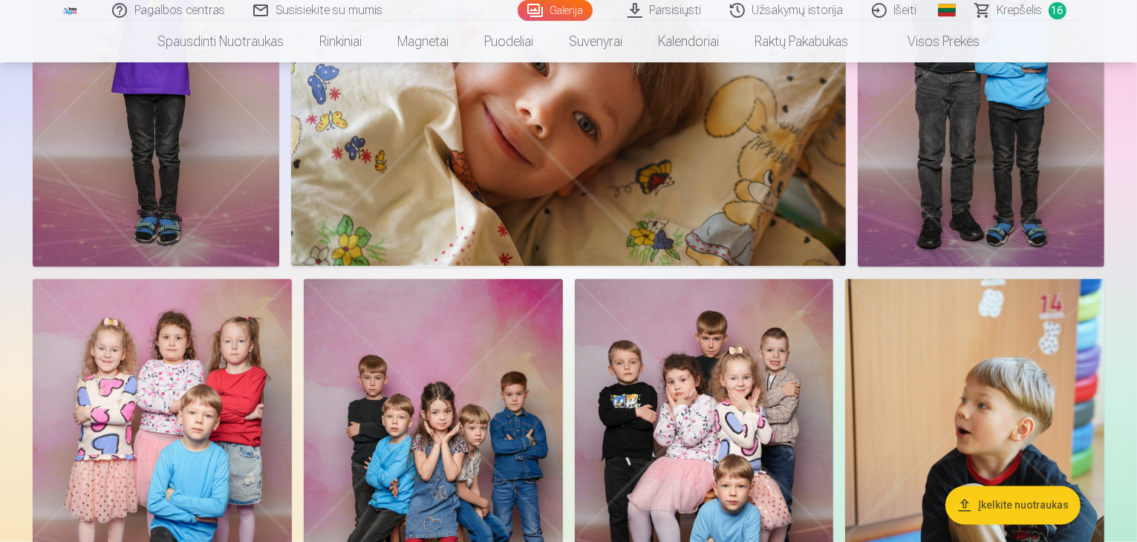
scroll to position [2549, 0]
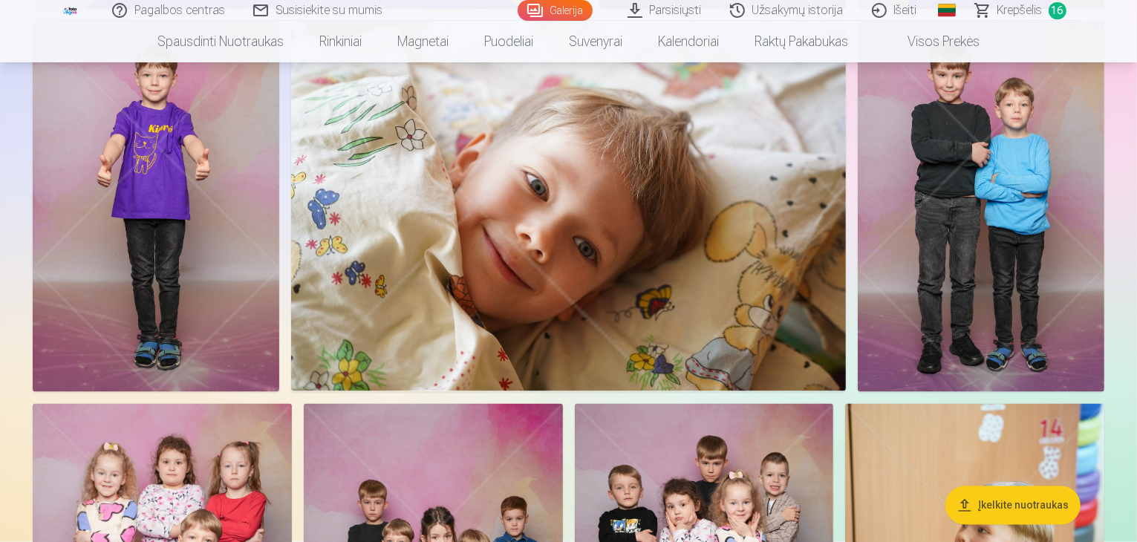
click at [279, 323] on img at bounding box center [156, 207] width 247 height 370
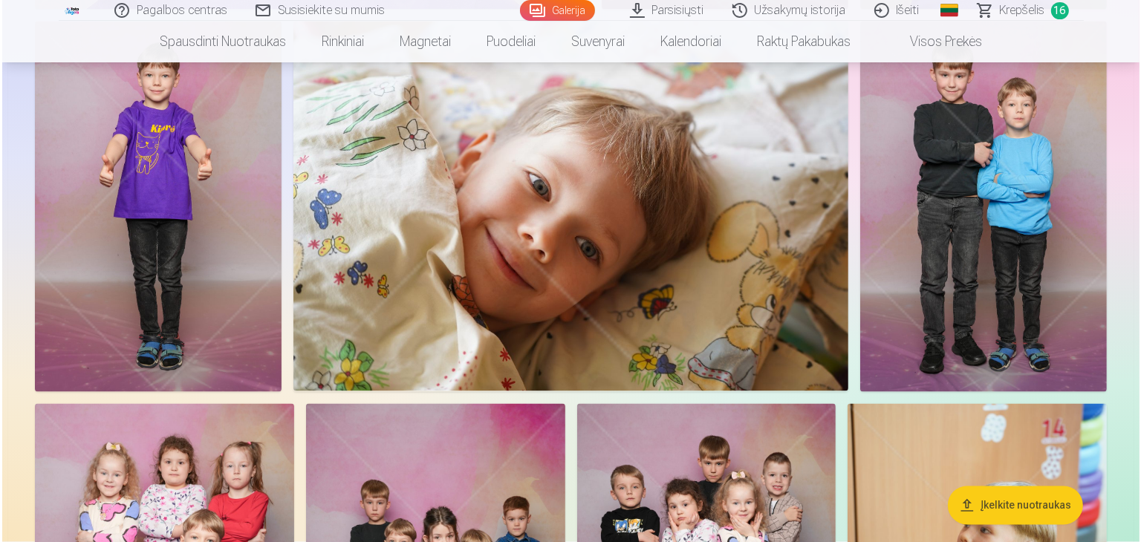
scroll to position [2557, 0]
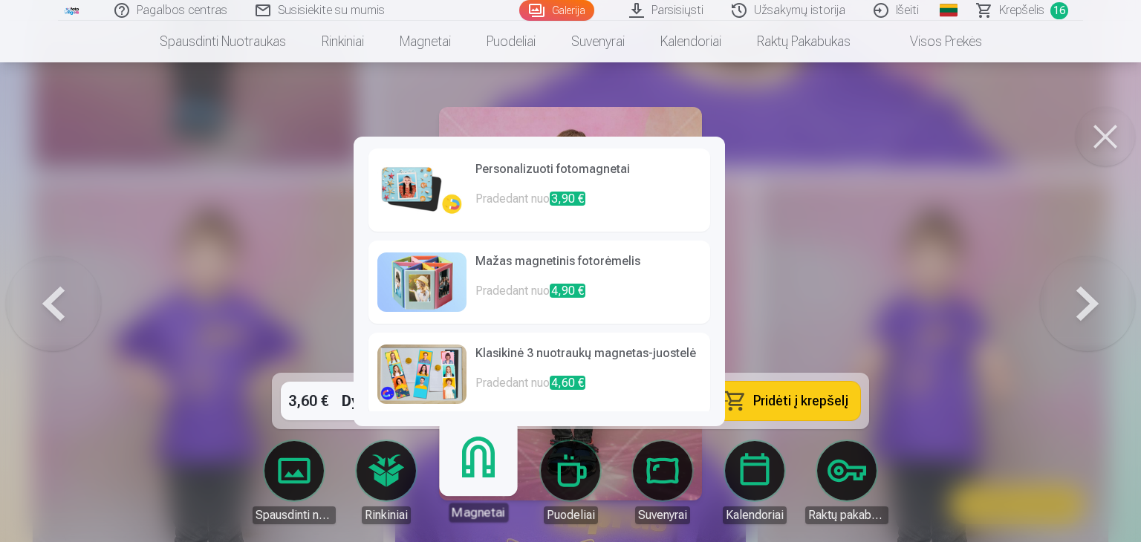
click at [475, 476] on link "Magnetai" at bounding box center [477, 476] width 91 height 91
click at [567, 176] on h6 "Personalizuoti fotomagnetai" at bounding box center [588, 175] width 226 height 30
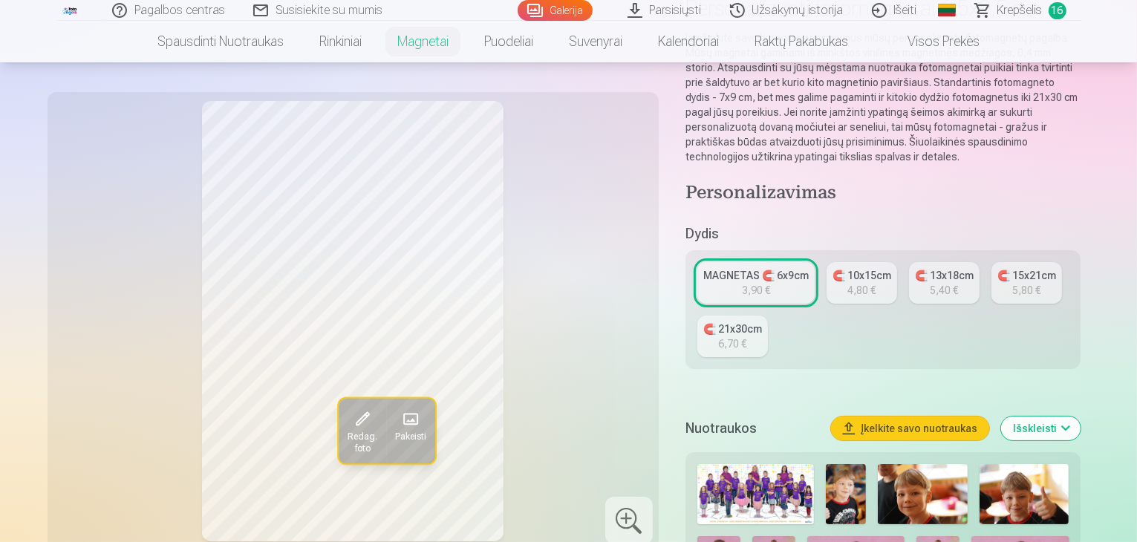
scroll to position [149, 0]
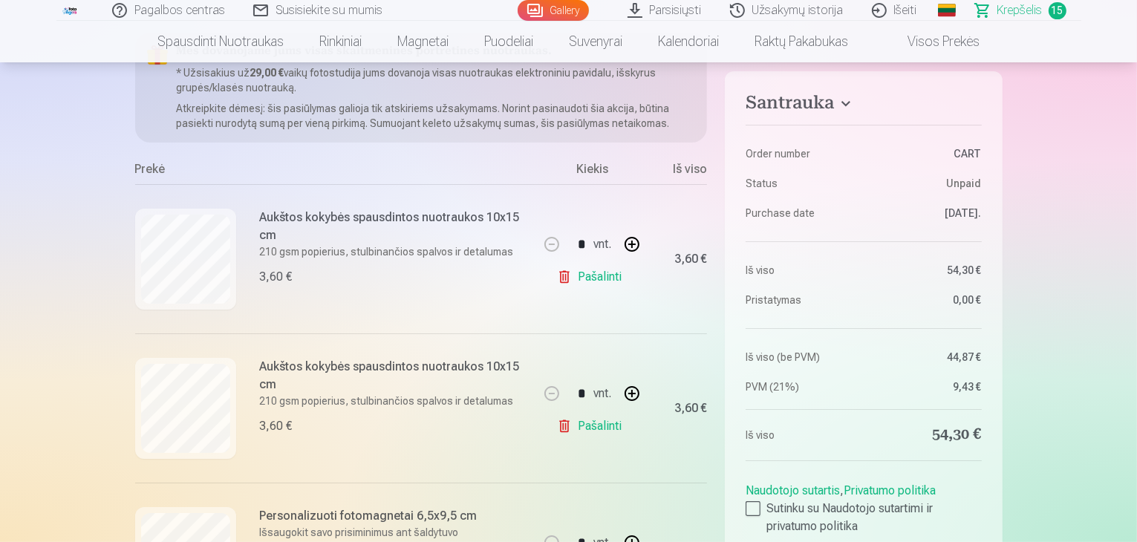
scroll to position [149, 0]
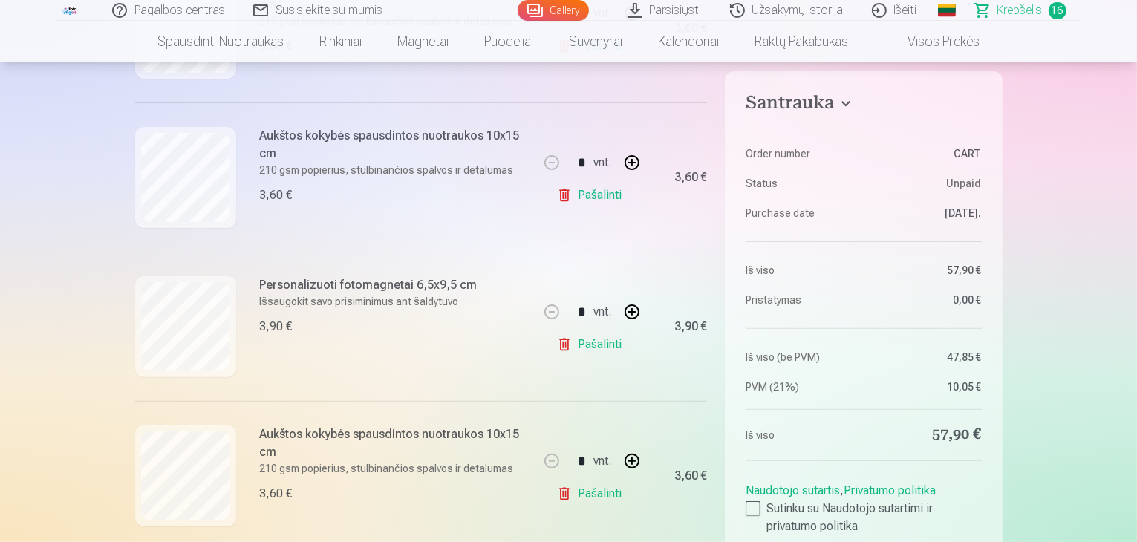
scroll to position [371, 0]
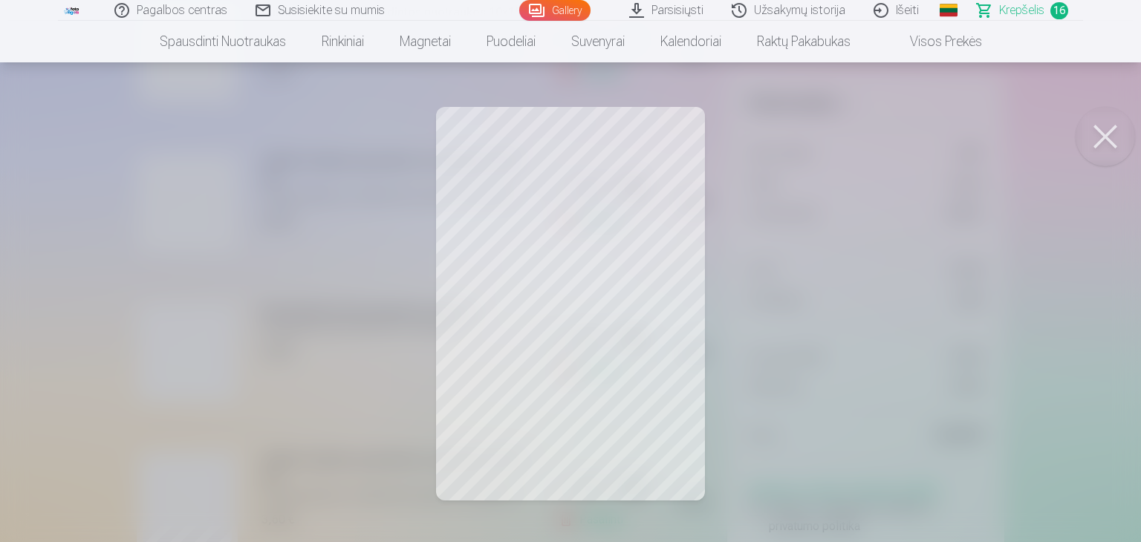
click at [1102, 133] on button at bounding box center [1105, 136] width 59 height 59
click at [1107, 137] on button at bounding box center [1105, 136] width 59 height 59
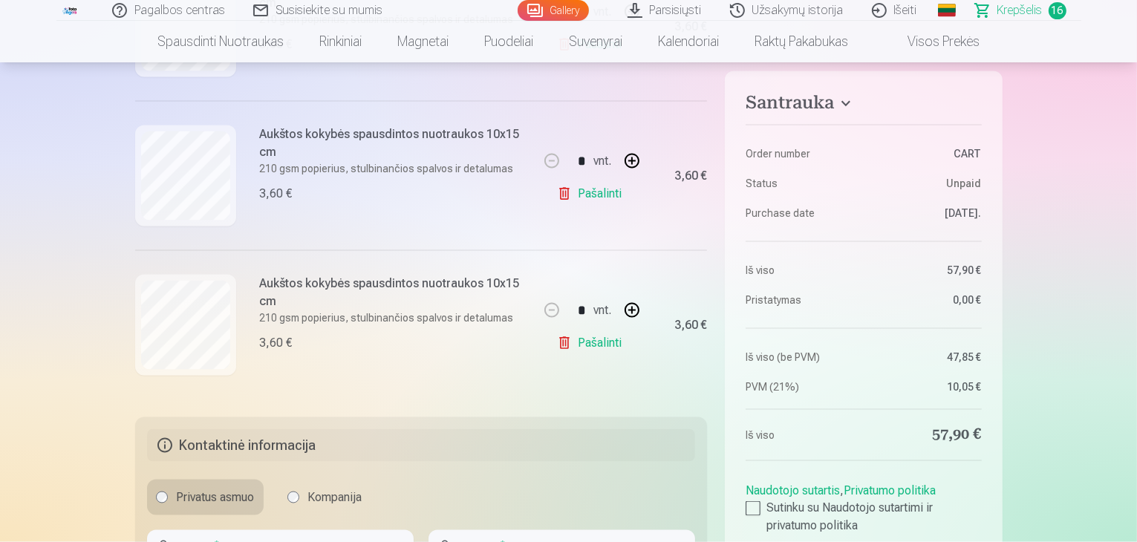
scroll to position [2377, 0]
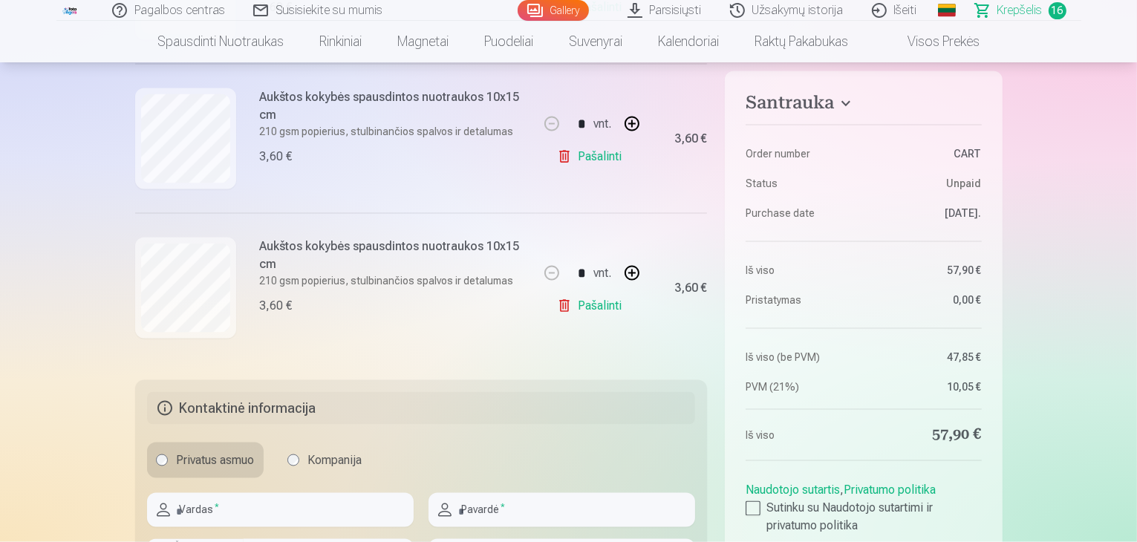
click at [582, 307] on link "Pašalinti" at bounding box center [592, 306] width 71 height 30
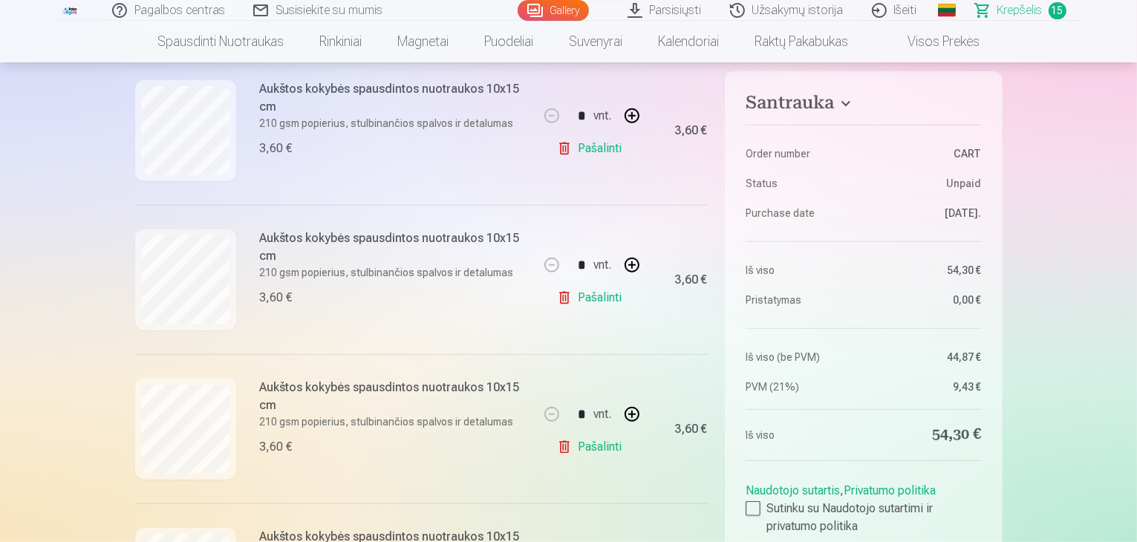
scroll to position [891, 0]
click at [609, 301] on link "Pašalinti" at bounding box center [592, 299] width 71 height 30
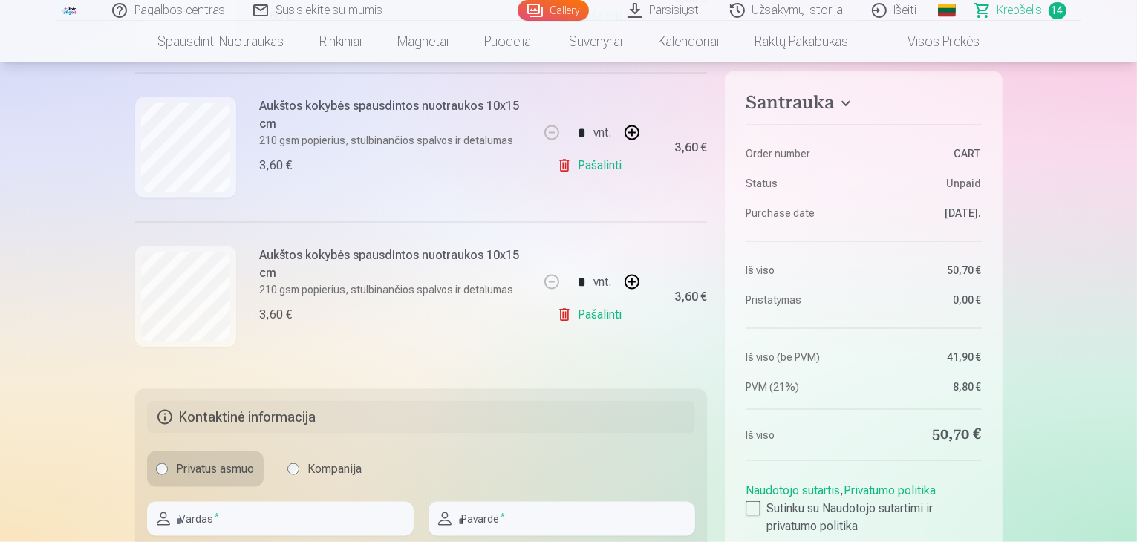
scroll to position [2005, 0]
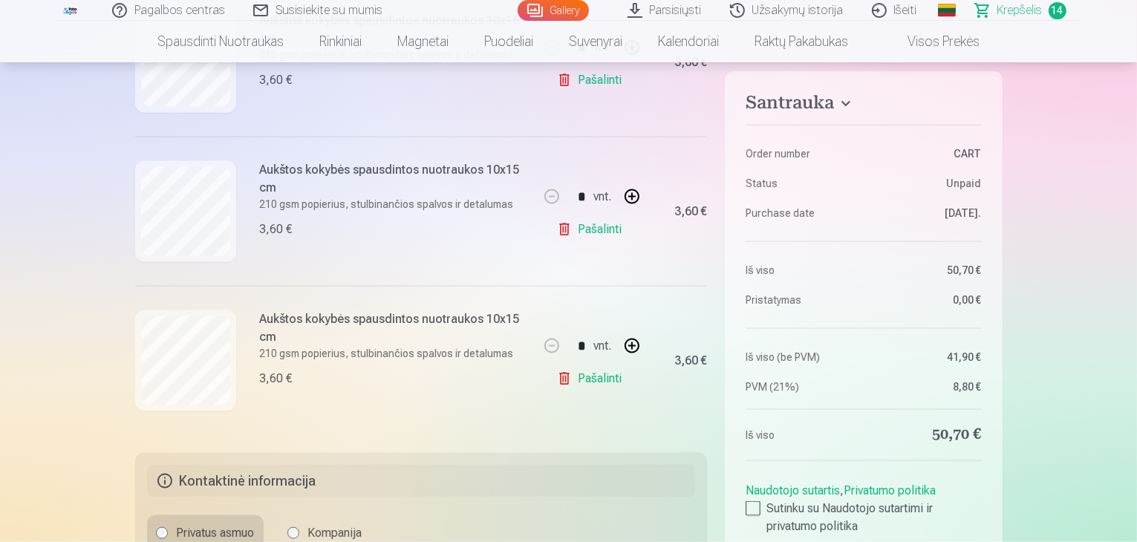
click at [591, 380] on link "Pašalinti" at bounding box center [592, 379] width 71 height 30
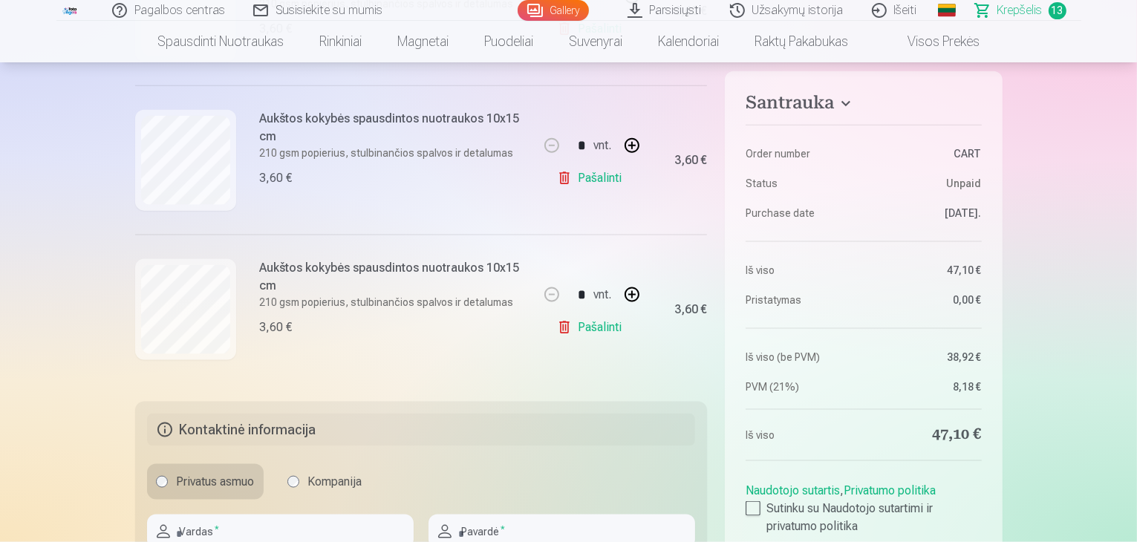
scroll to position [1931, 0]
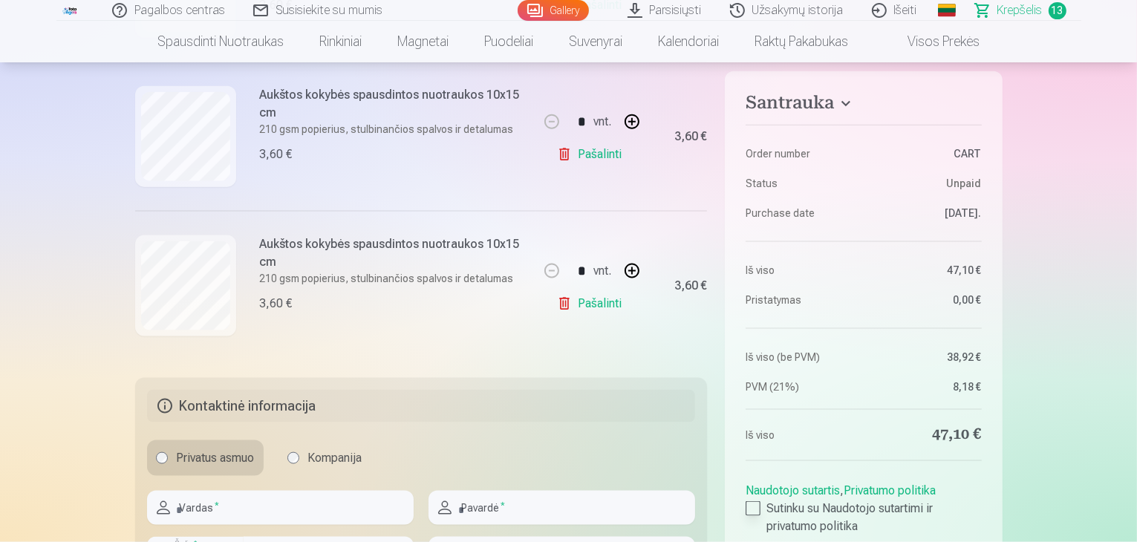
click at [749, 502] on div at bounding box center [753, 508] width 15 height 15
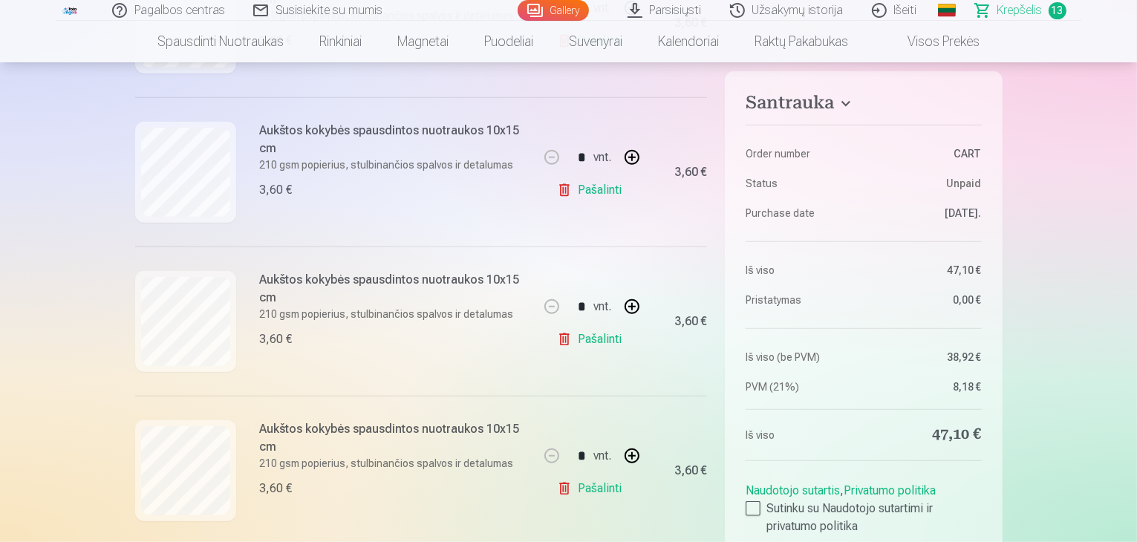
scroll to position [668, 0]
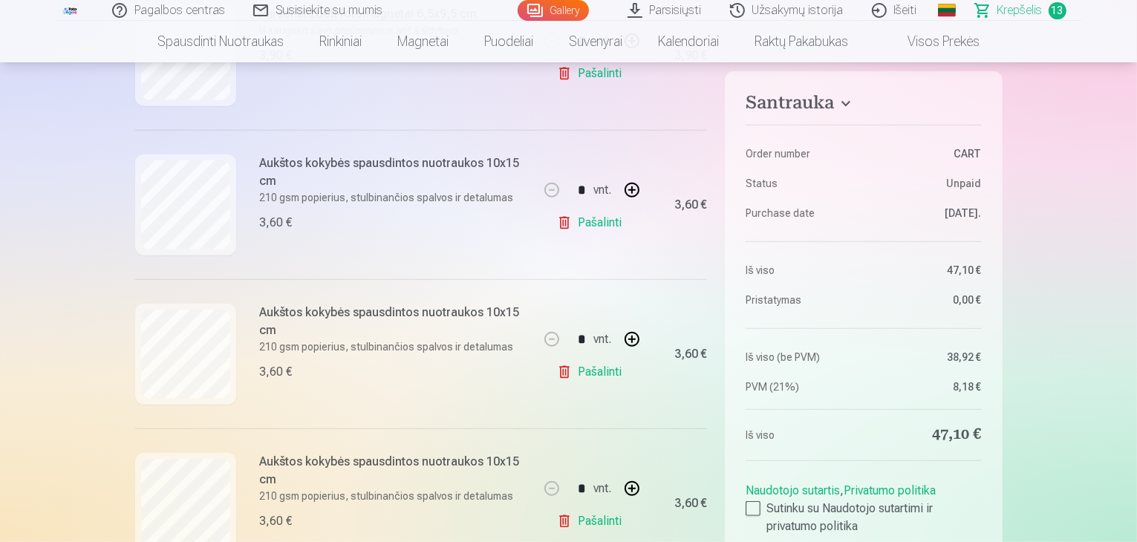
click at [615, 227] on link "Pašalinti" at bounding box center [592, 223] width 71 height 30
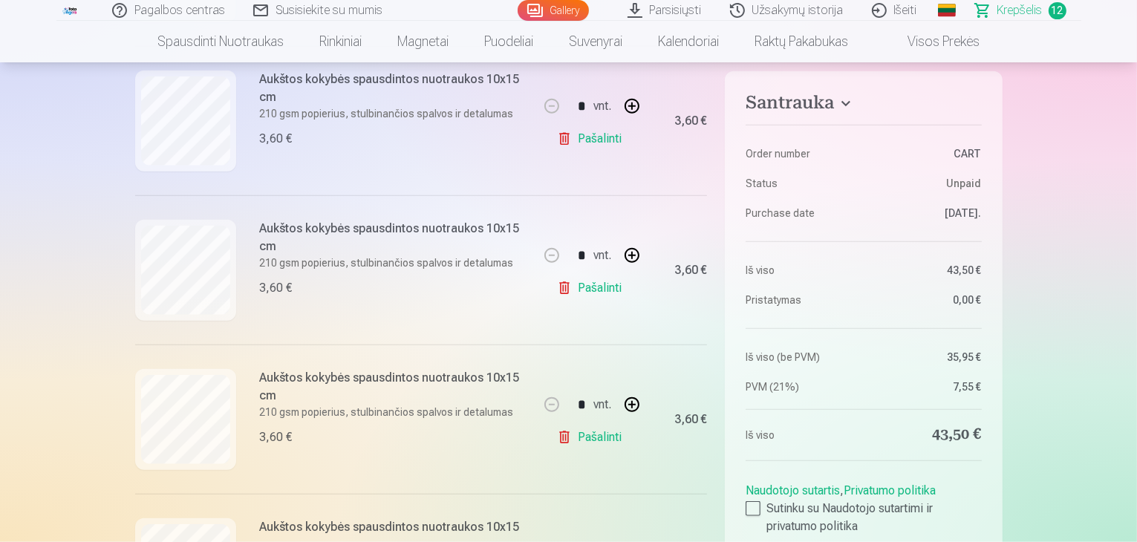
scroll to position [1708, 0]
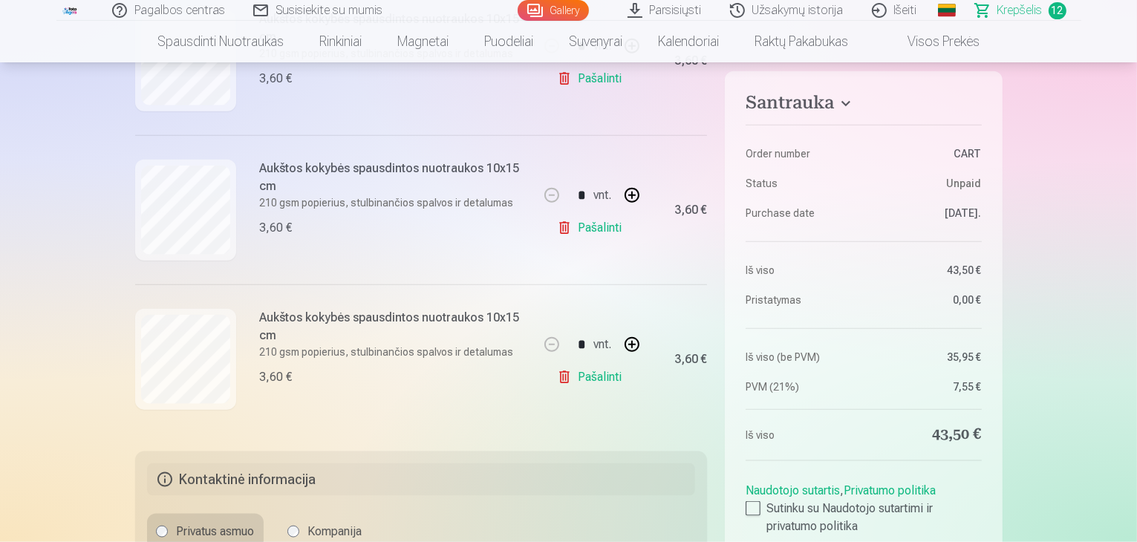
click at [595, 372] on link "Pašalinti" at bounding box center [592, 377] width 71 height 30
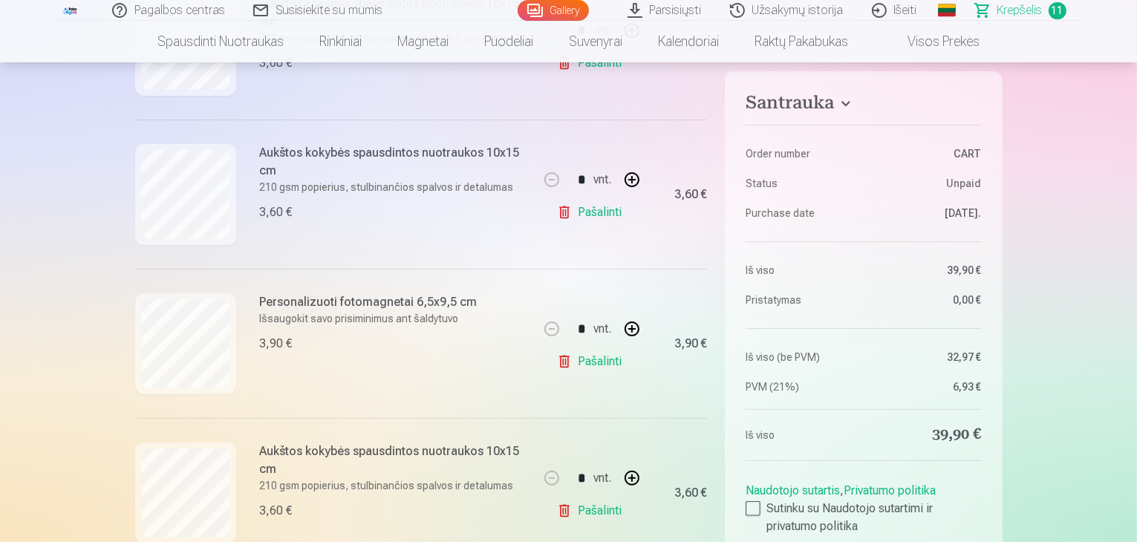
scroll to position [371, 0]
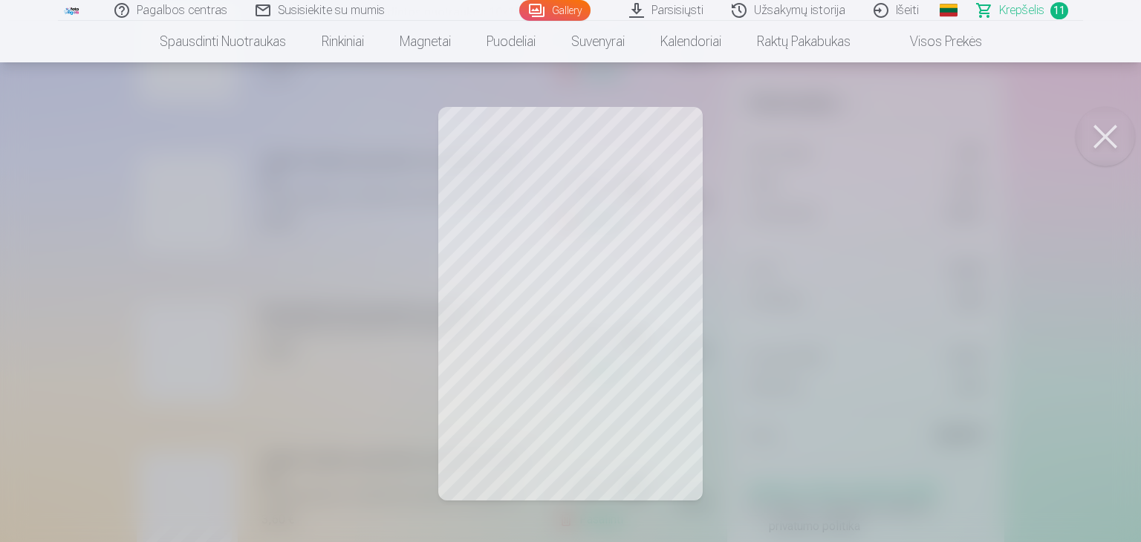
click at [1097, 149] on button at bounding box center [1105, 136] width 59 height 59
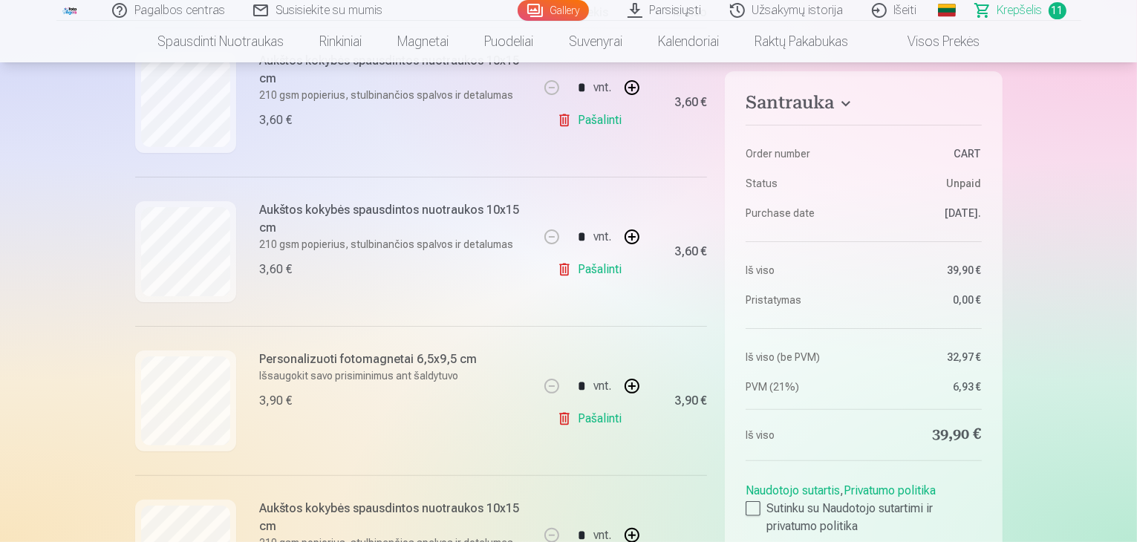
scroll to position [297, 0]
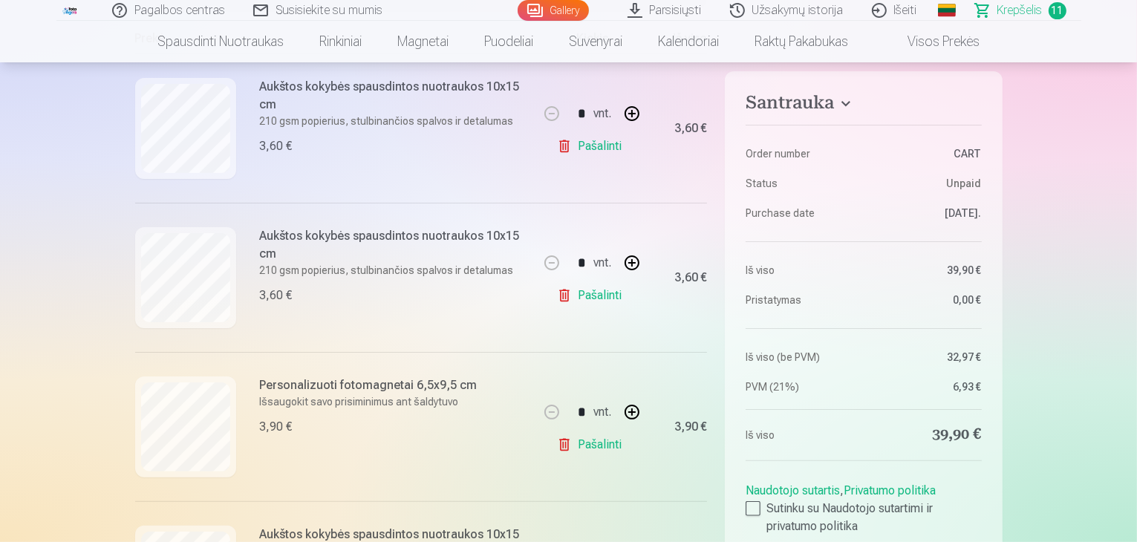
click at [562, 10] on link "Gallery" at bounding box center [553, 10] width 71 height 21
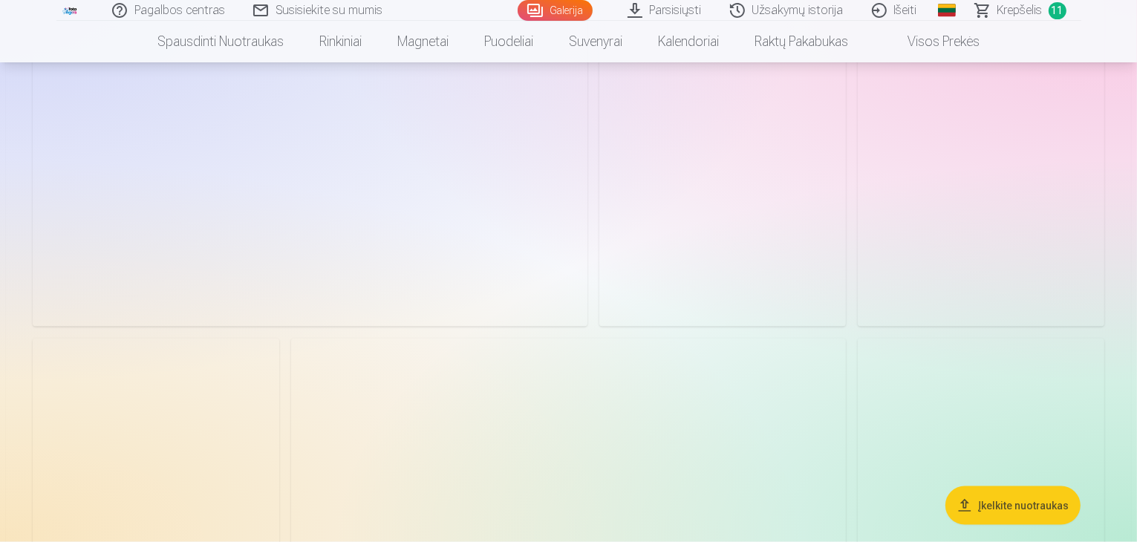
scroll to position [2228, 0]
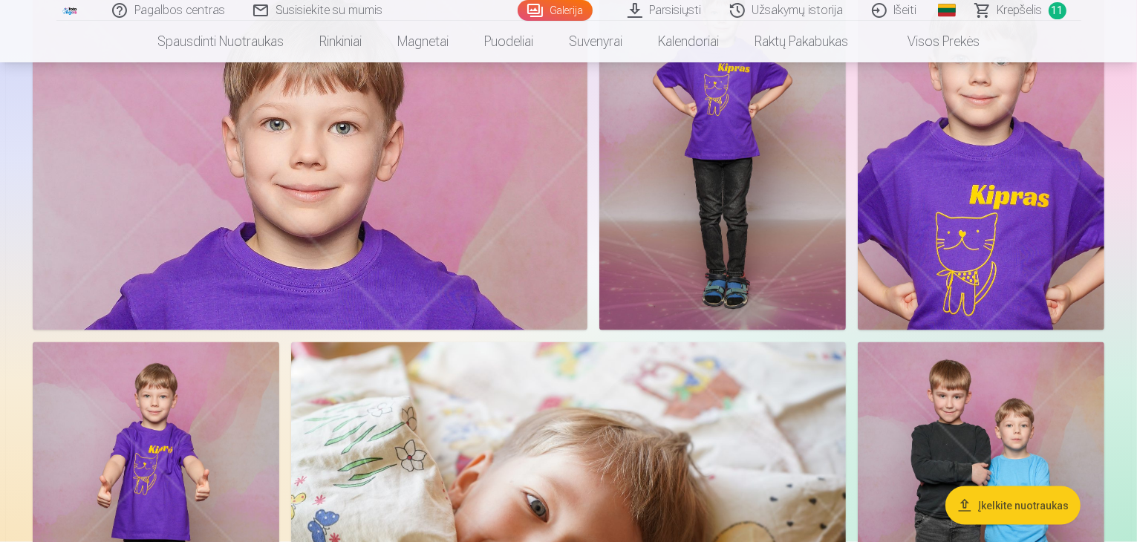
click at [1016, 13] on span "Krepšelis" at bounding box center [1020, 10] width 45 height 18
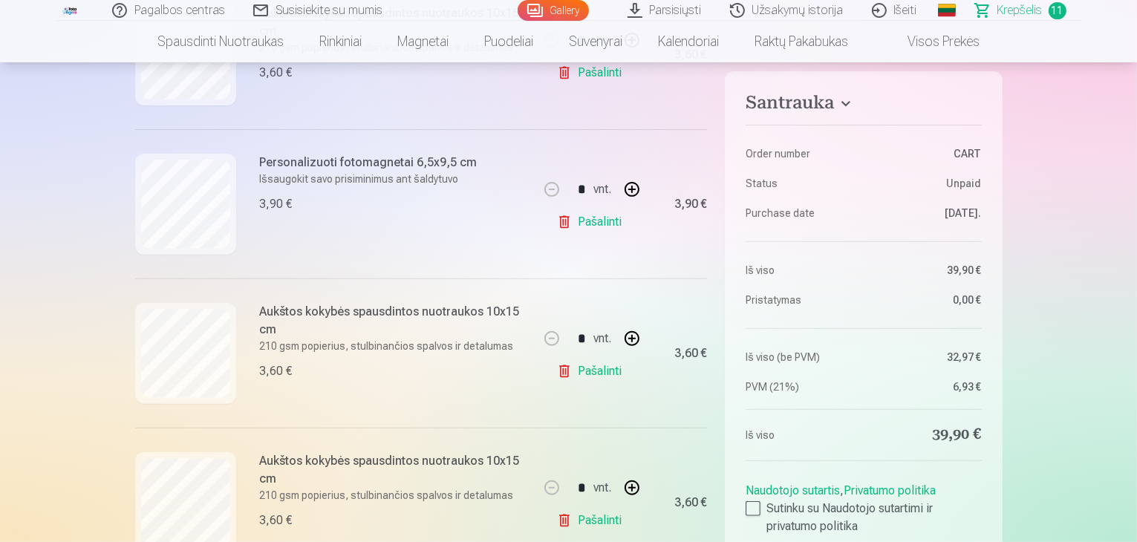
scroll to position [371, 0]
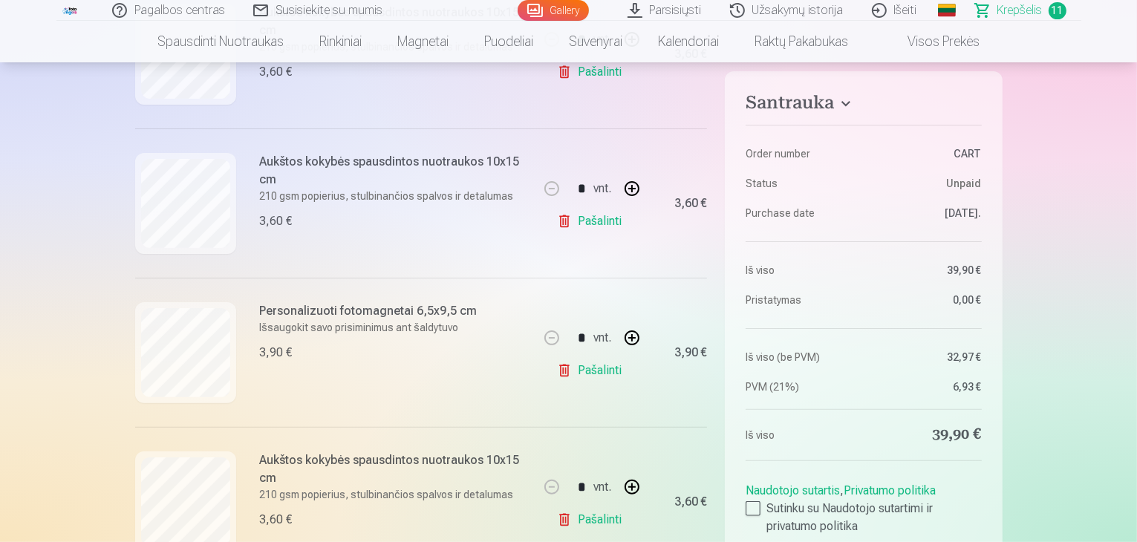
click at [555, 10] on link "Gallery" at bounding box center [553, 10] width 71 height 21
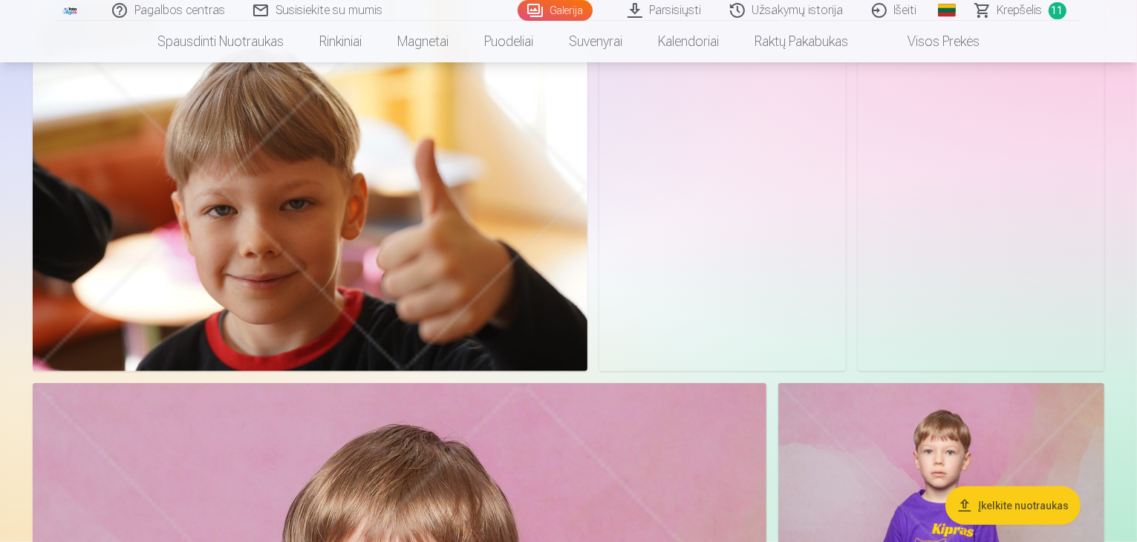
scroll to position [1486, 0]
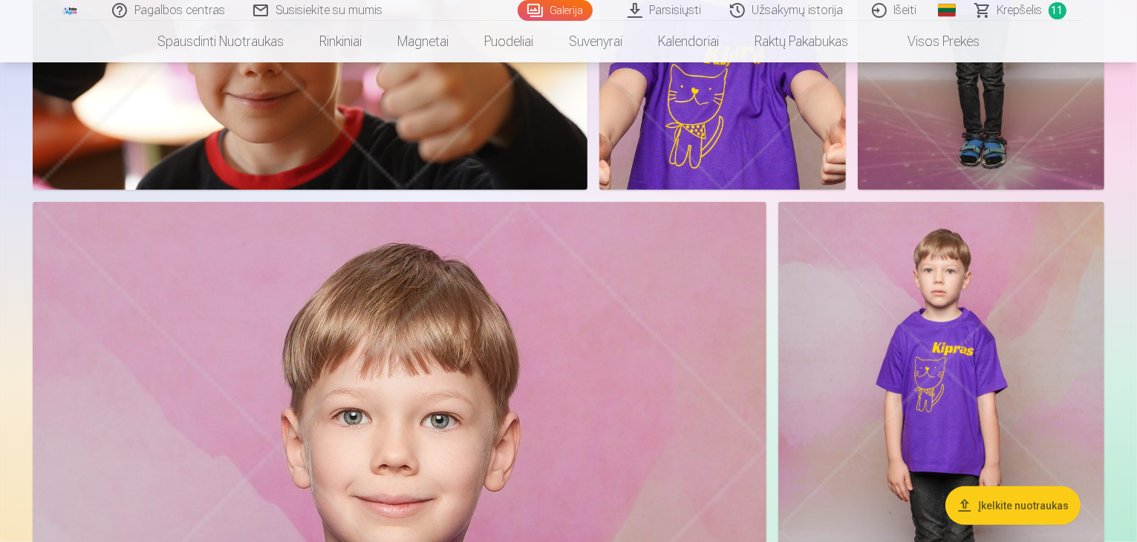
click at [846, 126] on img at bounding box center [722, 5] width 247 height 370
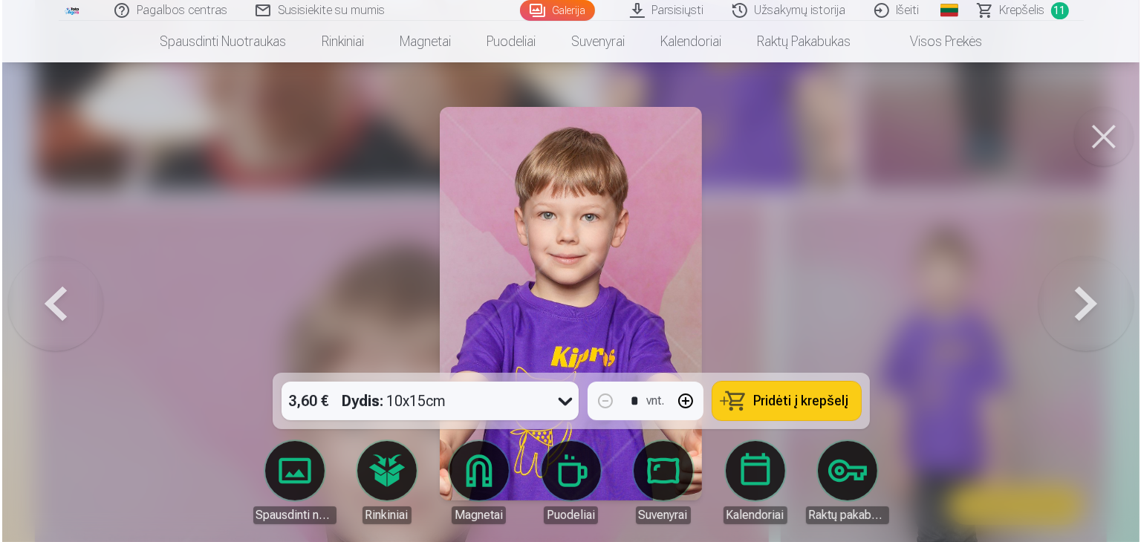
scroll to position [1489, 0]
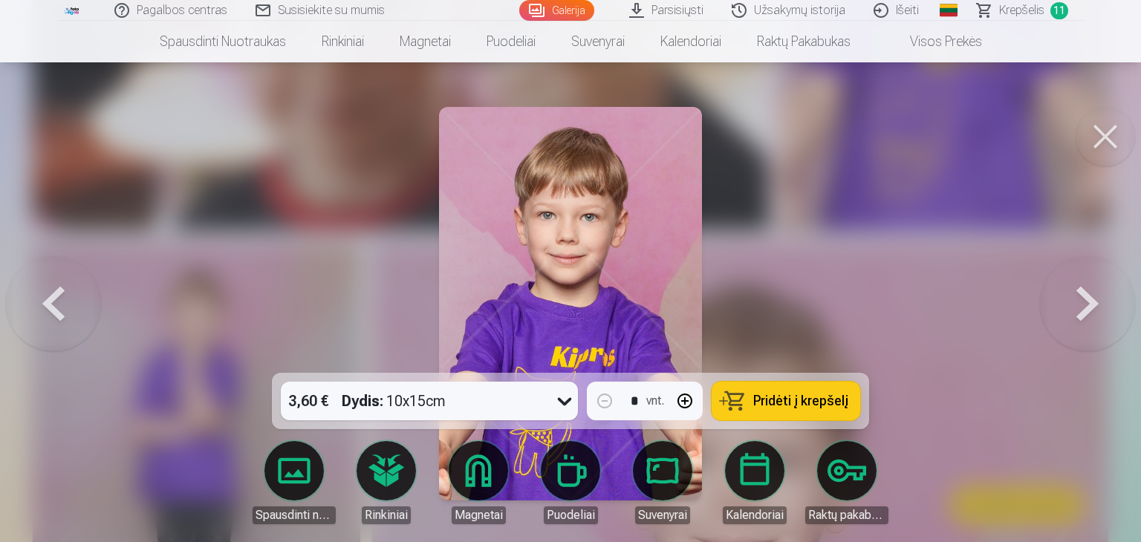
click at [478, 463] on link "Magnetai" at bounding box center [478, 482] width 83 height 83
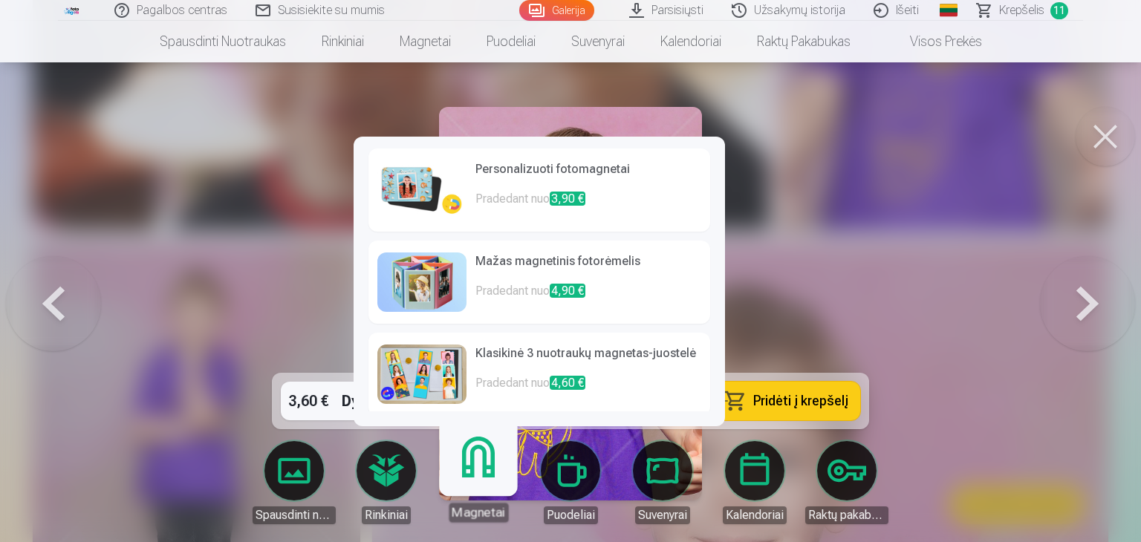
click at [535, 172] on h6 "Personalizuoti fotomagnetai" at bounding box center [588, 175] width 226 height 30
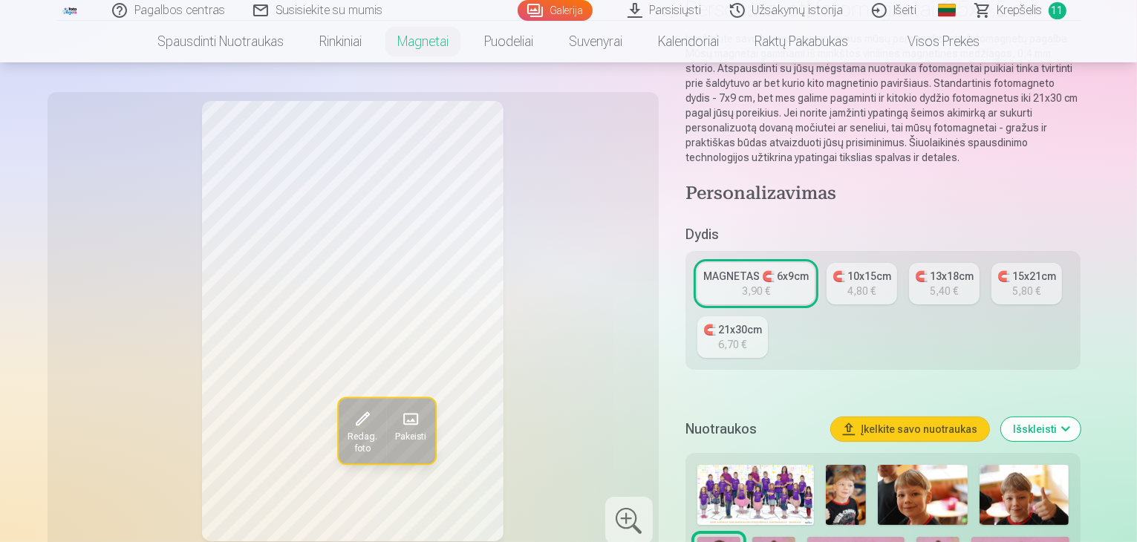
scroll to position [149, 0]
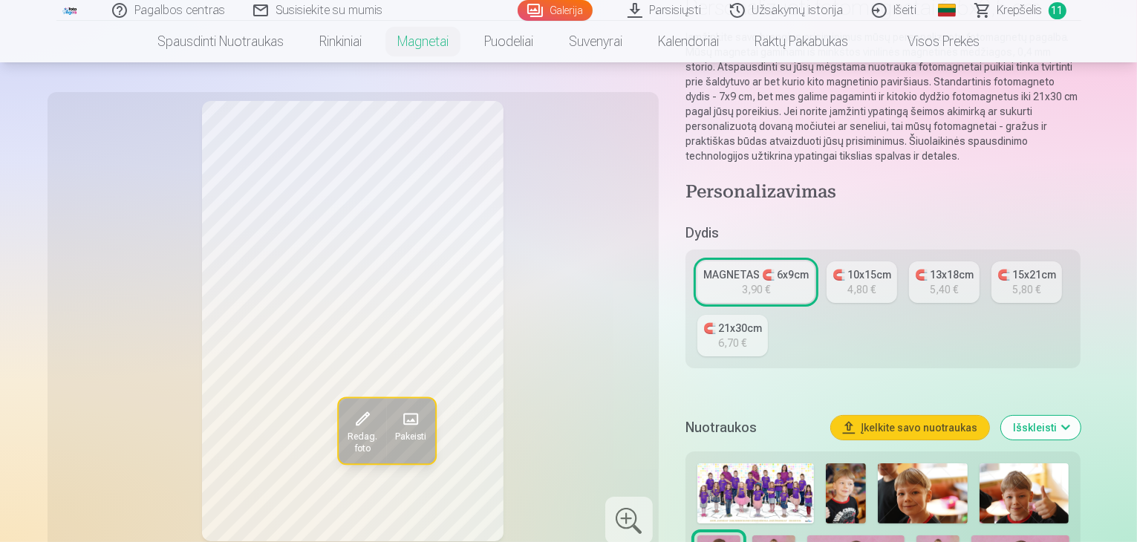
click at [873, 267] on div "🧲 10x15cm" at bounding box center [862, 274] width 59 height 15
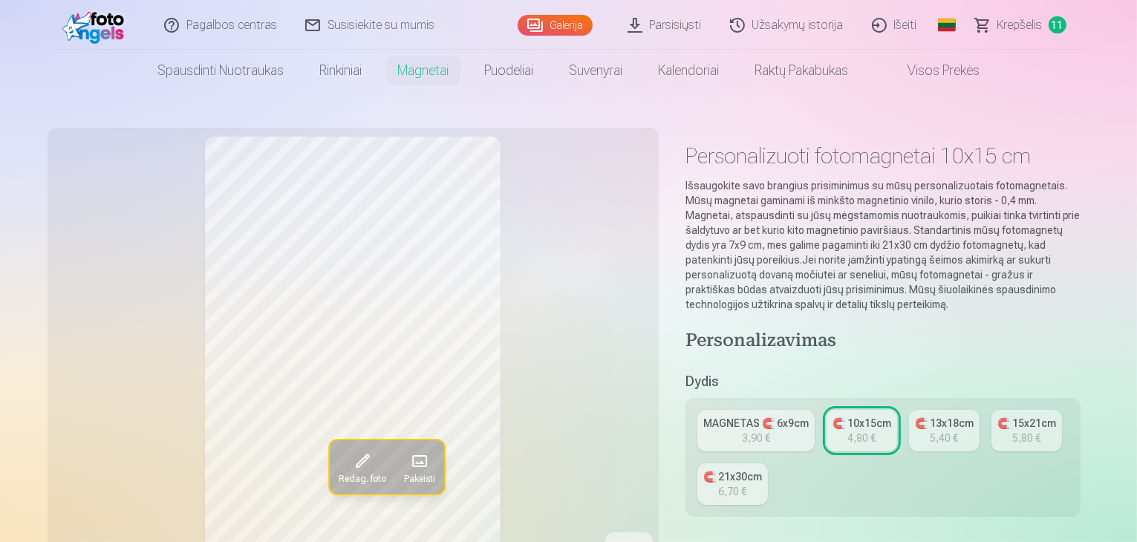
scroll to position [74, 0]
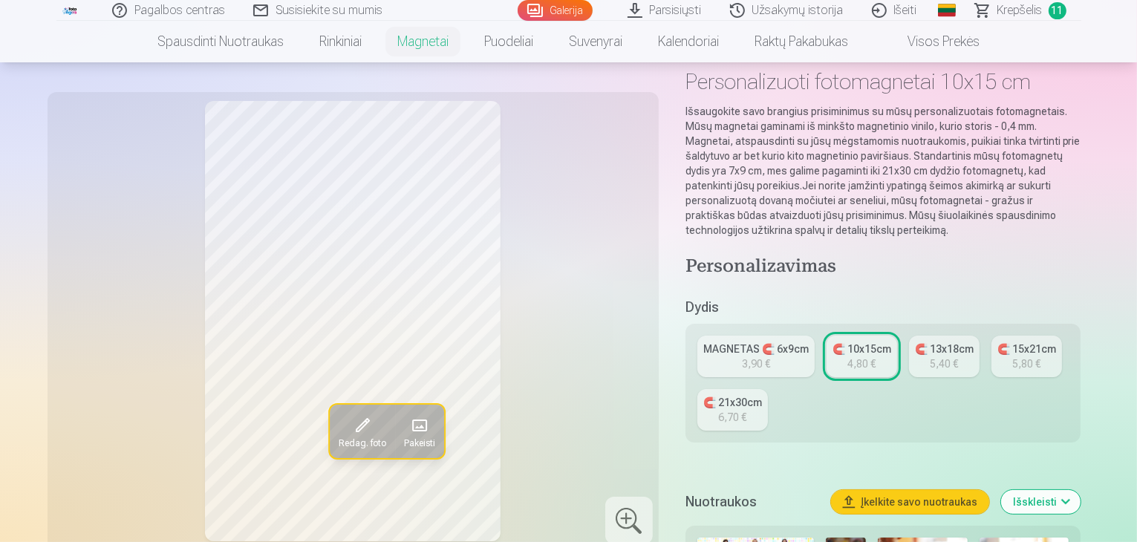
click at [785, 342] on div "MAGNETAS 🧲 6x9cm" at bounding box center [755, 349] width 105 height 15
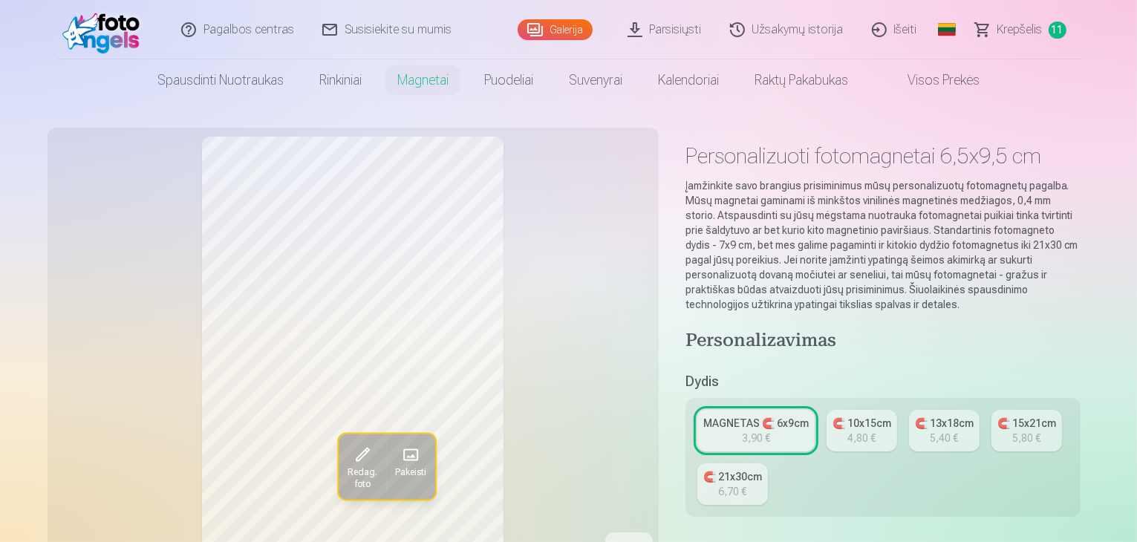
click at [350, 460] on span at bounding box center [362, 455] width 24 height 24
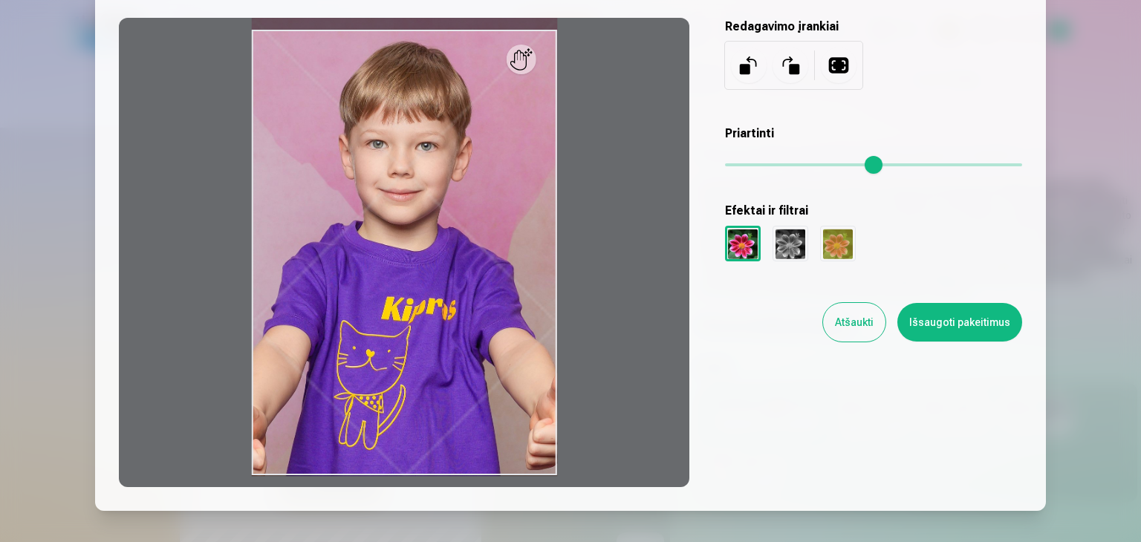
scroll to position [149, 0]
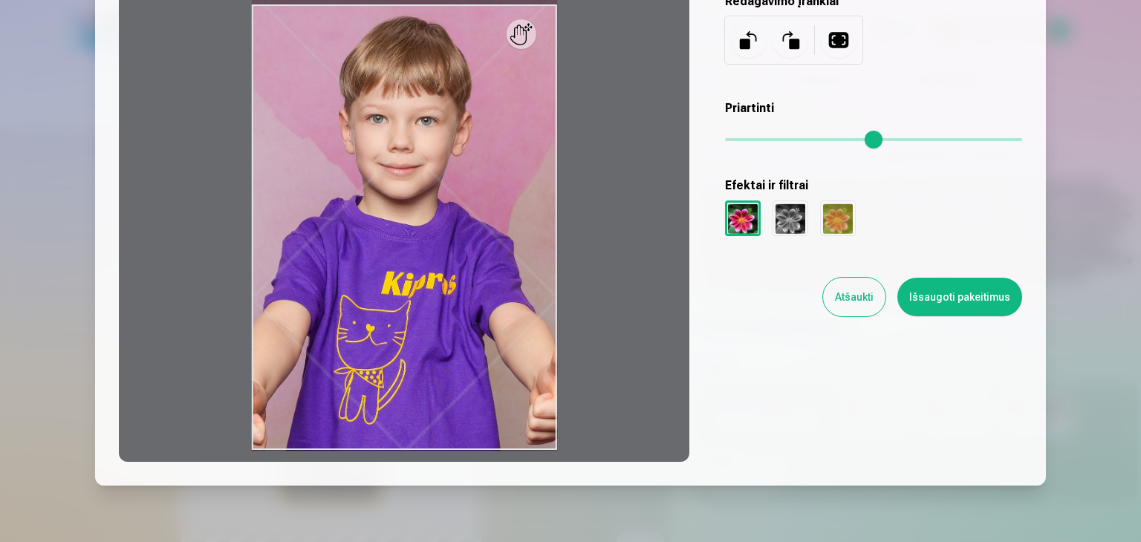
click at [825, 40] on button at bounding box center [839, 40] width 36 height 36
click at [792, 215] on div at bounding box center [790, 219] width 36 height 36
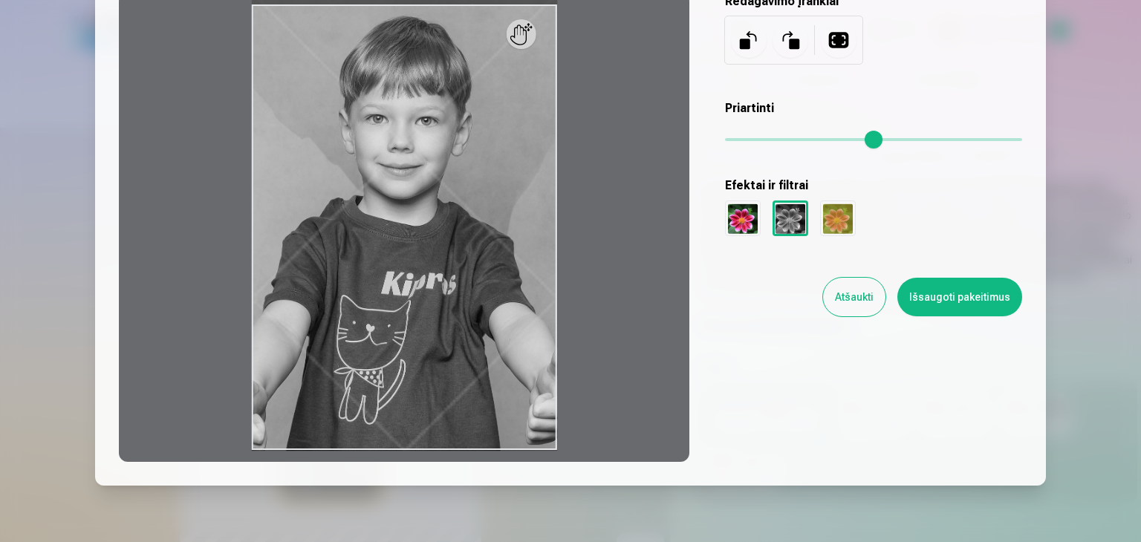
click at [741, 218] on div at bounding box center [743, 219] width 36 height 36
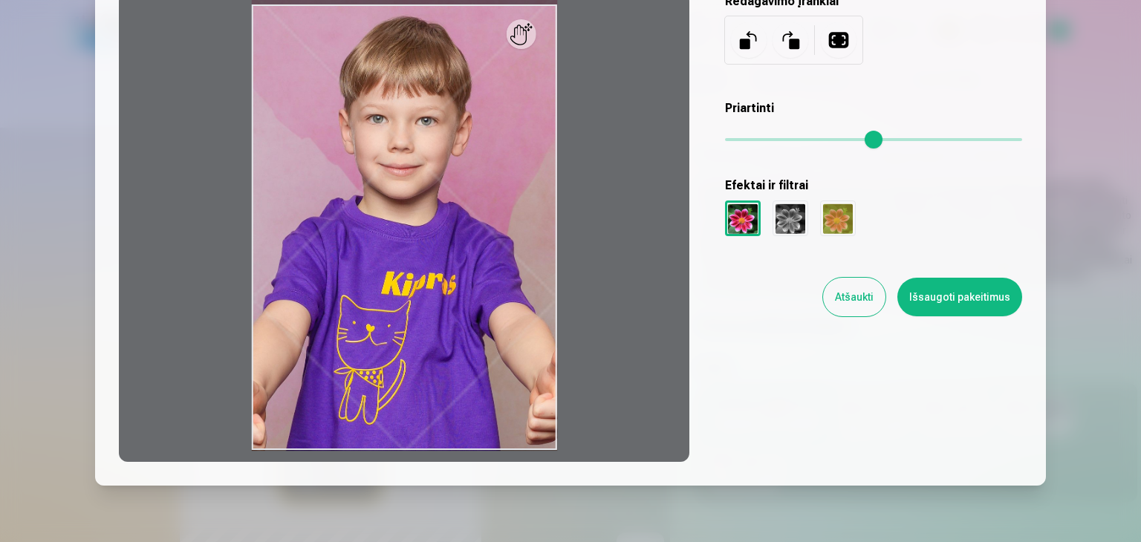
click at [841, 221] on div at bounding box center [838, 219] width 36 height 36
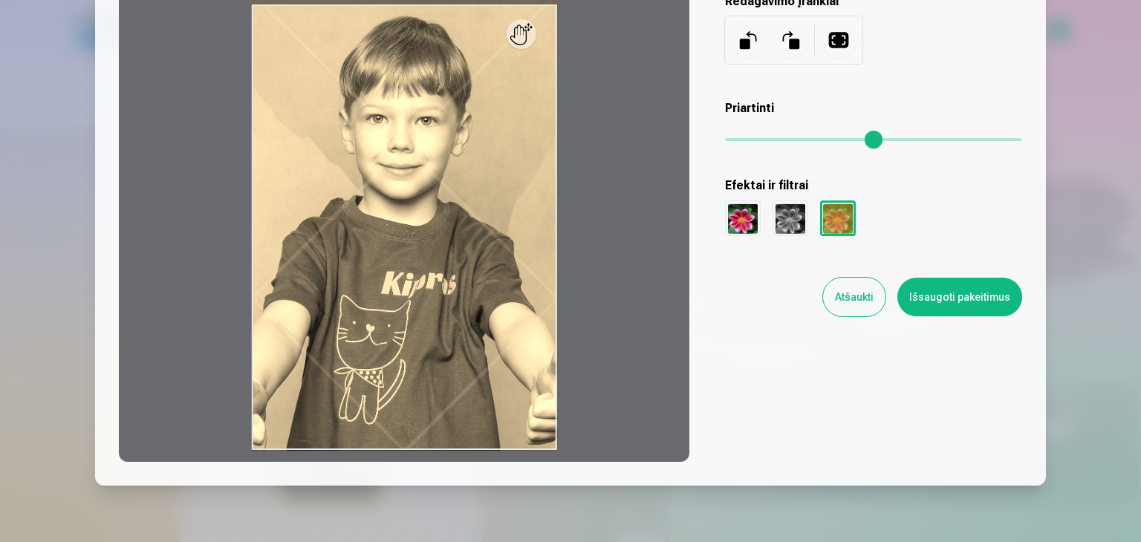
click at [735, 216] on div at bounding box center [743, 219] width 36 height 36
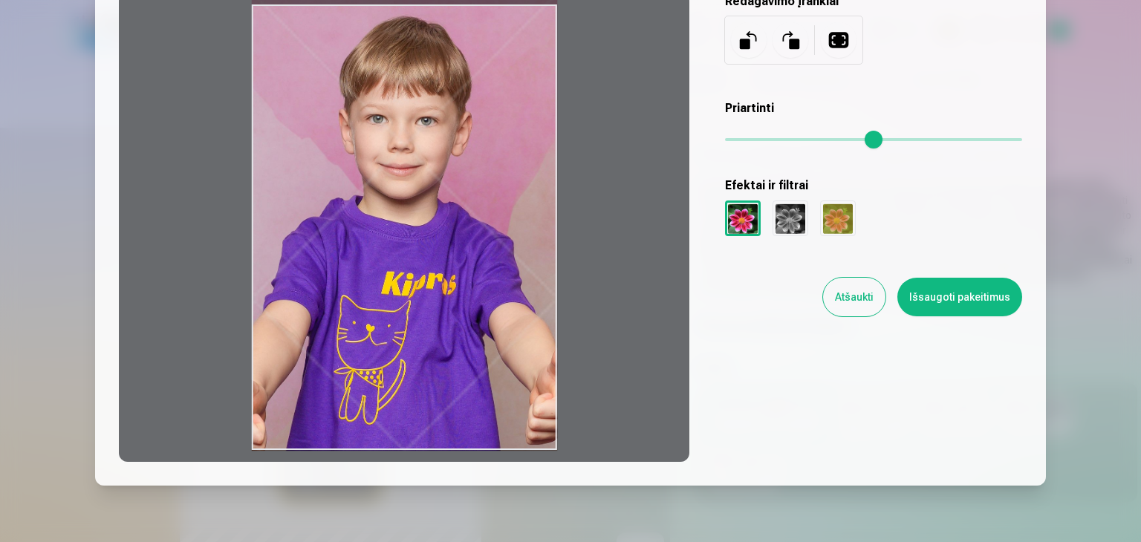
drag, startPoint x: 406, startPoint y: 261, endPoint x: 421, endPoint y: 247, distance: 20.0
click at [421, 247] on div at bounding box center [404, 227] width 570 height 469
click at [426, 244] on div at bounding box center [404, 227] width 570 height 469
click at [950, 302] on button "Išsaugoti pakeitimus" at bounding box center [959, 297] width 125 height 39
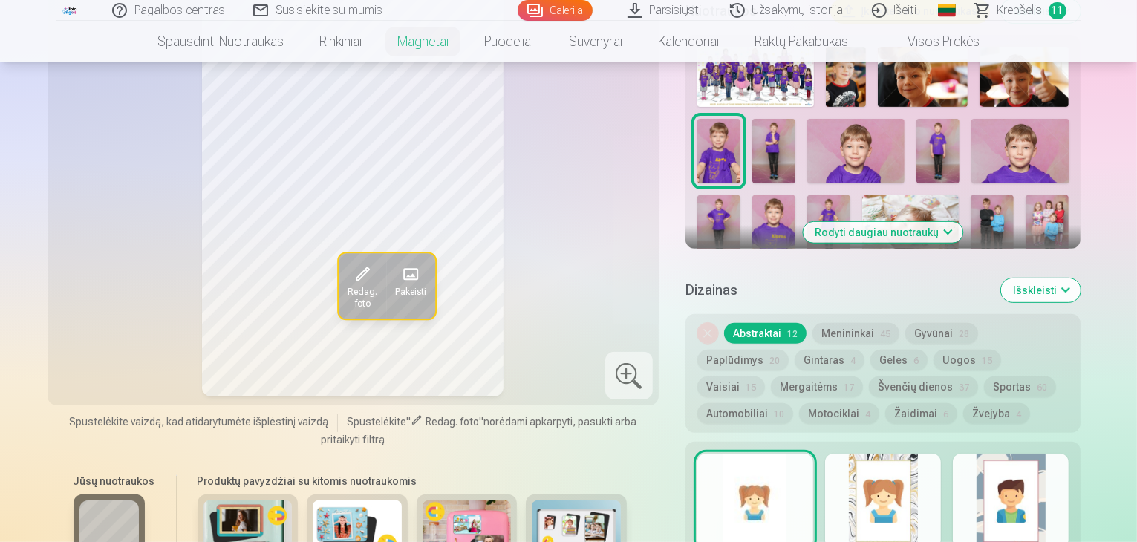
scroll to position [594, 0]
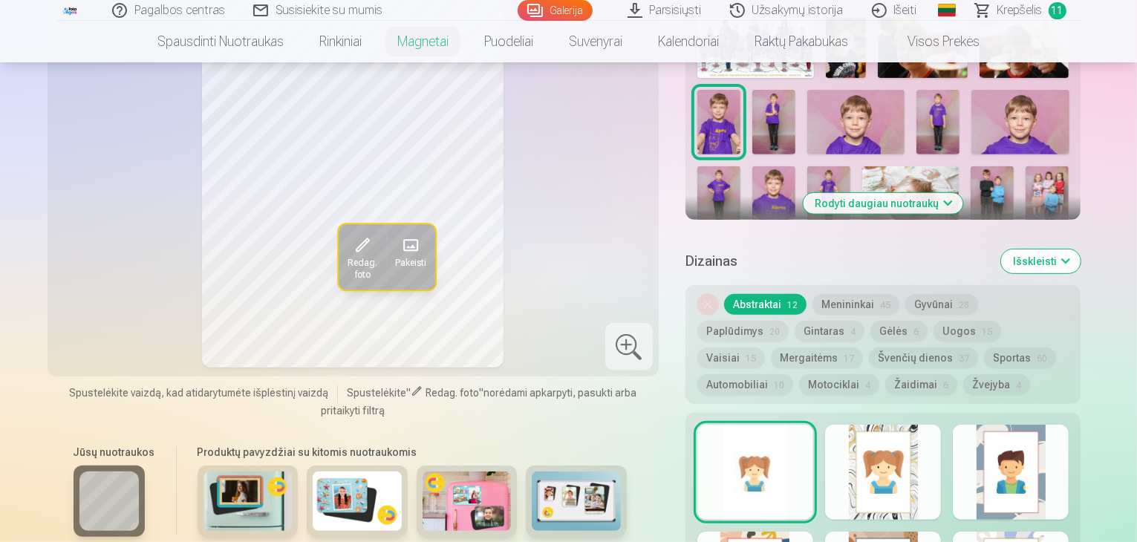
click at [898, 467] on div at bounding box center [883, 472] width 116 height 95
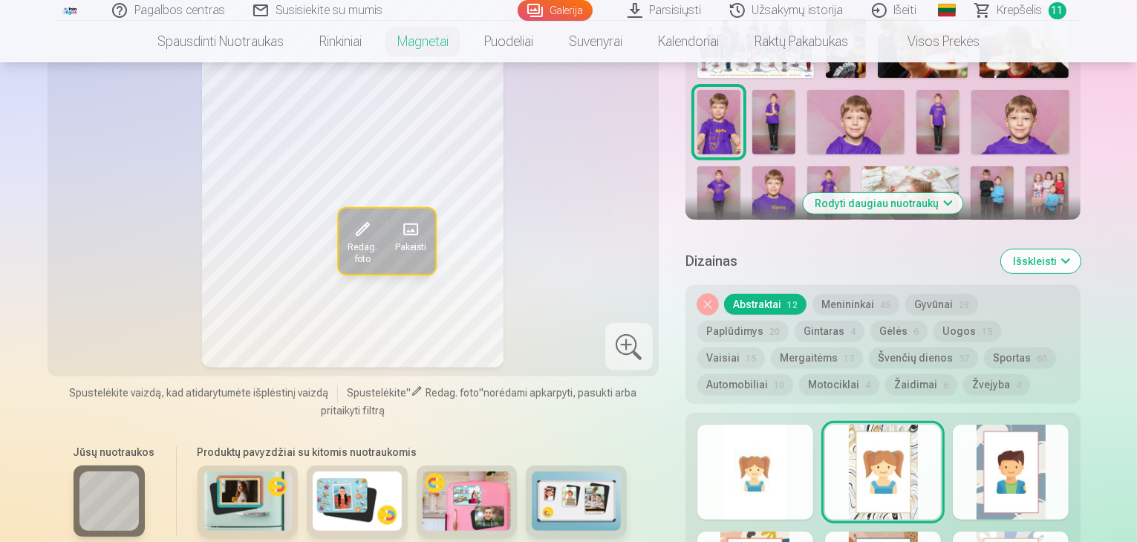
click at [770, 449] on div at bounding box center [755, 472] width 116 height 95
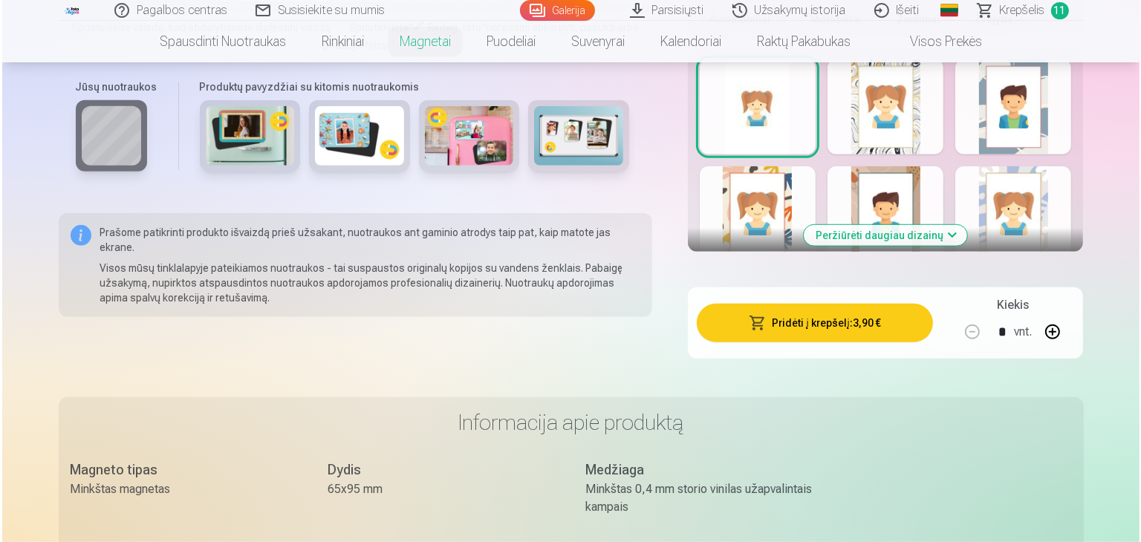
scroll to position [966, 0]
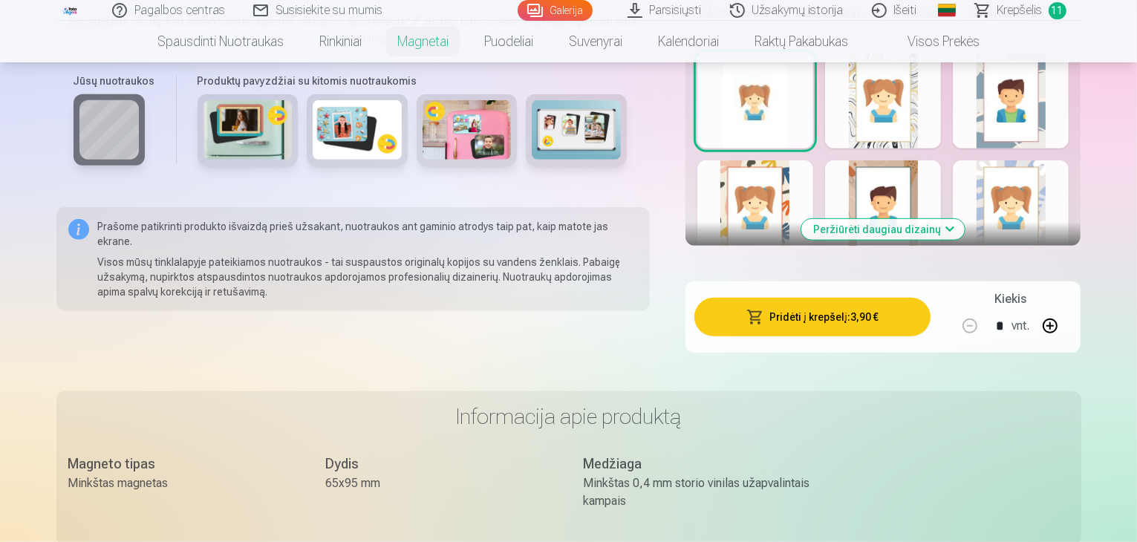
click at [817, 308] on button "Pridėti į krepšelį : 3,90 €" at bounding box center [812, 317] width 237 height 39
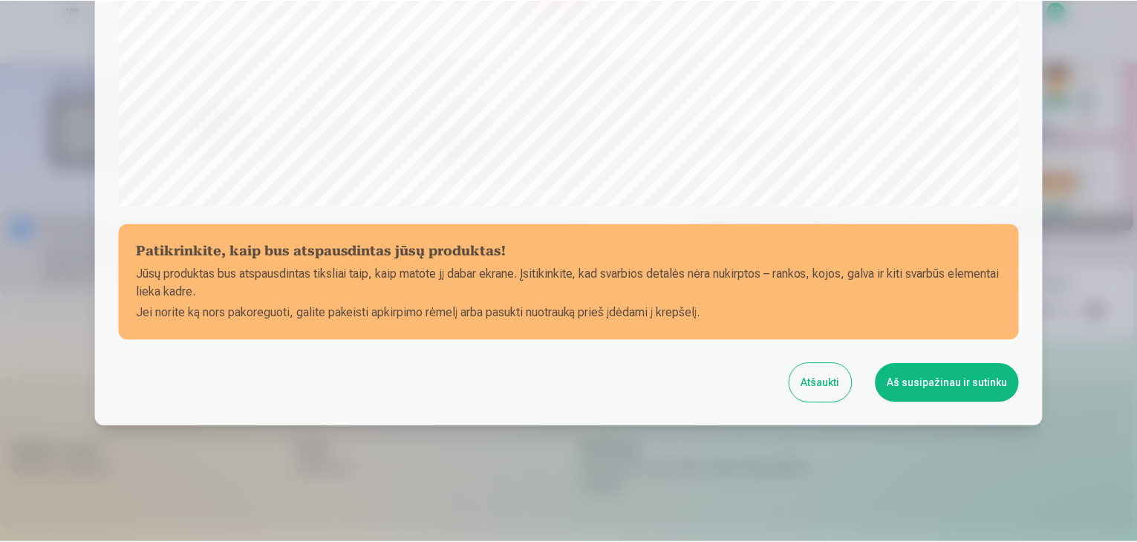
scroll to position [527, 0]
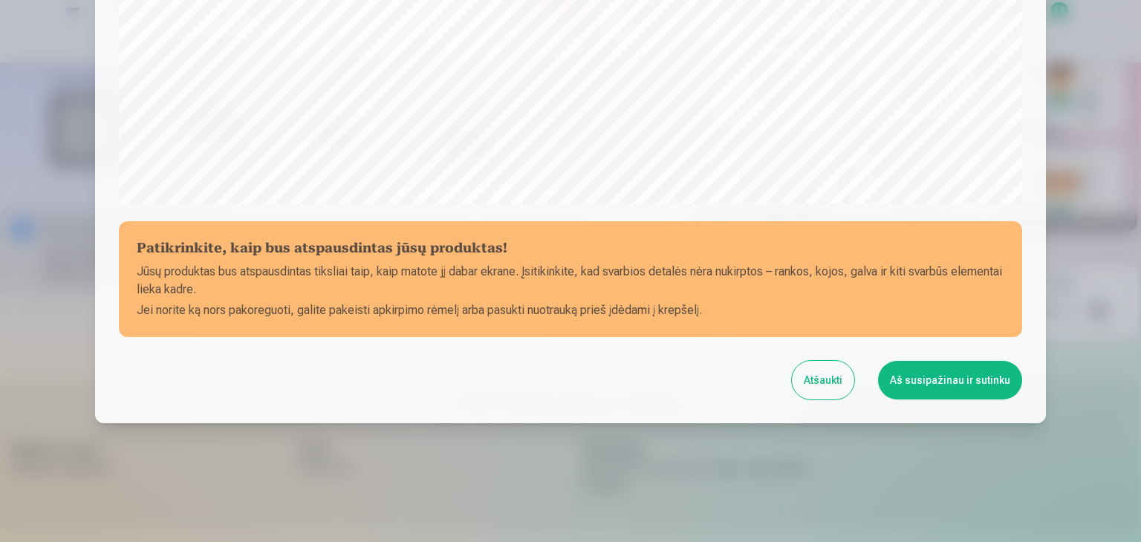
click at [933, 374] on button "Aš susipažinau ir sutinku" at bounding box center [950, 380] width 144 height 39
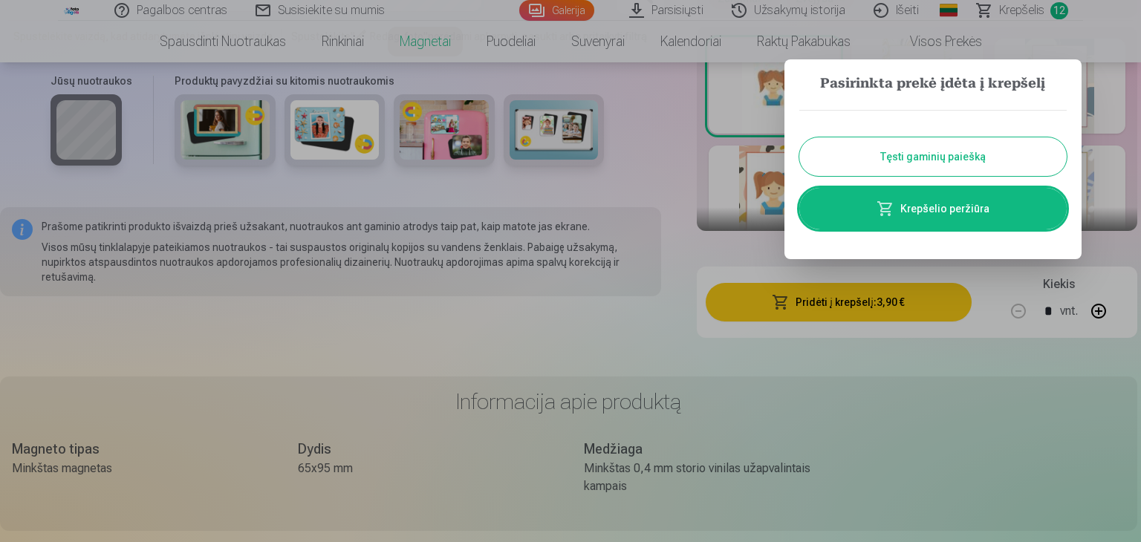
drag, startPoint x: 926, startPoint y: 148, endPoint x: 891, endPoint y: 160, distance: 36.9
click at [926, 148] on button "Tęsti gaminių paiešką" at bounding box center [932, 156] width 267 height 39
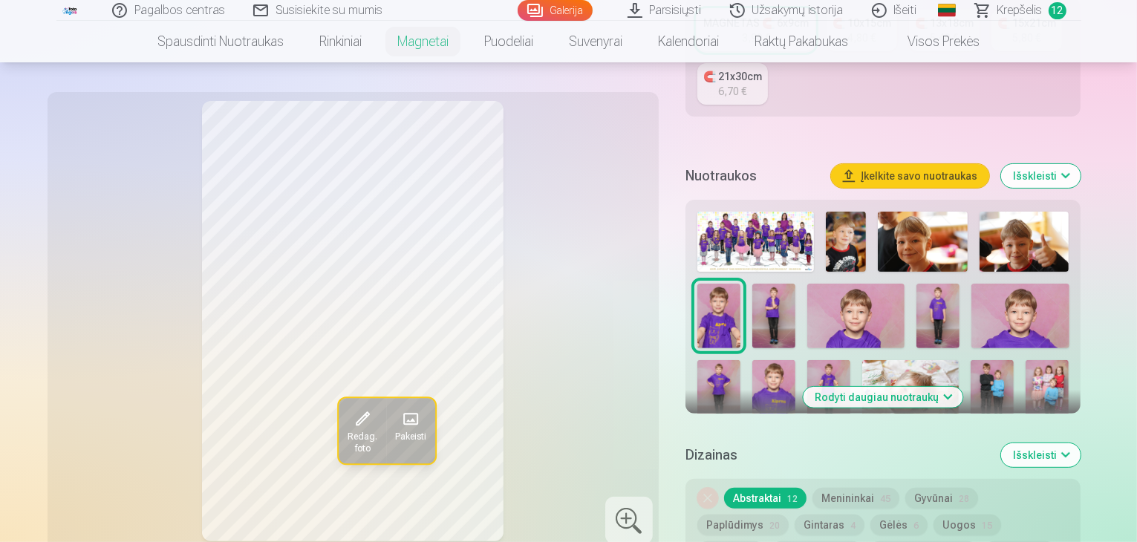
scroll to position [223, 0]
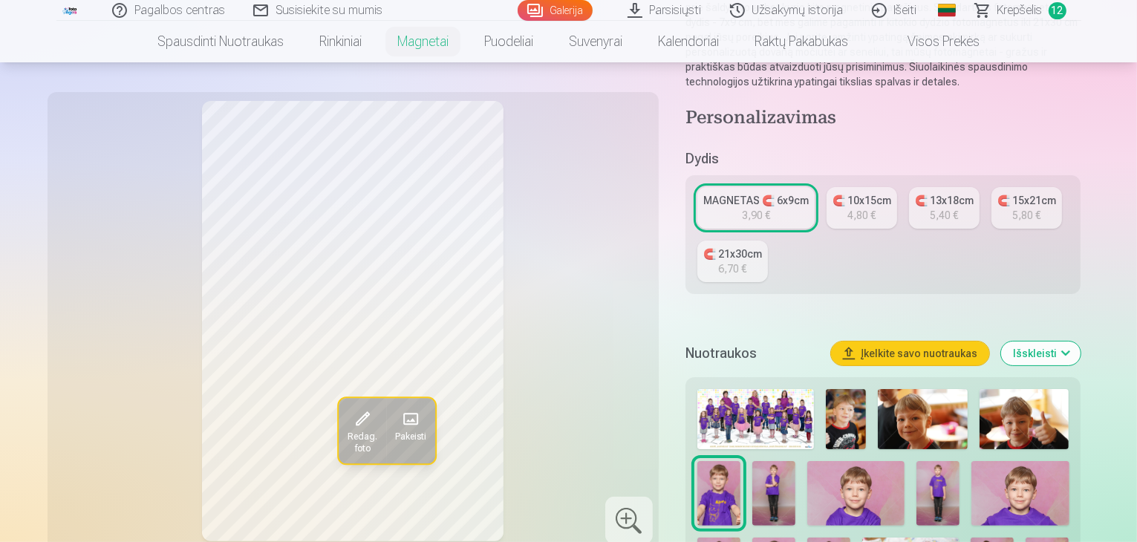
click at [1018, 10] on span "Krepšelis" at bounding box center [1020, 10] width 45 height 18
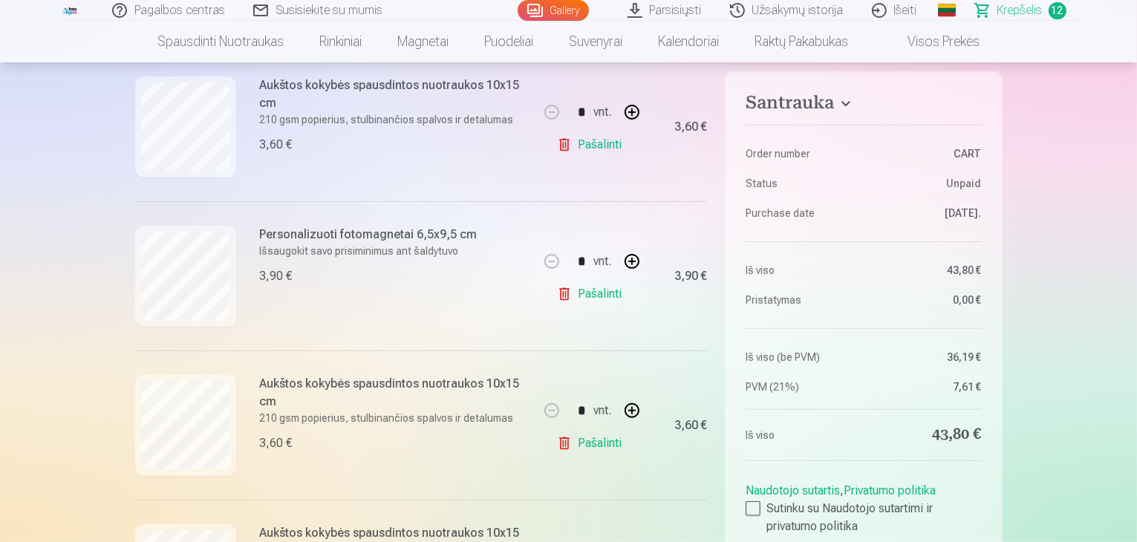
scroll to position [446, 0]
click at [598, 292] on link "Pašalinti" at bounding box center [592, 297] width 71 height 30
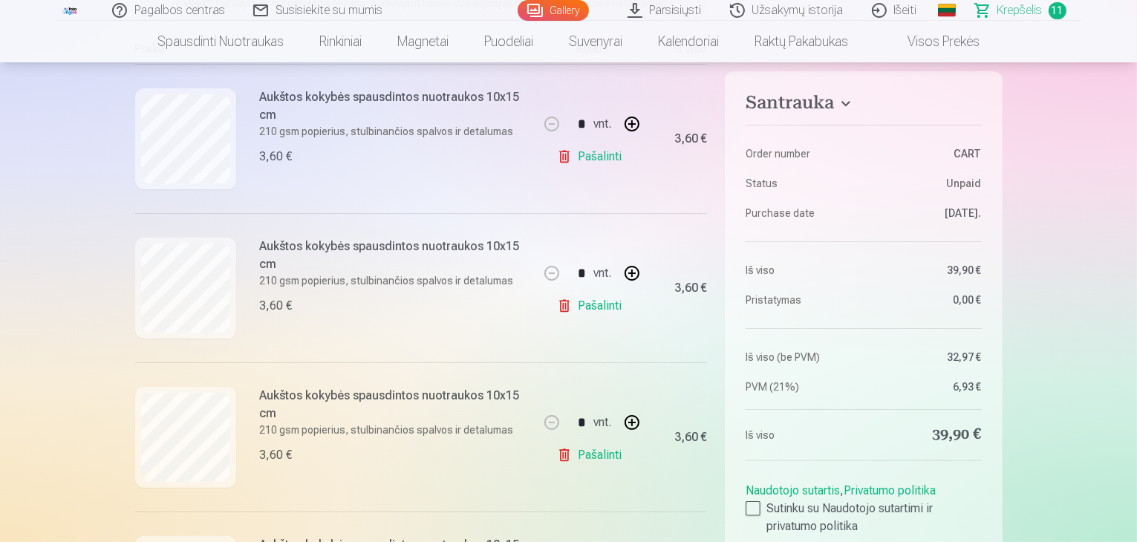
scroll to position [520, 0]
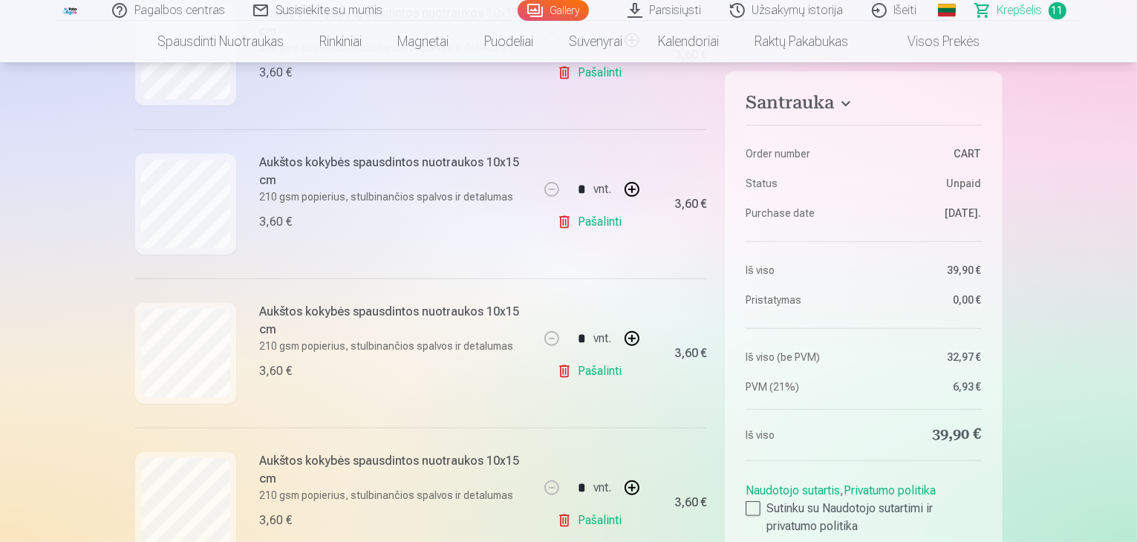
click at [600, 371] on link "Pašalinti" at bounding box center [592, 372] width 71 height 30
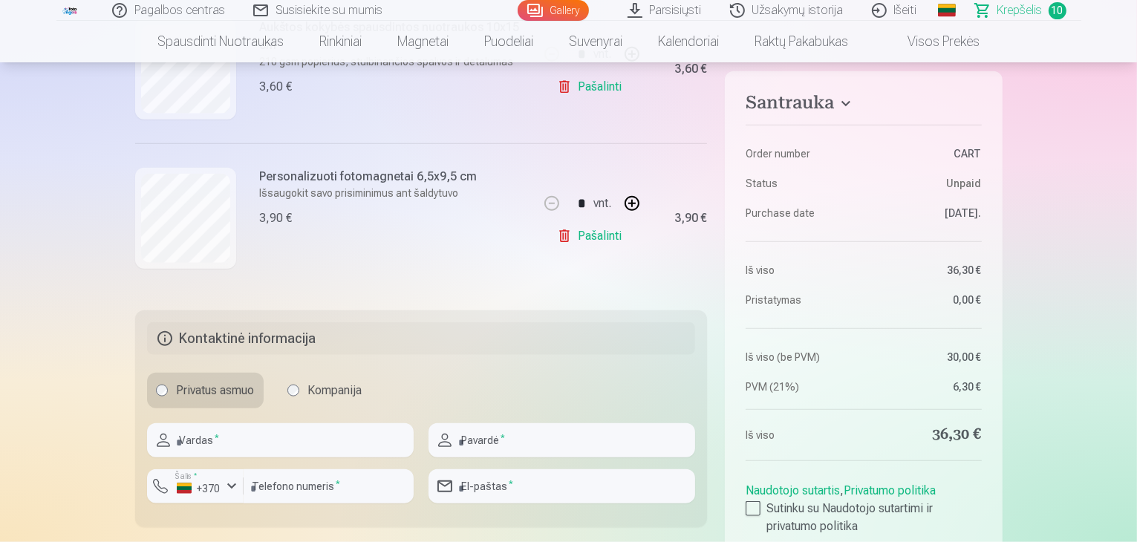
scroll to position [1708, 0]
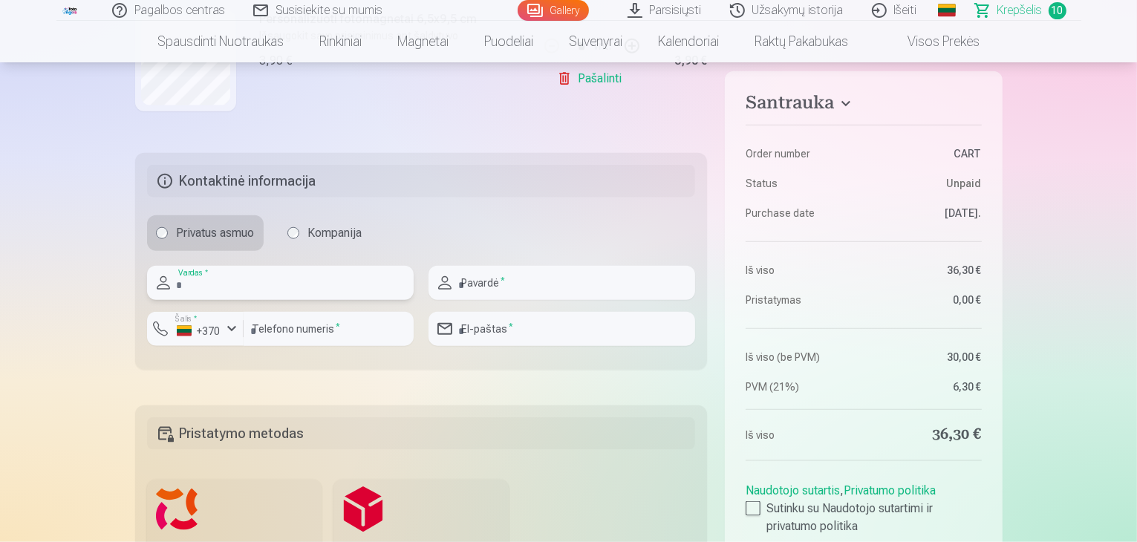
click at [247, 277] on input "text" at bounding box center [280, 283] width 267 height 34
type input "******"
type input "**********"
type input "*********"
type input "**********"
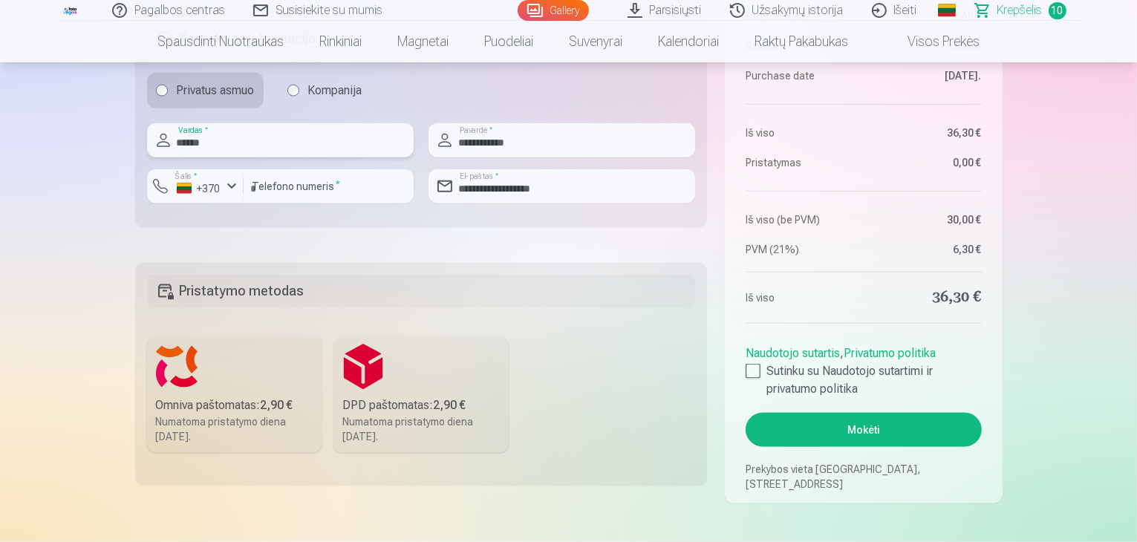
scroll to position [1857, 0]
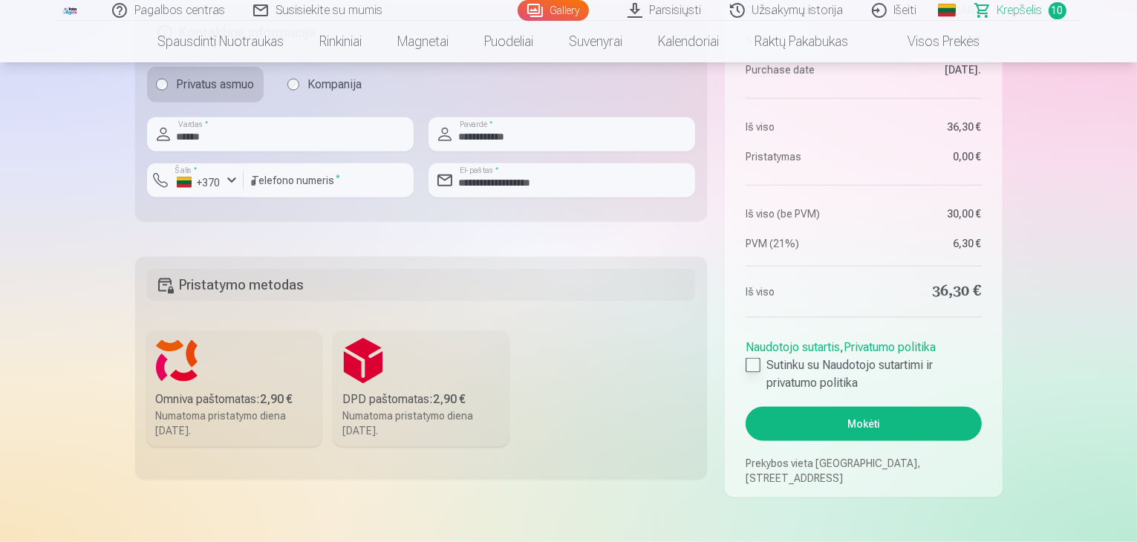
click at [746, 360] on div at bounding box center [753, 365] width 15 height 15
click at [214, 367] on label "Omniva paštomatas : 2,90 € Numatoma pristatymo diena 6.09.2025." at bounding box center [234, 389] width 175 height 116
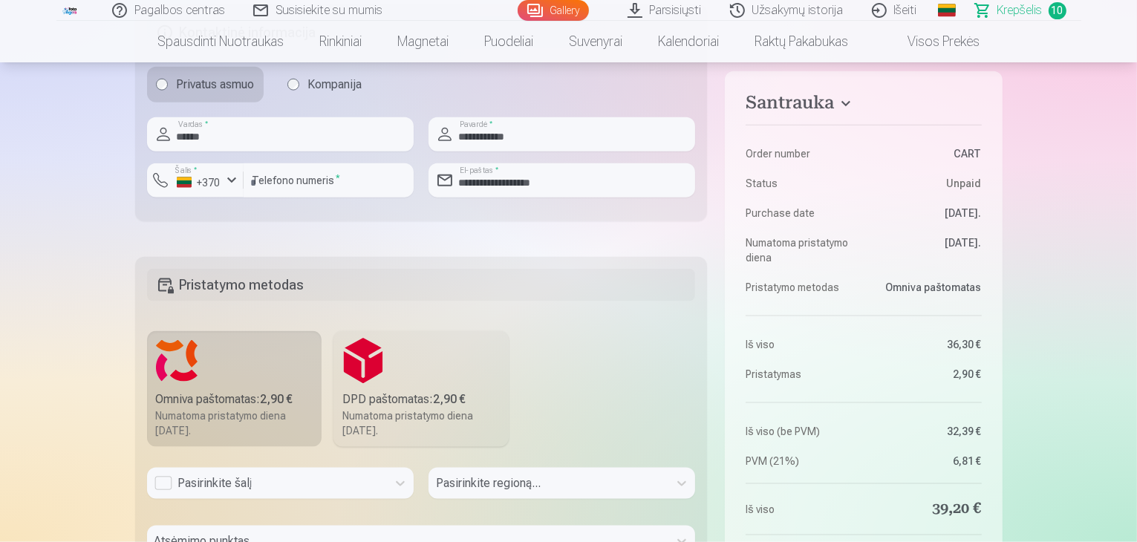
click at [410, 361] on label "DPD paštomatas : 2,90 € Numatoma pristatymo diena 6.09.2025." at bounding box center [421, 389] width 175 height 116
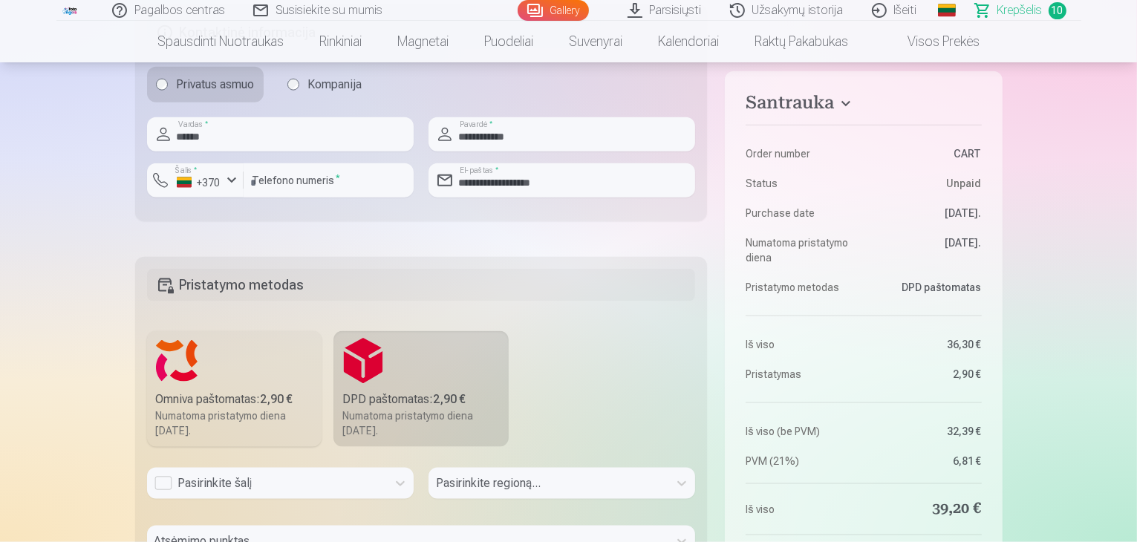
click at [241, 362] on label "Omniva paštomatas : 2,90 € Numatoma pristatymo diena 6.09.2025." at bounding box center [234, 389] width 175 height 116
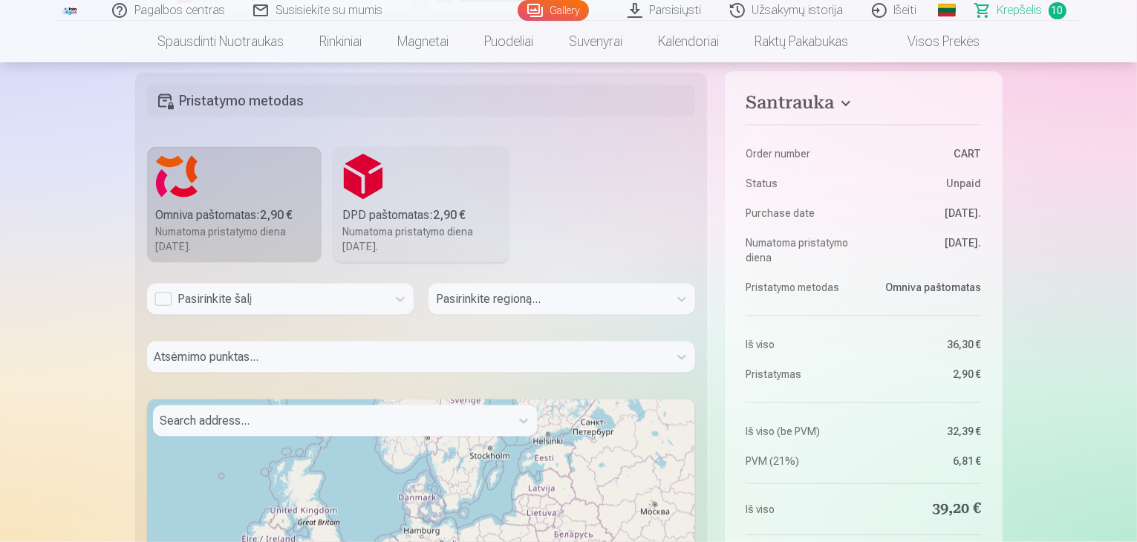
scroll to position [2080, 0]
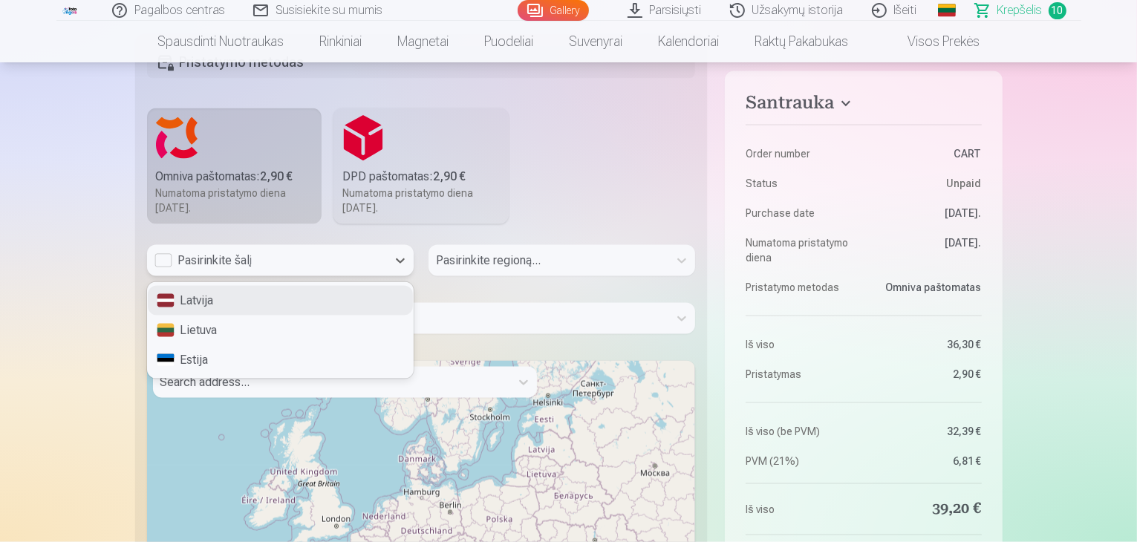
click at [256, 253] on div "Pasirinkite šalį" at bounding box center [266, 261] width 225 height 18
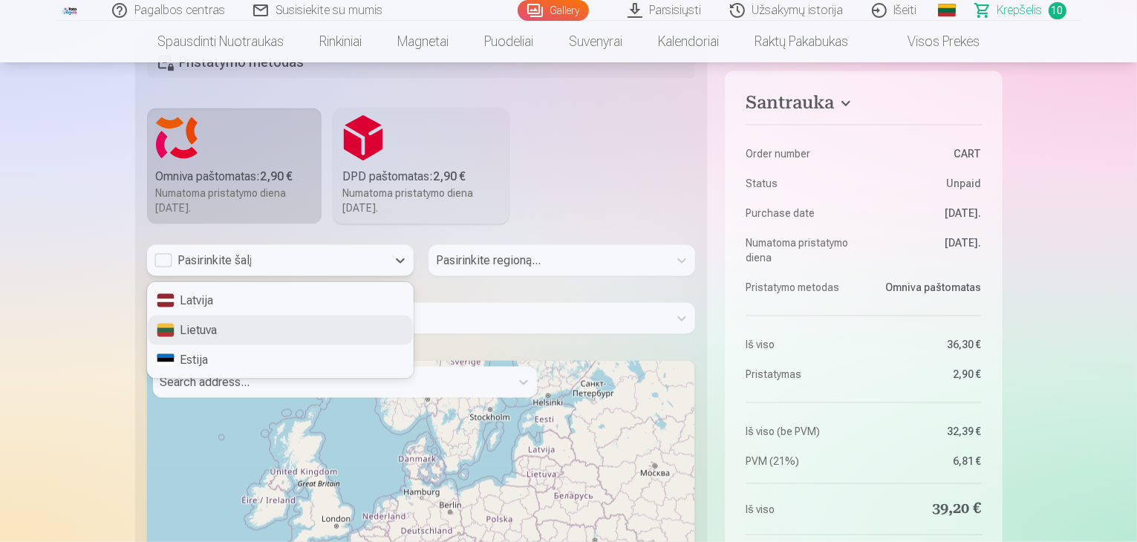
click at [242, 320] on div "Lietuva" at bounding box center [280, 331] width 265 height 30
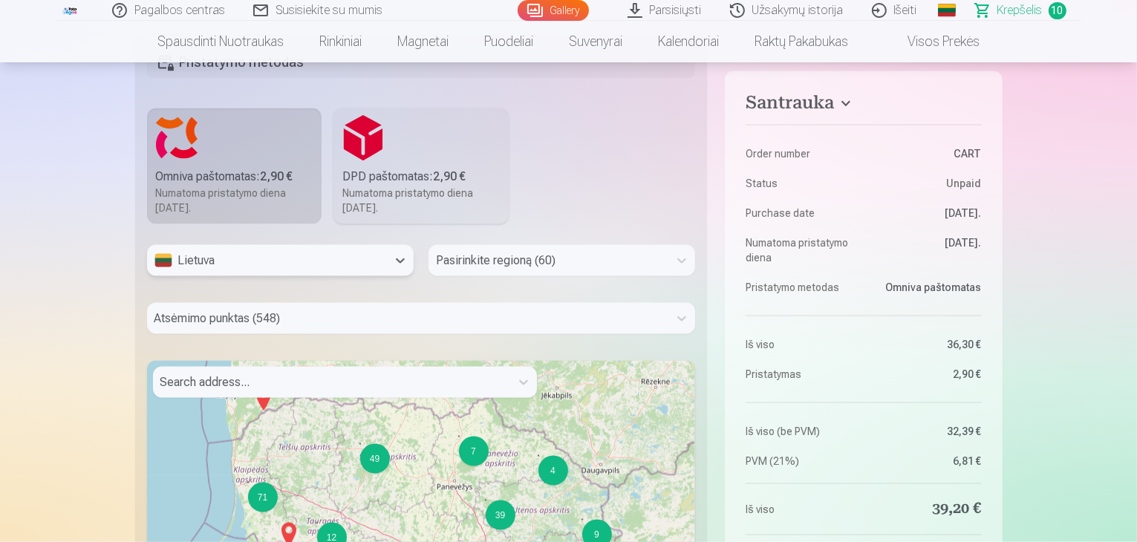
click at [501, 261] on div at bounding box center [548, 260] width 225 height 21
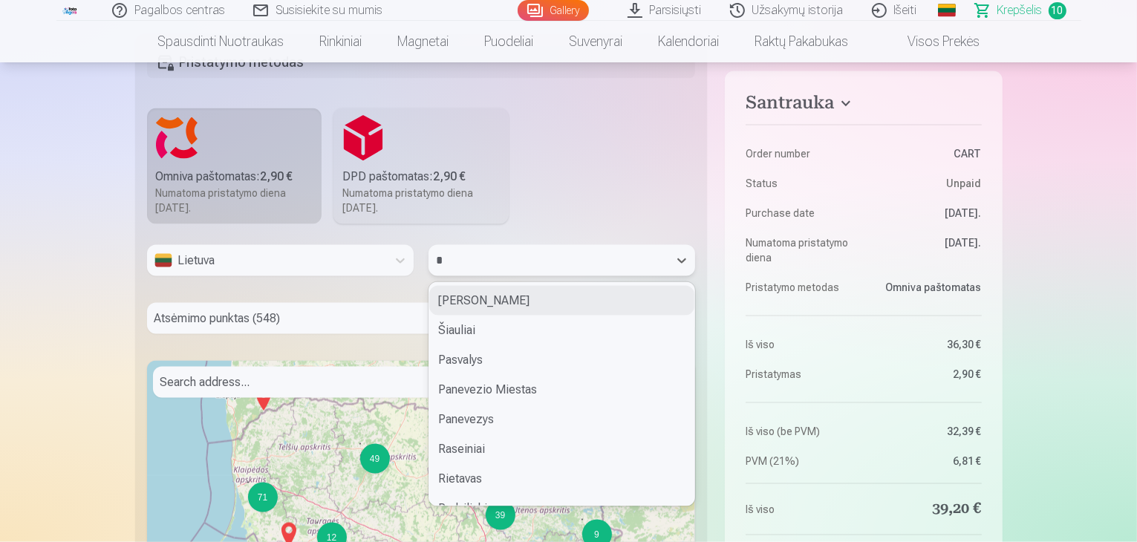
type input "**"
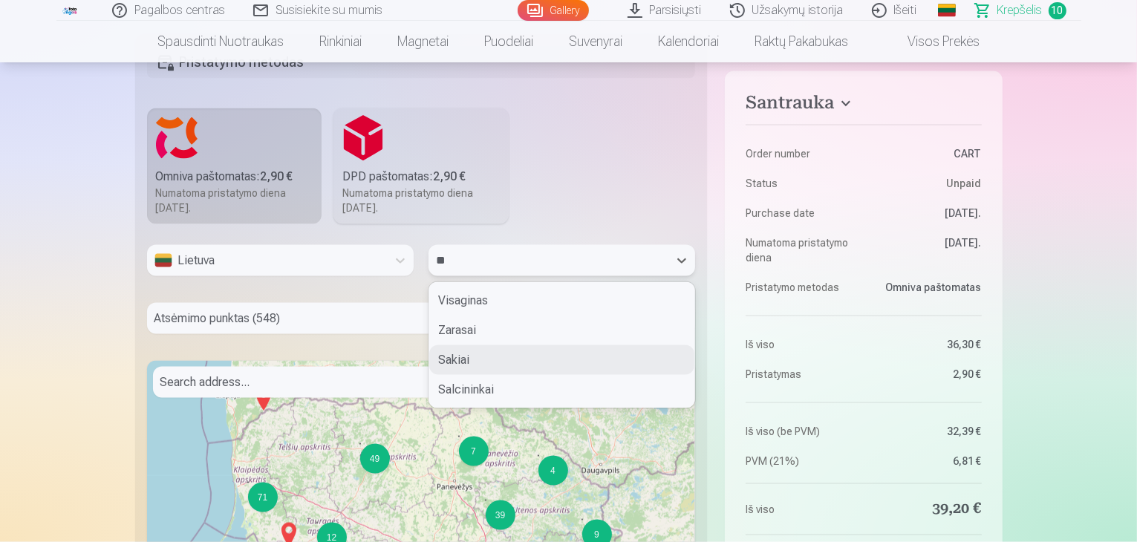
click at [457, 357] on div "Sakiai" at bounding box center [561, 360] width 265 height 30
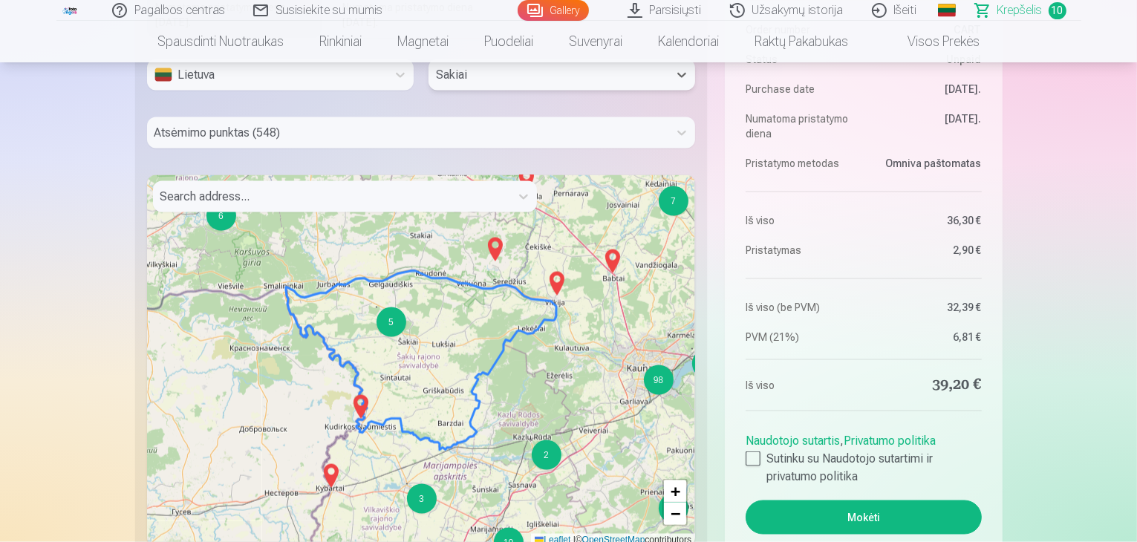
scroll to position [2303, 0]
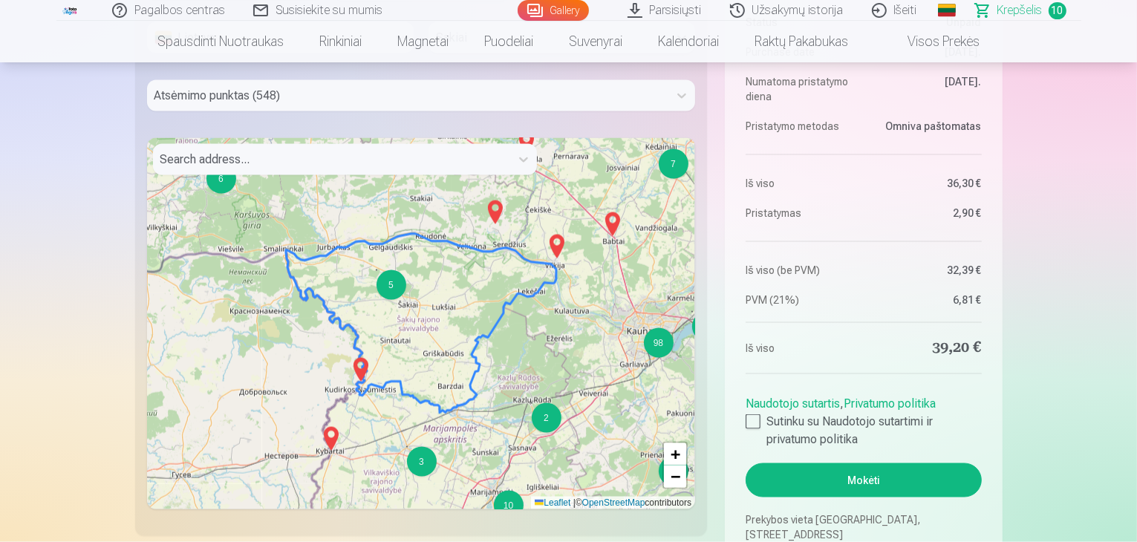
click at [401, 310] on div "6 3 6 25 2 4 6 9 4 37 6 4 2 2 6 6 19 3 2 2 3 2 15 8 7 2 116 7 2 3 7 2 2 2 2 2 9…" at bounding box center [421, 323] width 549 height 371
click at [214, 91] on div at bounding box center [407, 95] width 507 height 21
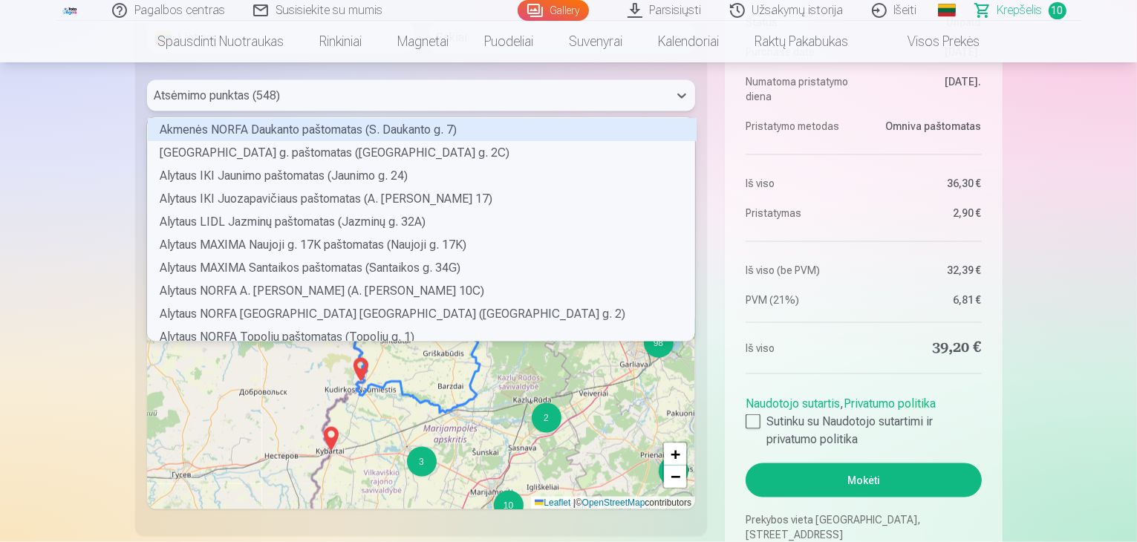
scroll to position [219, 544]
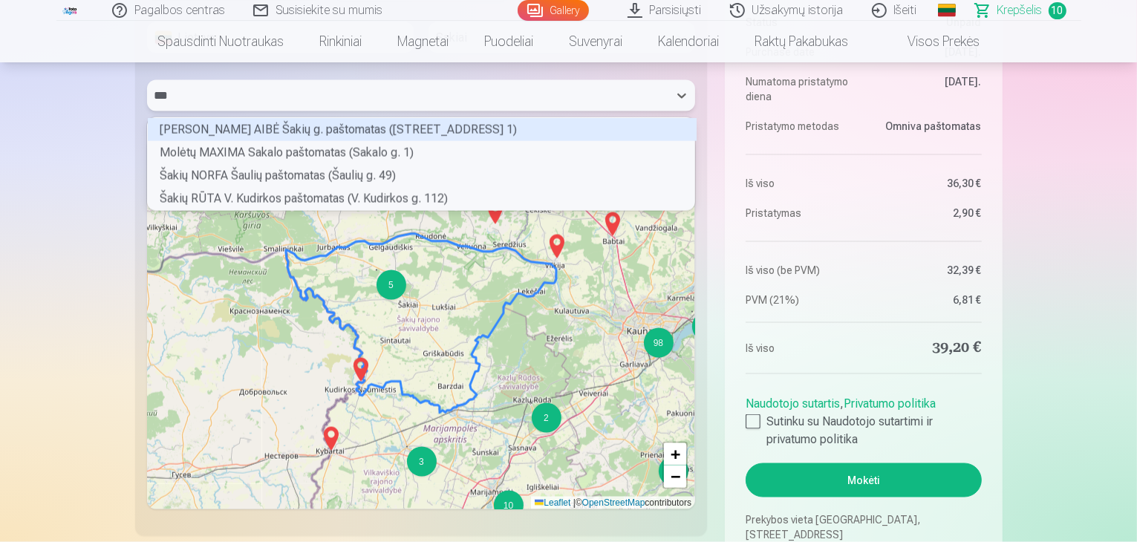
type input "****"
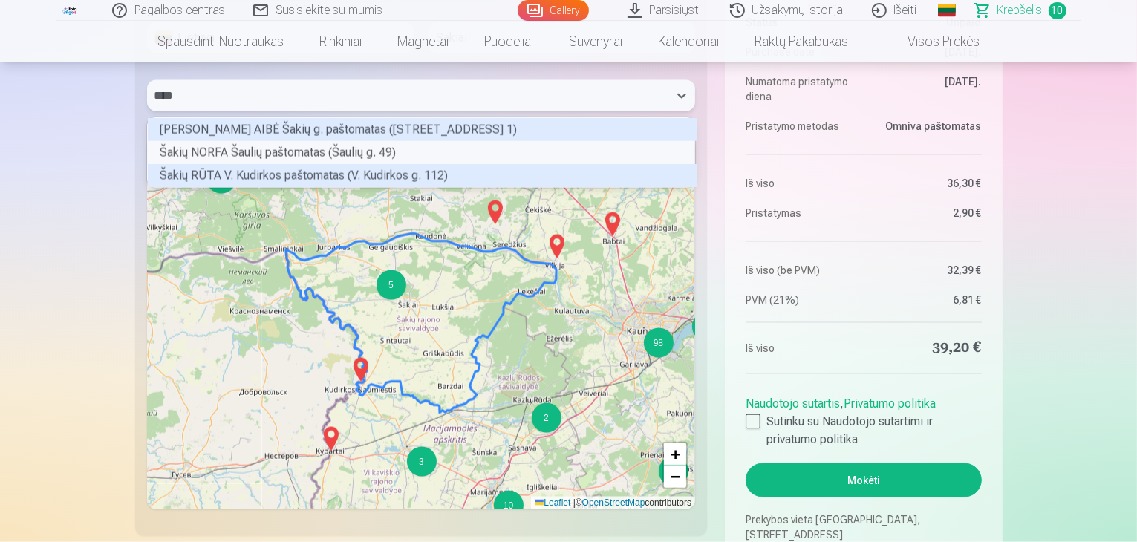
click at [330, 179] on div "Šakių RŪTA V. Kudirkos paštomatas (V. Kudirkos g. 112)" at bounding box center [422, 175] width 549 height 23
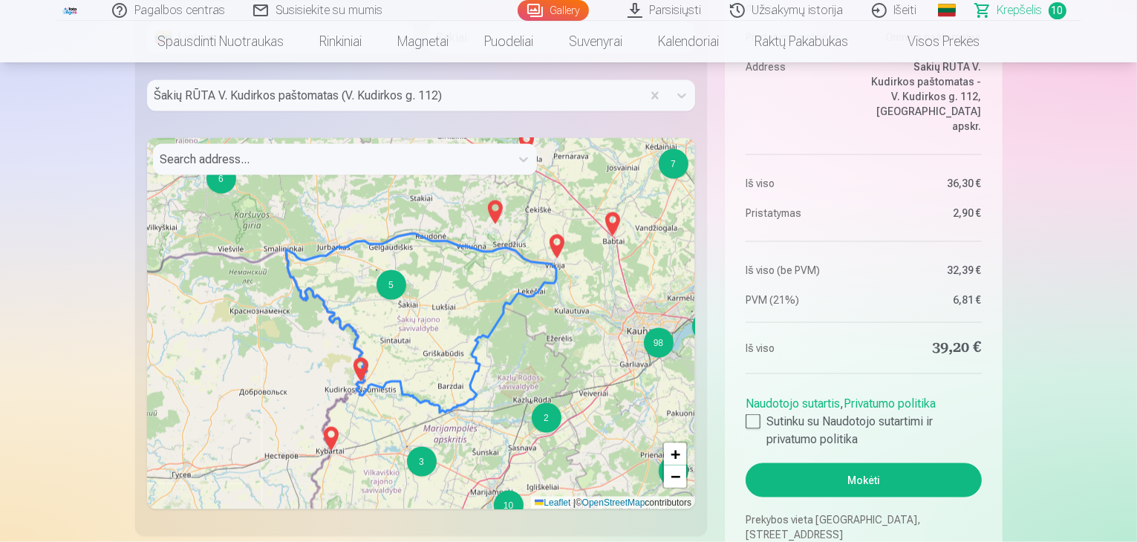
click at [801, 160] on dl "Order number CART Status Unpaid Purchase date 20.08.2025. Numatoma pristatymo d…" at bounding box center [863, 88] width 235 height 439
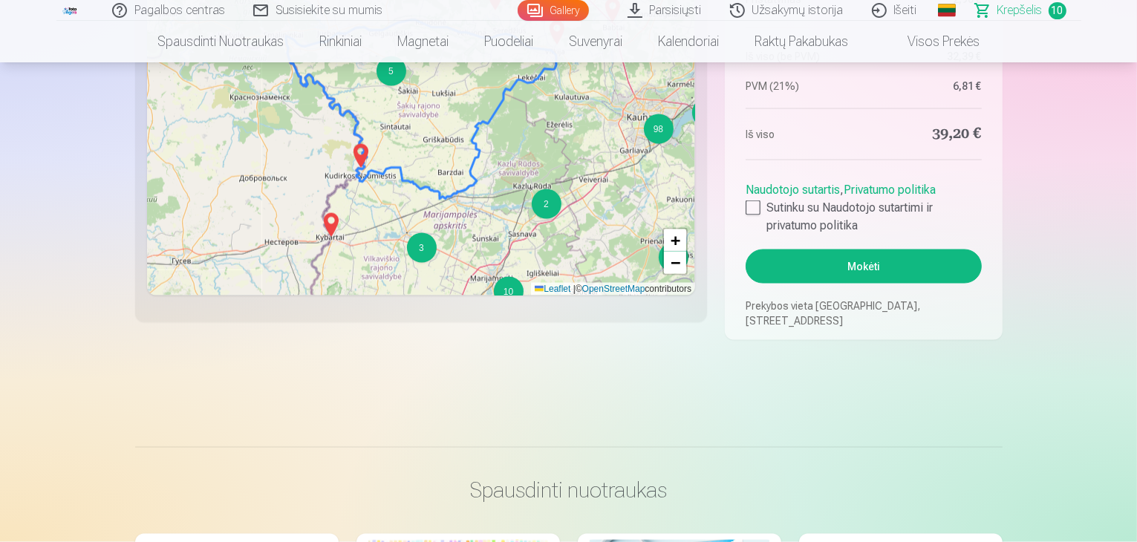
scroll to position [2525, 0]
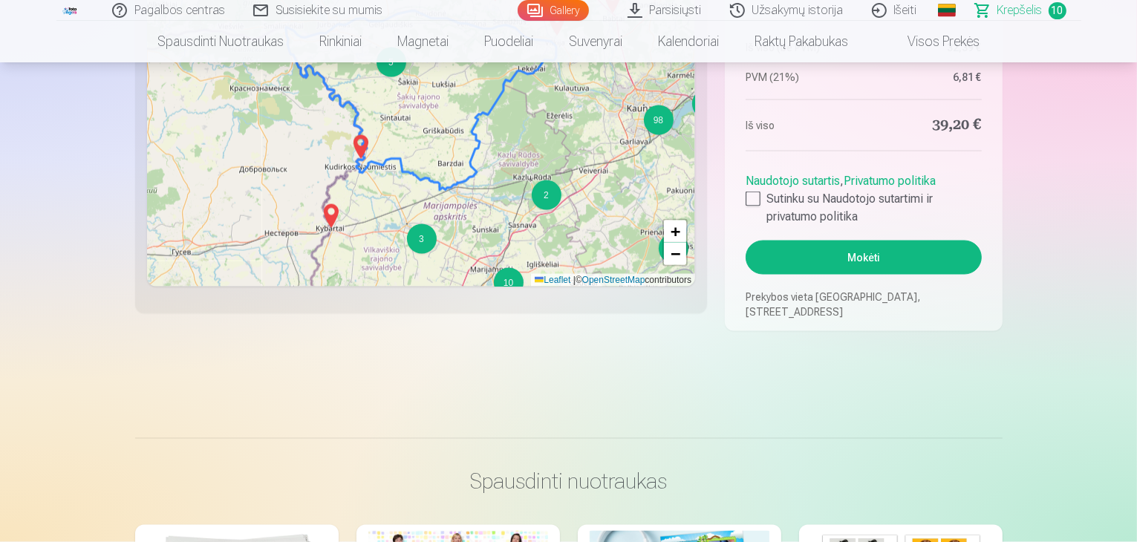
click at [841, 258] on button "Mokėti" at bounding box center [863, 258] width 235 height 34
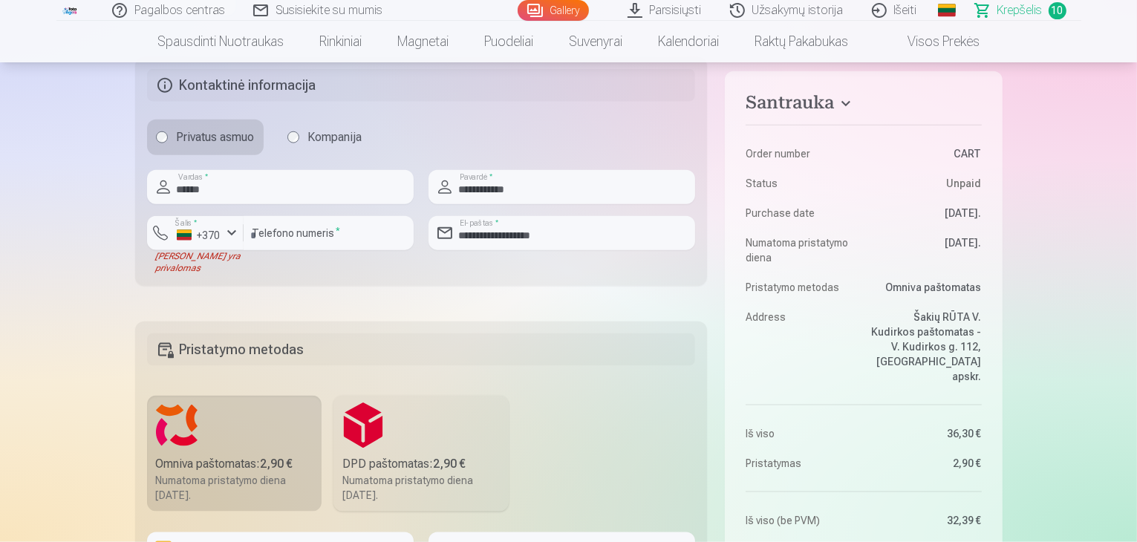
scroll to position [1783, 0]
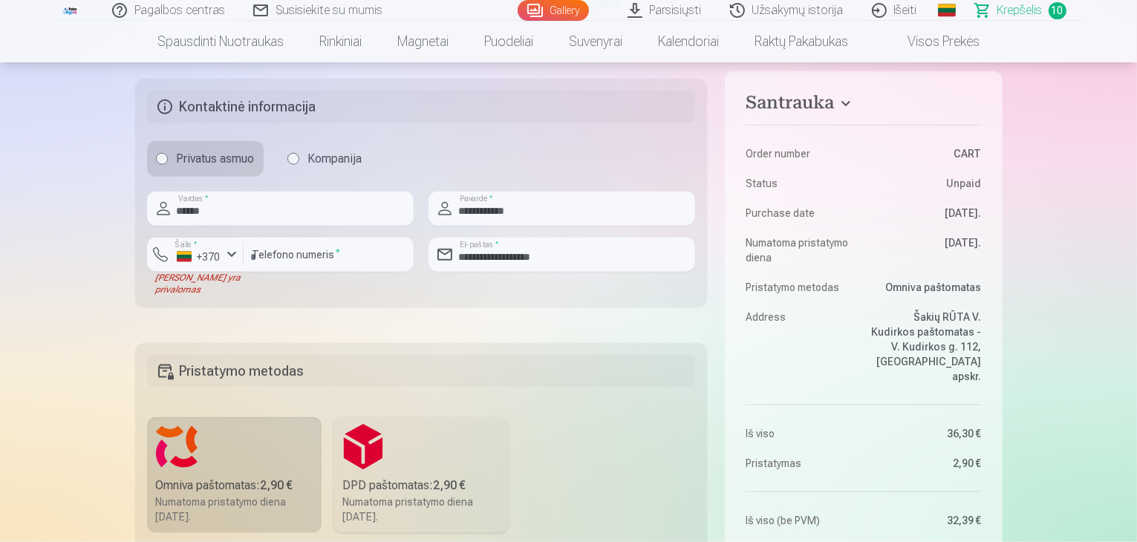
click at [184, 284] on div "Laukas yra privalomas" at bounding box center [195, 284] width 97 height 24
click at [336, 264] on input "*********" at bounding box center [329, 255] width 170 height 34
click at [186, 255] on div "+370" at bounding box center [199, 257] width 45 height 15
click at [224, 283] on li "+370 Lithuania" at bounding box center [263, 290] width 215 height 30
click at [291, 299] on fieldset "**********" at bounding box center [421, 193] width 573 height 229
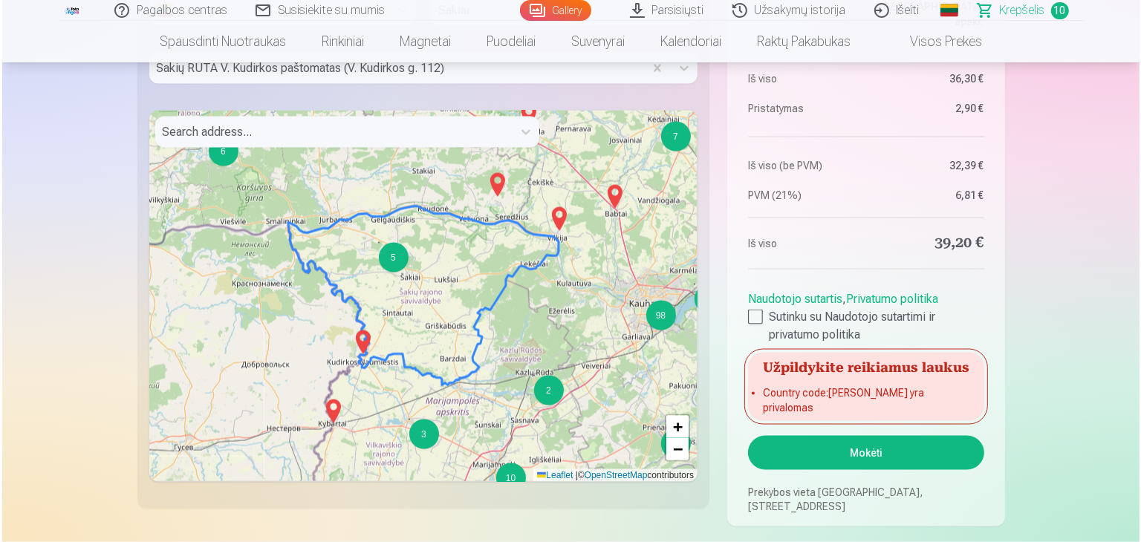
scroll to position [2377, 0]
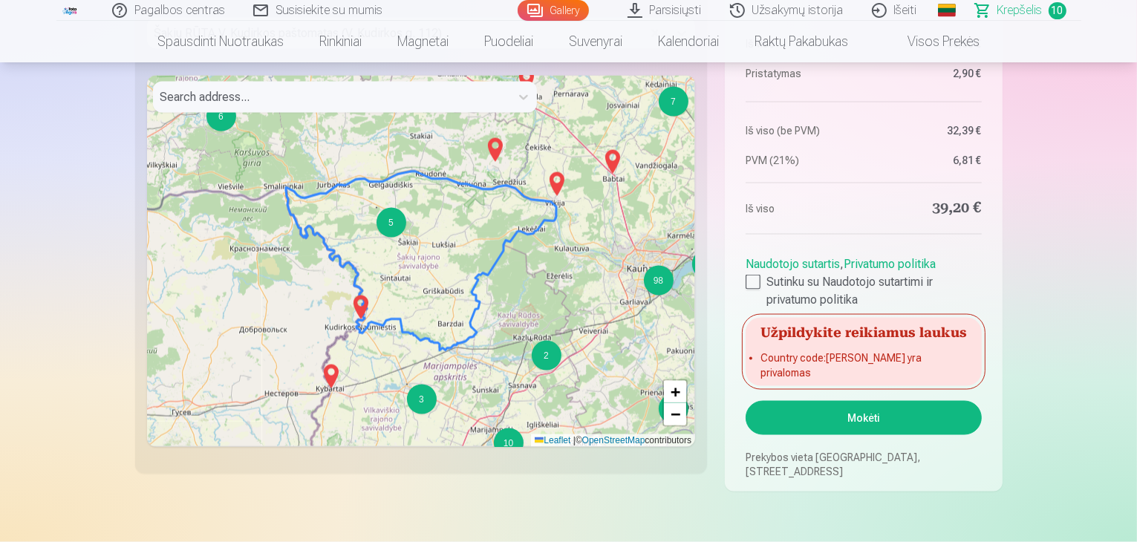
click at [847, 424] on button "Mokėti" at bounding box center [863, 418] width 235 height 34
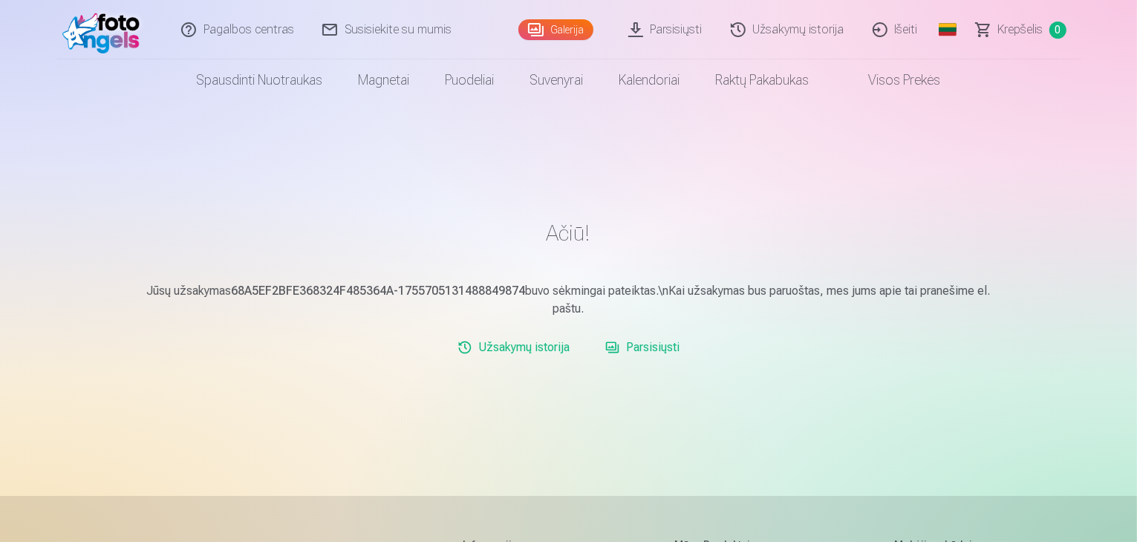
click at [642, 345] on link "Parsisiųsti" at bounding box center [642, 348] width 86 height 30
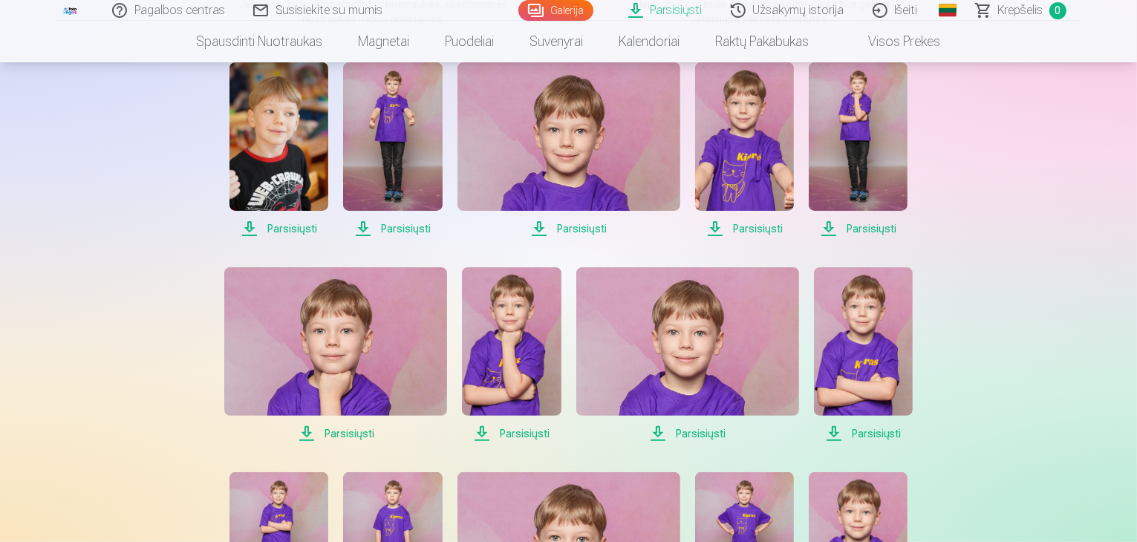
scroll to position [223, 0]
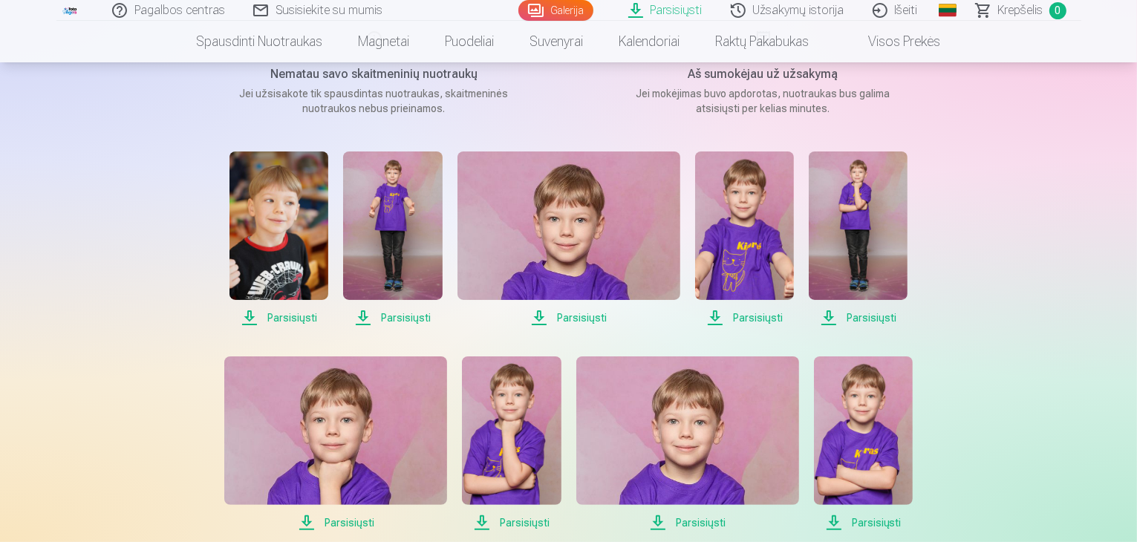
click at [293, 316] on span "Parsisiųsti" at bounding box center [279, 318] width 99 height 18
click at [279, 313] on span "Parsisiųsti" at bounding box center [279, 318] width 99 height 18
click at [408, 315] on span "Parsisiųsti" at bounding box center [392, 318] width 99 height 18
click at [573, 319] on span "Parsisiųsti" at bounding box center [569, 318] width 223 height 18
click at [759, 319] on span "Parsisiųsti" at bounding box center [744, 318] width 99 height 18
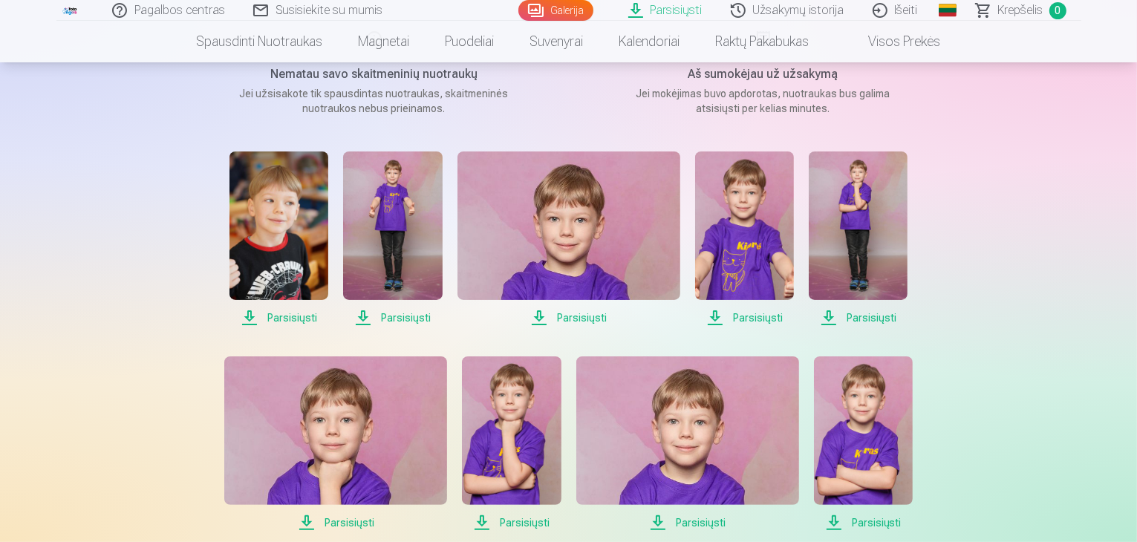
click at [871, 321] on span "Parsisiųsti" at bounding box center [858, 318] width 99 height 18
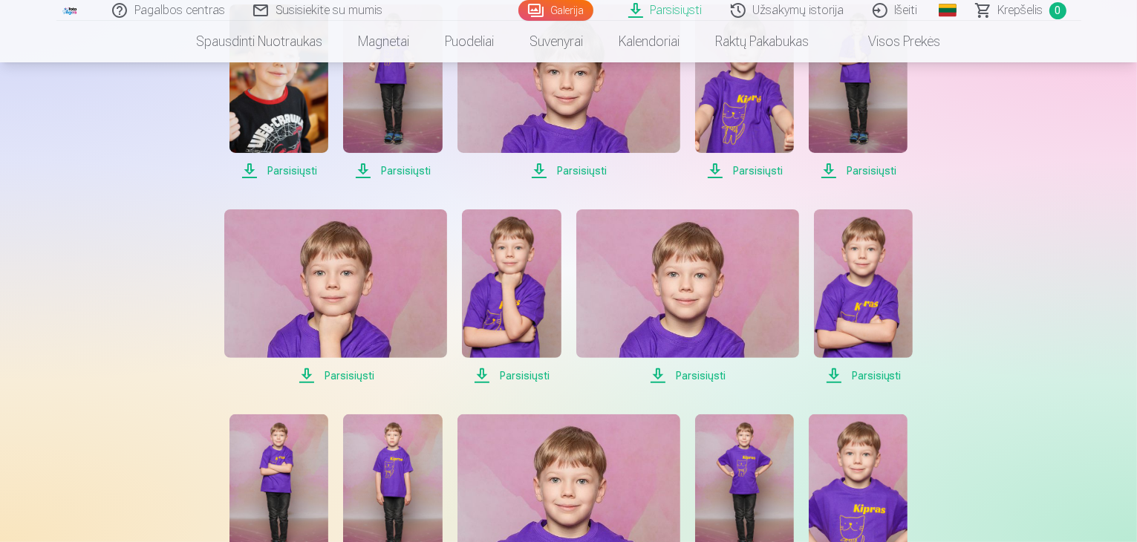
scroll to position [371, 0]
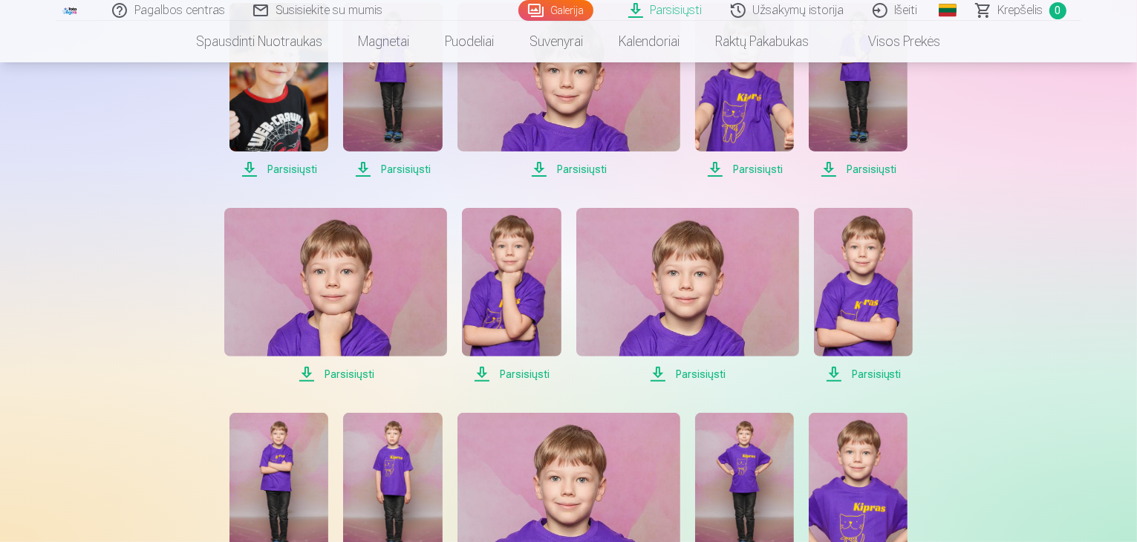
click at [336, 374] on span "Parsisiųsti" at bounding box center [335, 374] width 223 height 18
click at [517, 371] on span "Parsisiųsti" at bounding box center [511, 374] width 99 height 18
click at [694, 374] on span "Parsisiųsti" at bounding box center [687, 374] width 223 height 18
click at [861, 375] on span "Parsisiųsti" at bounding box center [863, 374] width 99 height 18
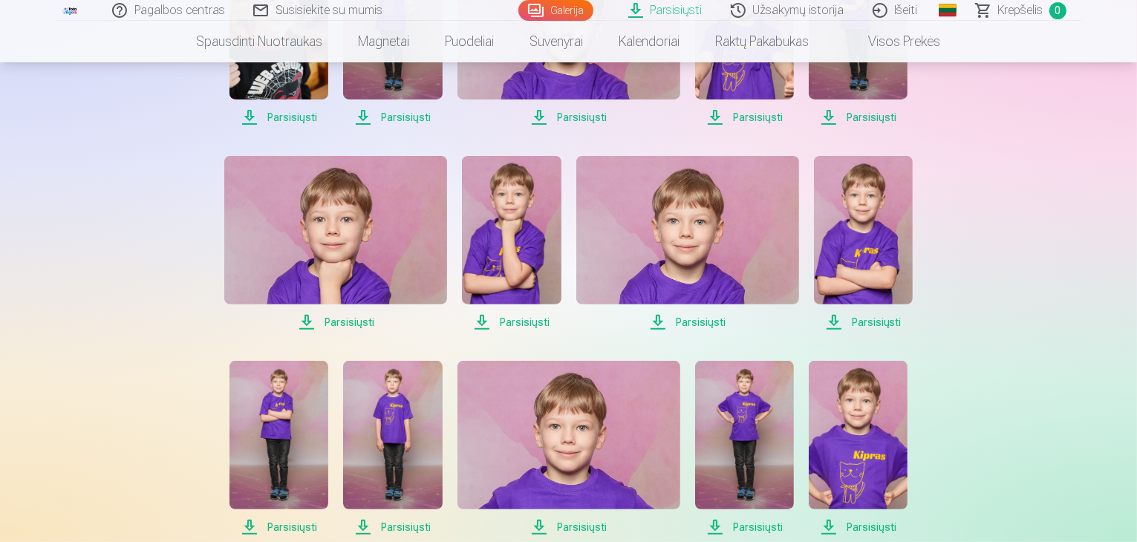
scroll to position [594, 0]
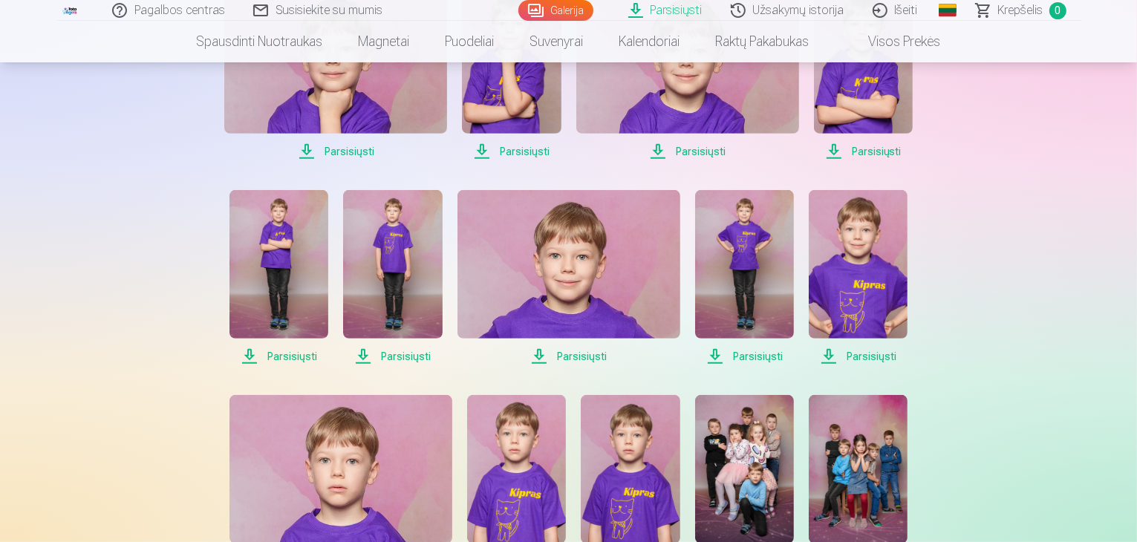
click at [281, 360] on span "Parsisiųsti" at bounding box center [279, 357] width 99 height 18
click at [391, 360] on span "Parsisiųsti" at bounding box center [392, 357] width 99 height 18
click at [588, 357] on span "Parsisiųsti" at bounding box center [569, 357] width 223 height 18
click at [739, 354] on span "Parsisiųsti" at bounding box center [744, 357] width 99 height 18
click at [758, 354] on span "Parsisiųsti" at bounding box center [744, 357] width 99 height 18
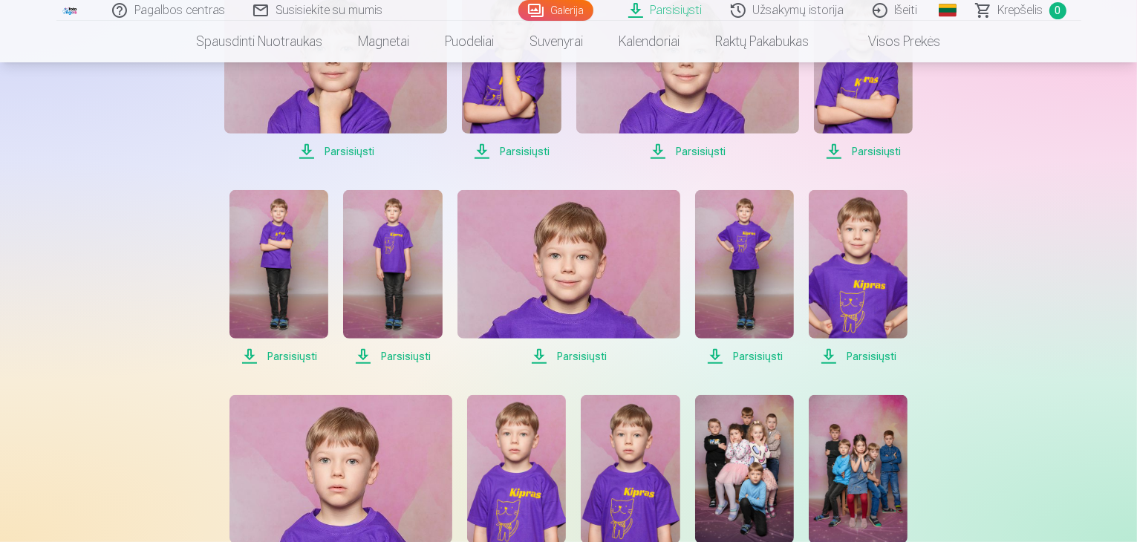
click at [873, 356] on span "Parsisiųsti" at bounding box center [858, 357] width 99 height 18
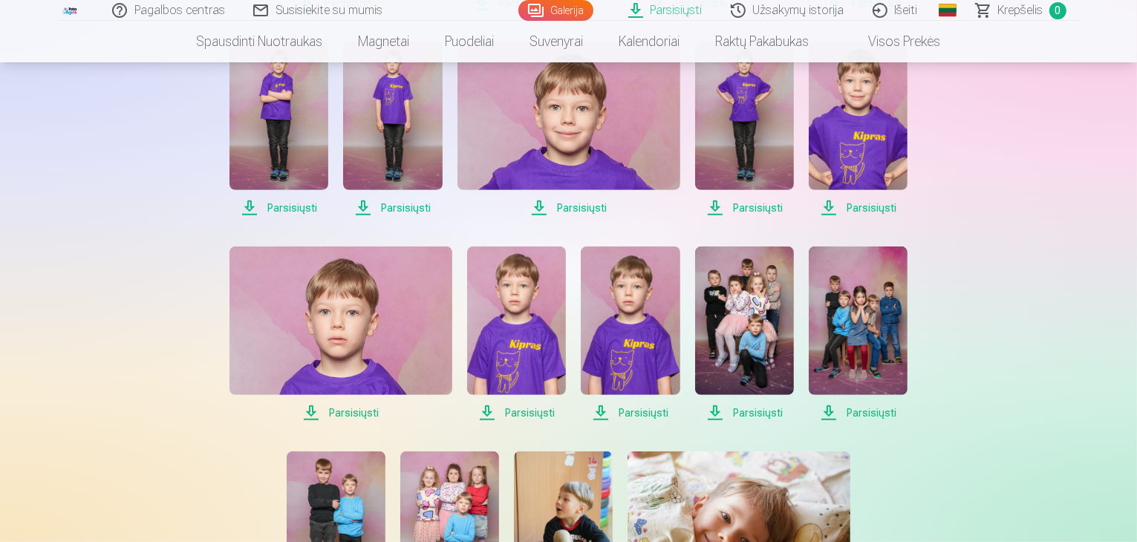
scroll to position [817, 0]
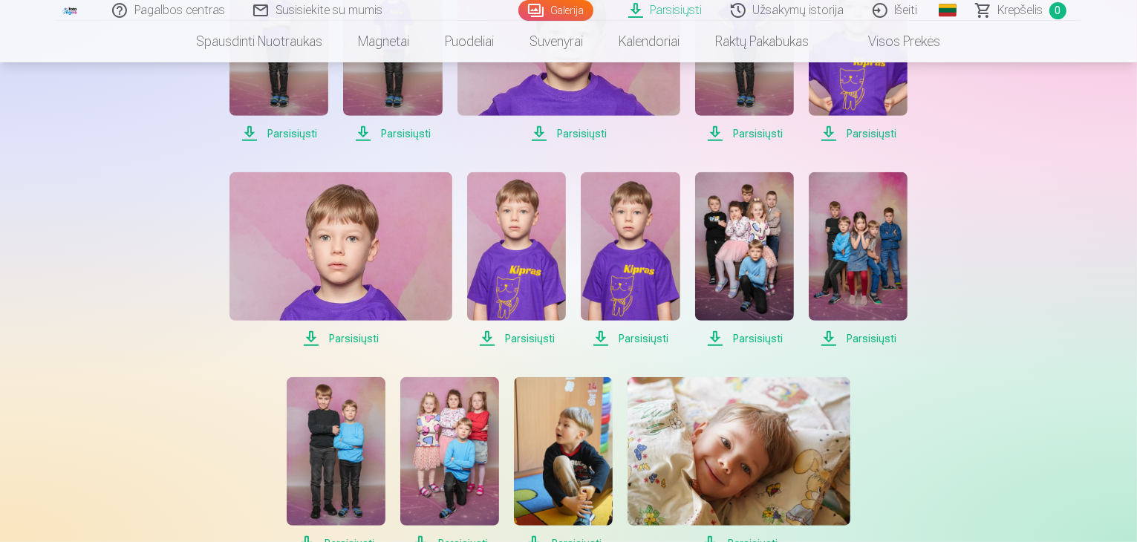
click at [345, 339] on span "Parsisiųsti" at bounding box center [341, 339] width 223 height 18
click at [532, 342] on span "Parsisiųsti" at bounding box center [516, 339] width 99 height 18
click at [655, 336] on span "Parsisiųsti" at bounding box center [630, 339] width 99 height 18
click at [742, 341] on span "Parsisiųsti" at bounding box center [744, 339] width 99 height 18
click at [868, 339] on span "Parsisiųsti" at bounding box center [858, 339] width 99 height 18
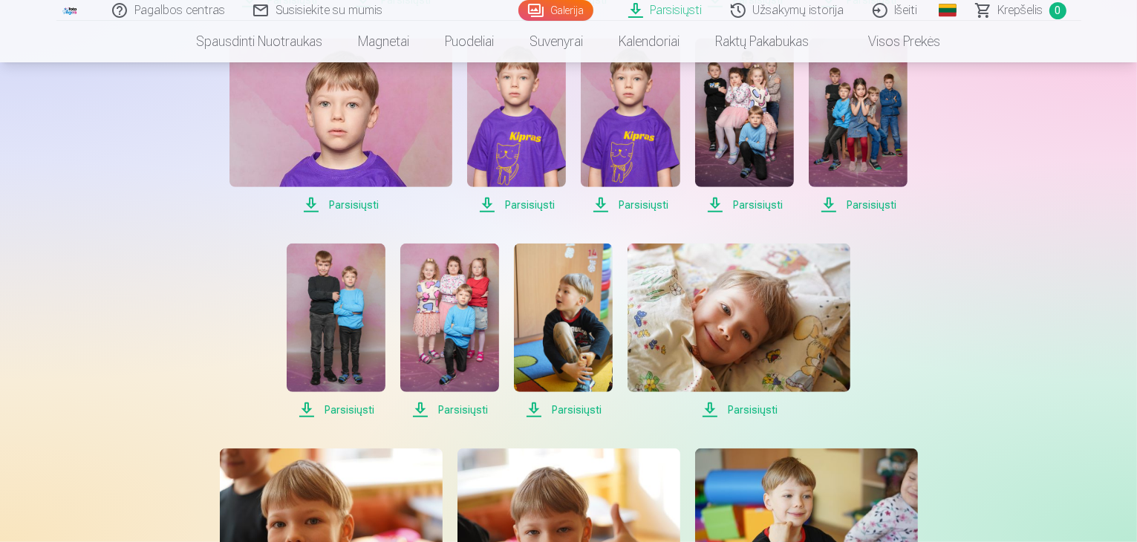
scroll to position [966, 0]
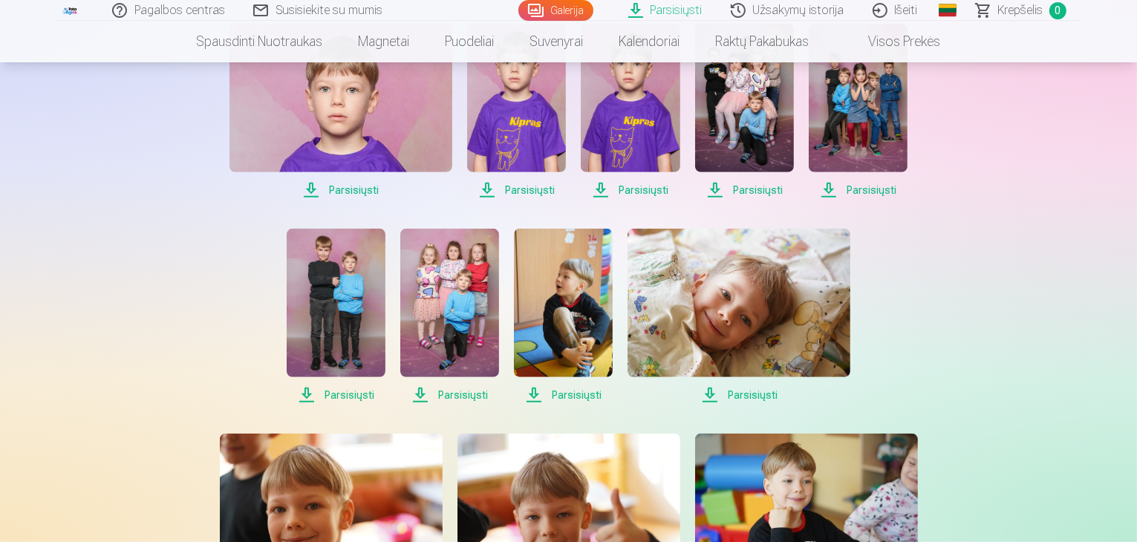
click at [347, 396] on span "Parsisiųsti" at bounding box center [336, 395] width 99 height 18
click at [463, 395] on span "Parsisiųsti" at bounding box center [449, 395] width 99 height 18
click at [573, 394] on span "Parsisiųsti" at bounding box center [563, 395] width 99 height 18
click at [758, 395] on span "Parsisiųsti" at bounding box center [739, 395] width 223 height 18
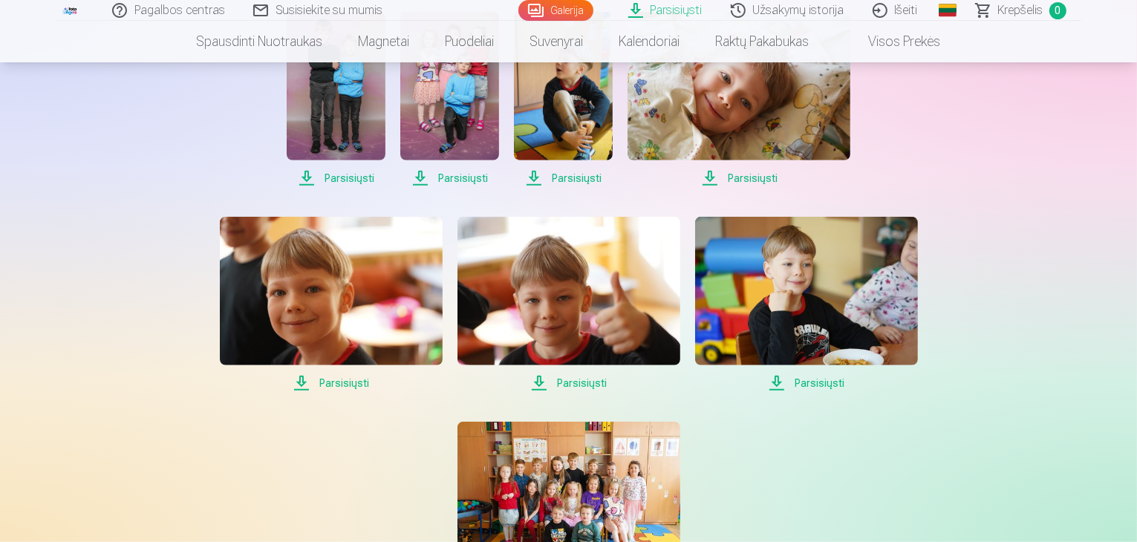
scroll to position [1188, 0]
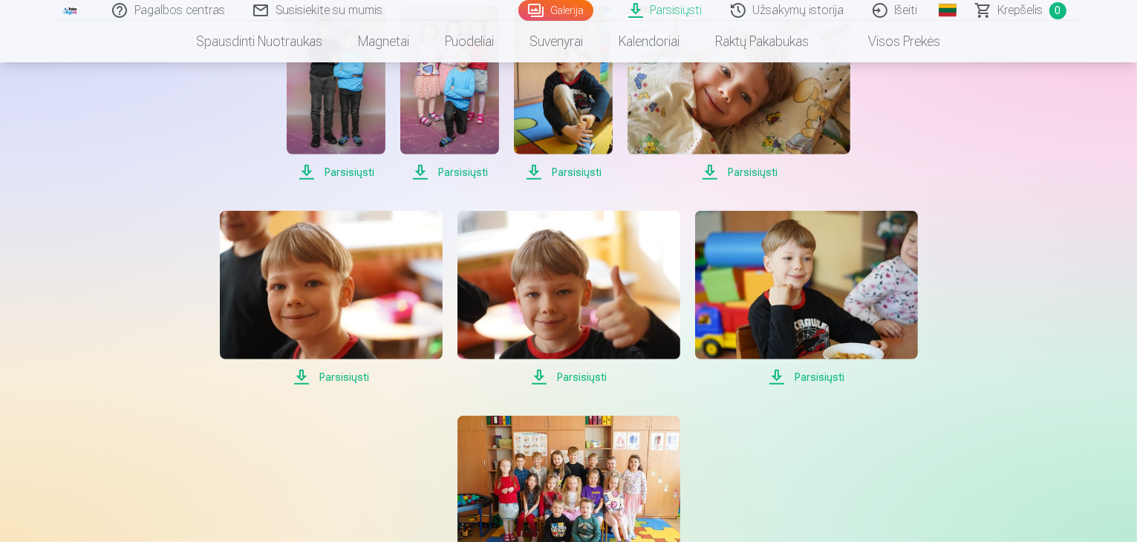
click at [338, 378] on span "Parsisiųsti" at bounding box center [331, 377] width 223 height 18
click at [579, 378] on span "Parsisiųsti" at bounding box center [569, 377] width 223 height 18
click at [814, 377] on span "Parsisiųsti" at bounding box center [806, 377] width 223 height 18
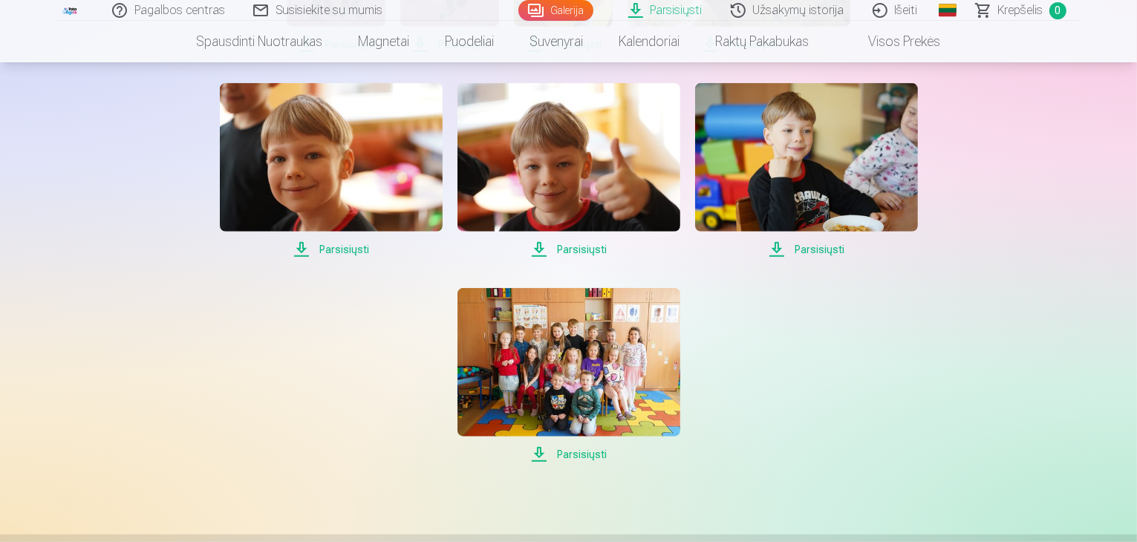
scroll to position [1337, 0]
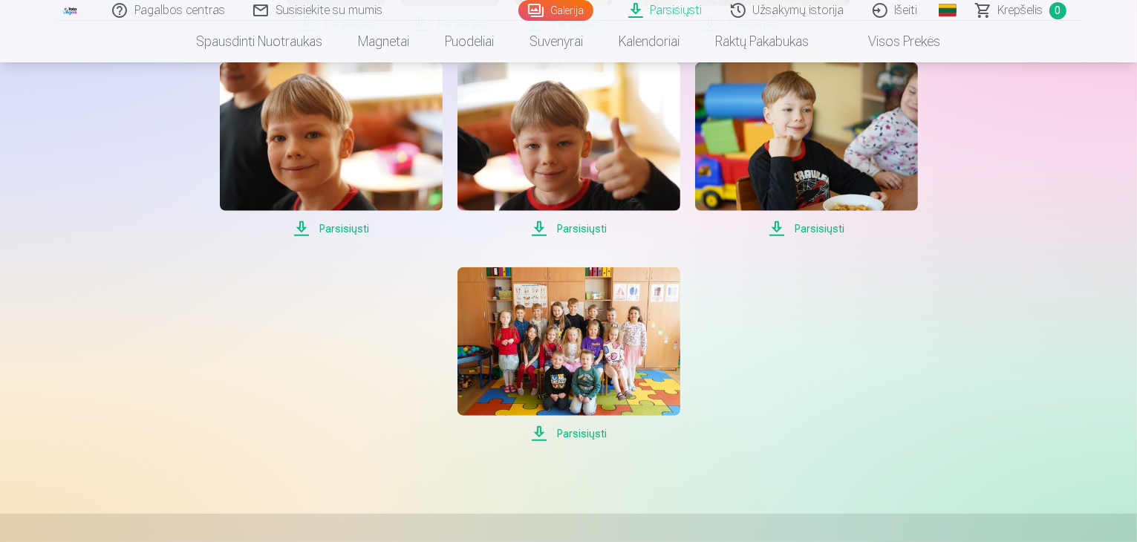
click at [585, 435] on span "Parsisiųsti" at bounding box center [569, 434] width 223 height 18
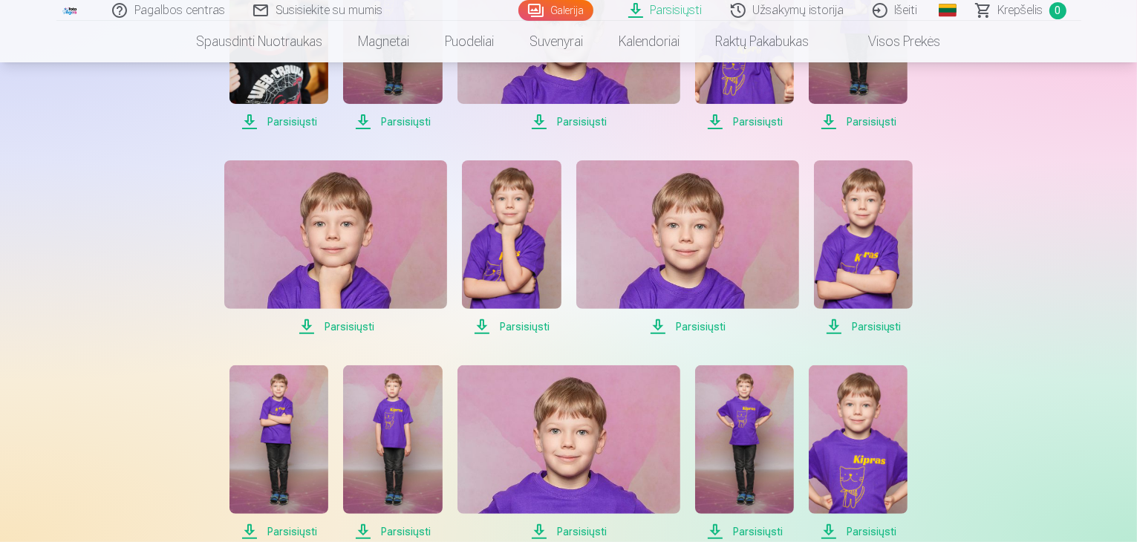
scroll to position [223, 0]
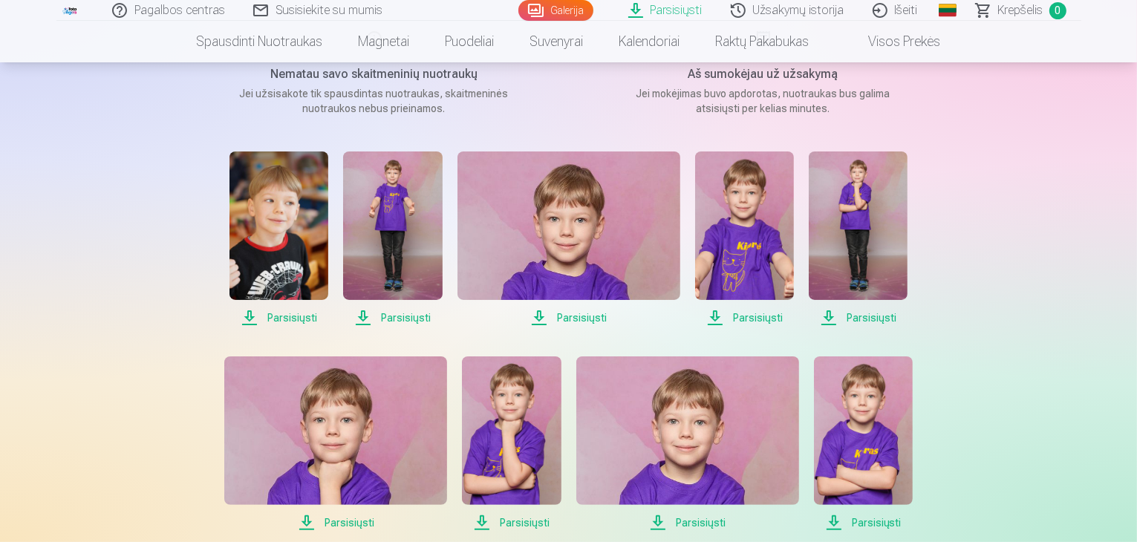
click at [566, 7] on link "Galerija" at bounding box center [555, 10] width 75 height 21
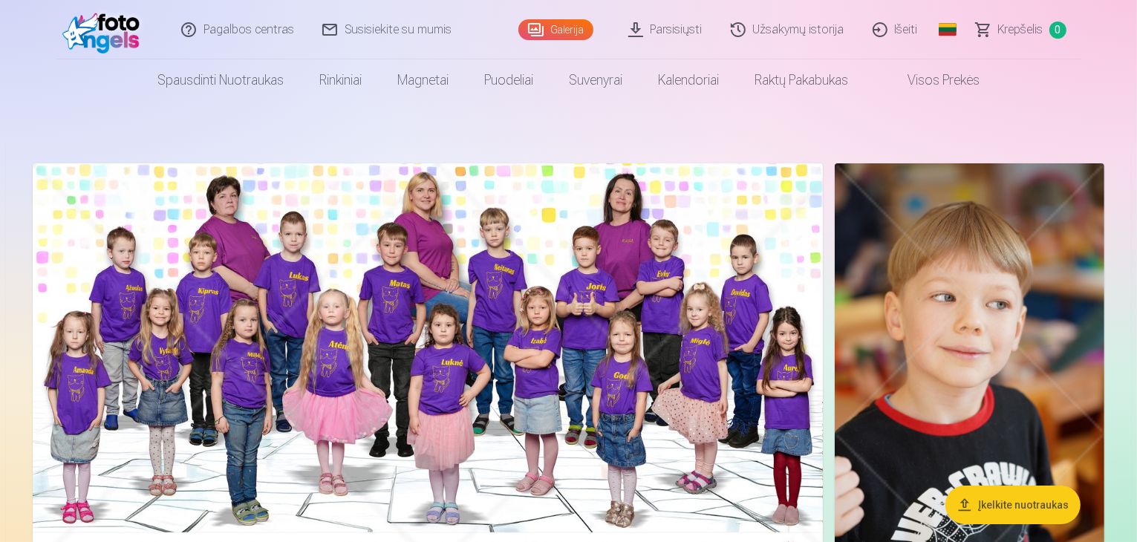
click at [769, 28] on link "Užsakymų istorija" at bounding box center [789, 29] width 142 height 59
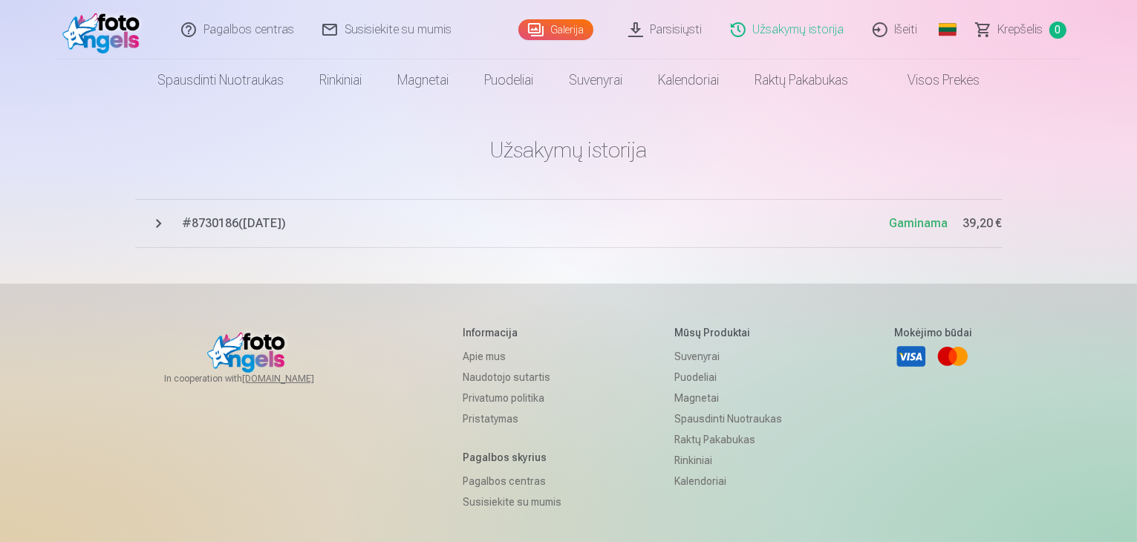
click at [264, 218] on span "# 8730186 ( 20.08.2025 )" at bounding box center [536, 224] width 707 height 18
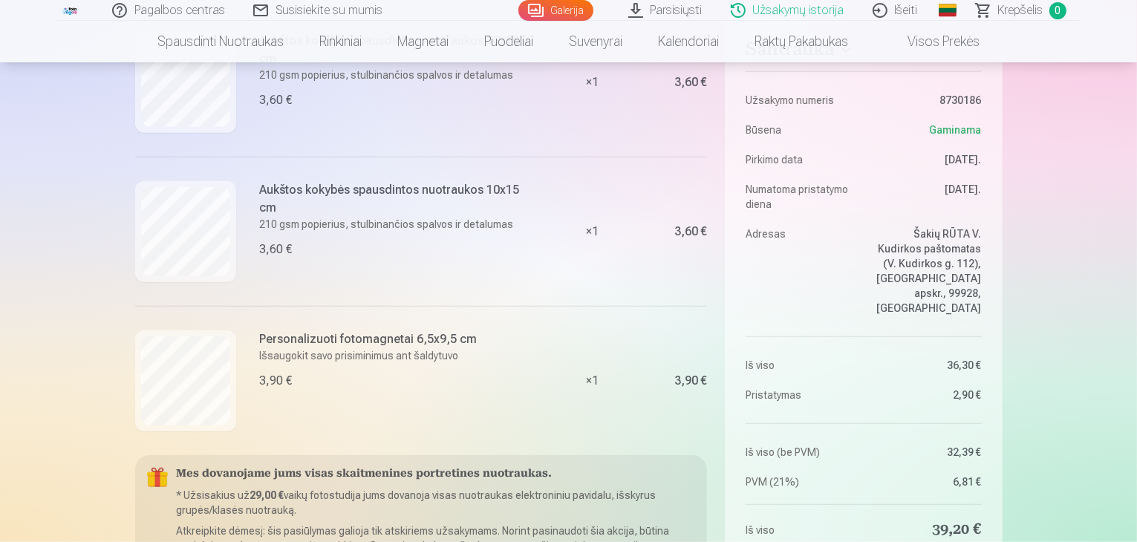
scroll to position [1486, 0]
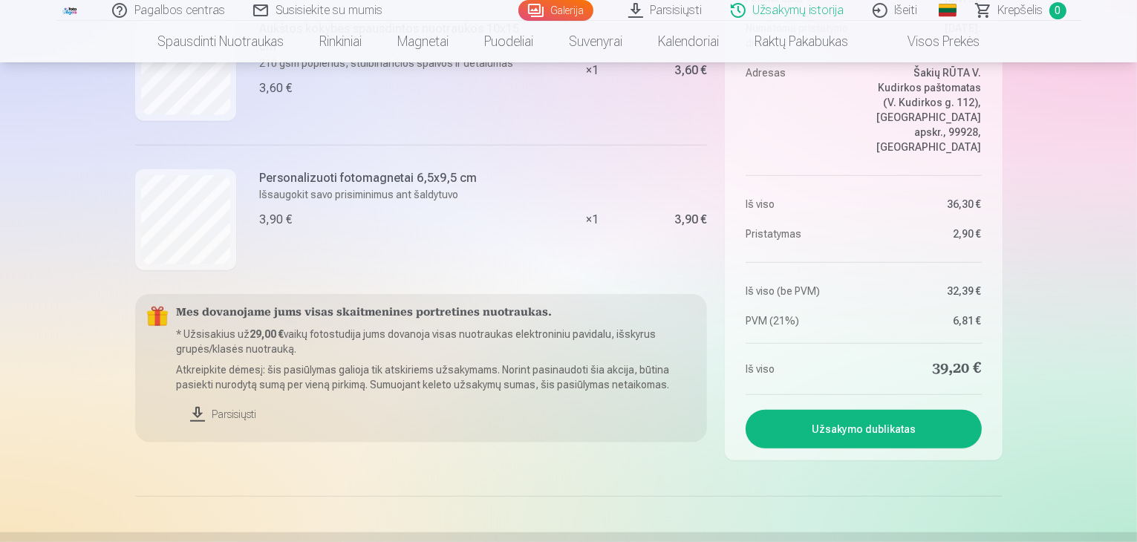
click at [212, 414] on link "Parsisiųsti" at bounding box center [436, 414] width 519 height 33
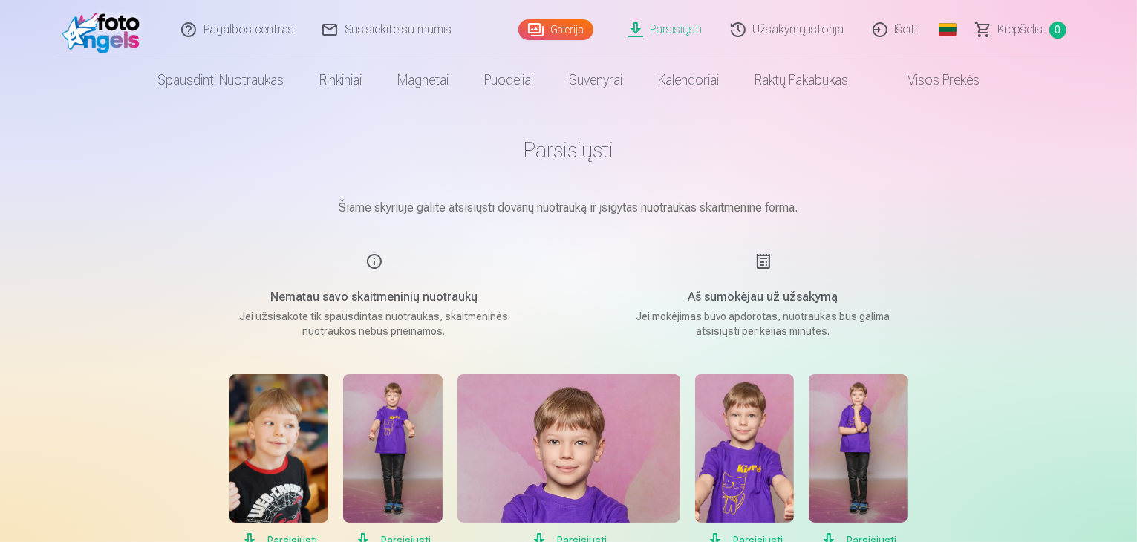
click at [905, 19] on link "Išeiti" at bounding box center [896, 29] width 74 height 59
